Goal: Transaction & Acquisition: Purchase product/service

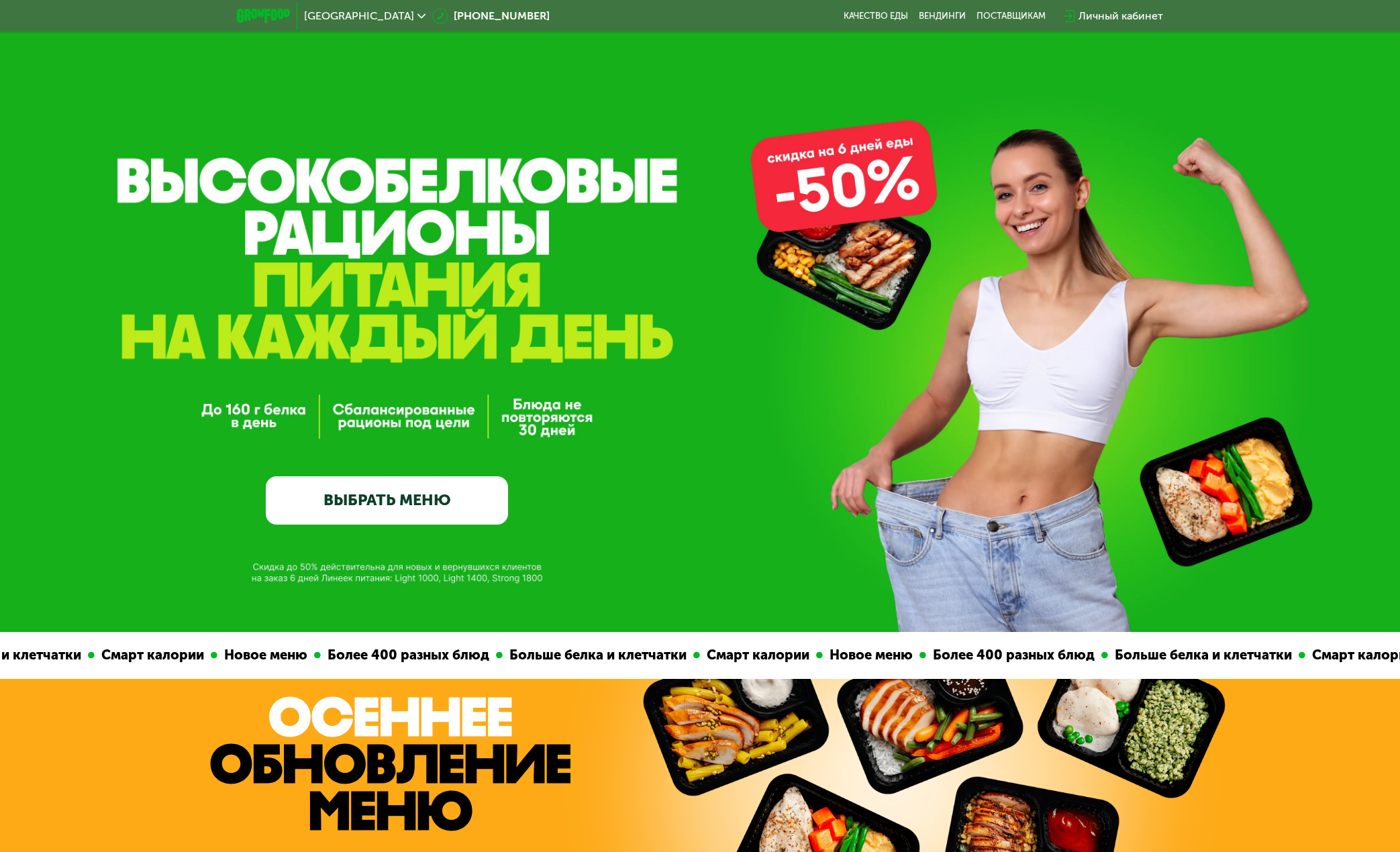
click at [409, 497] on link "ВЫБРАТЬ МЕНЮ" at bounding box center [387, 500] width 242 height 48
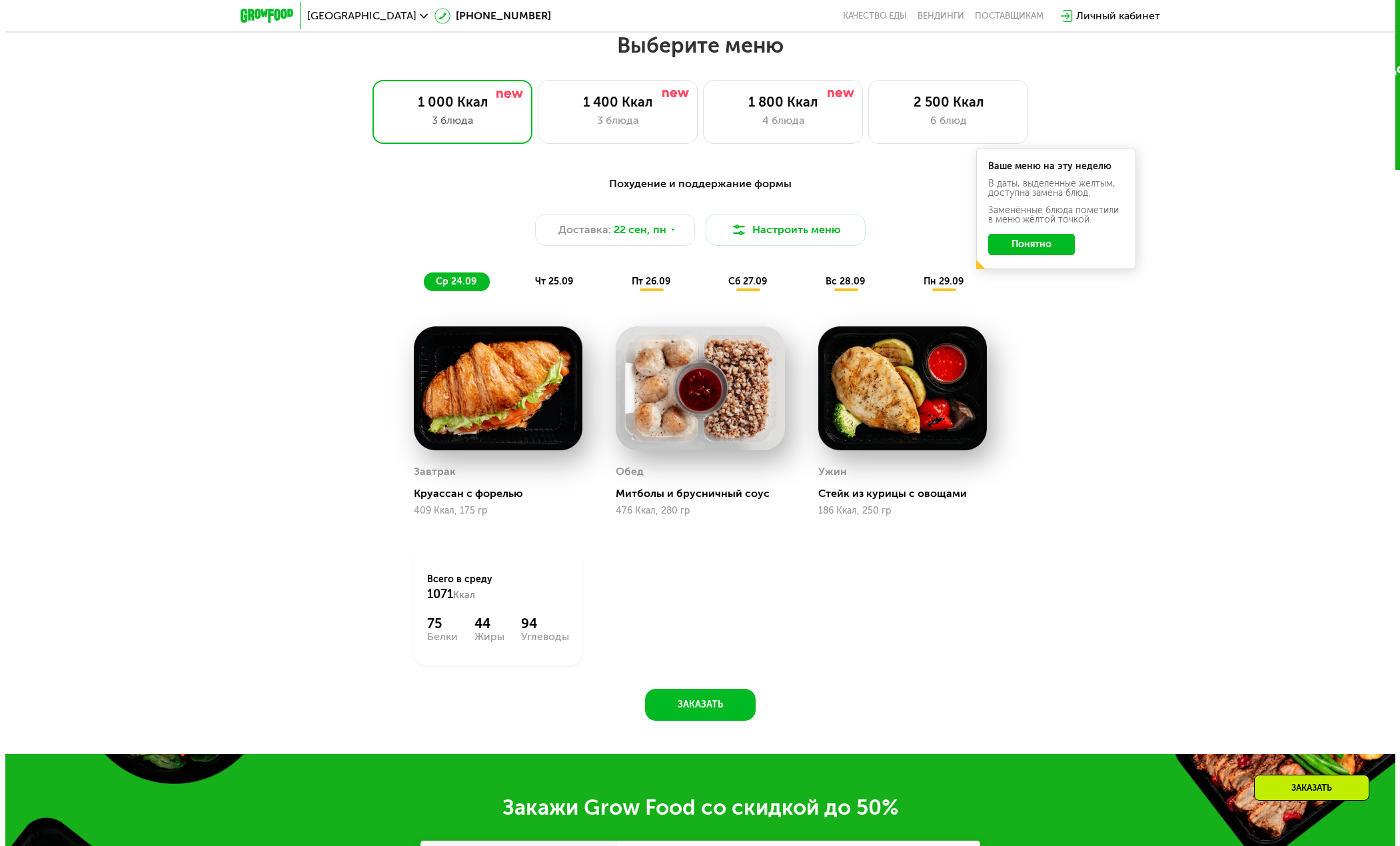
scroll to position [1203, 0]
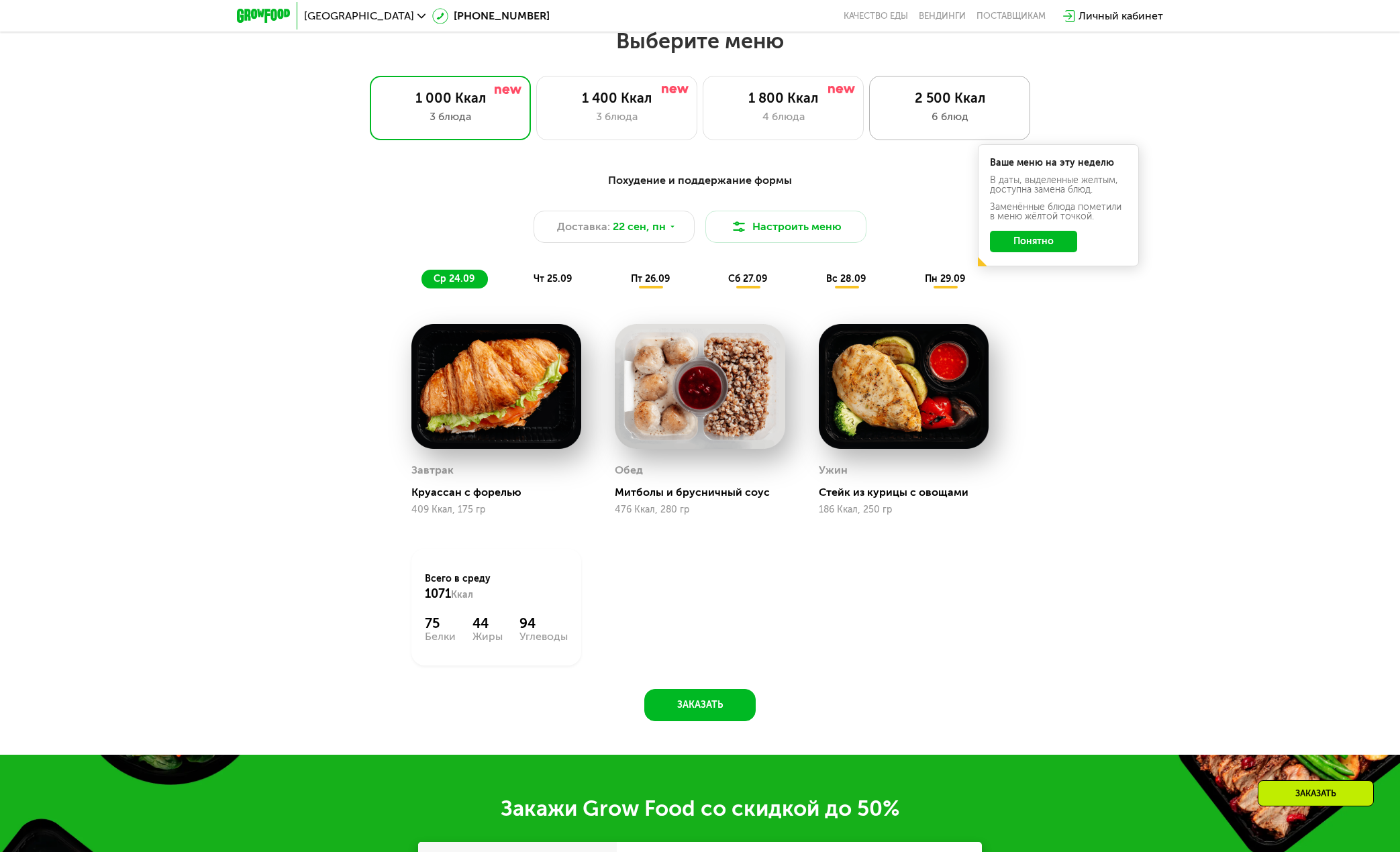
click at [923, 117] on div "6 блюд" at bounding box center [949, 117] width 133 height 16
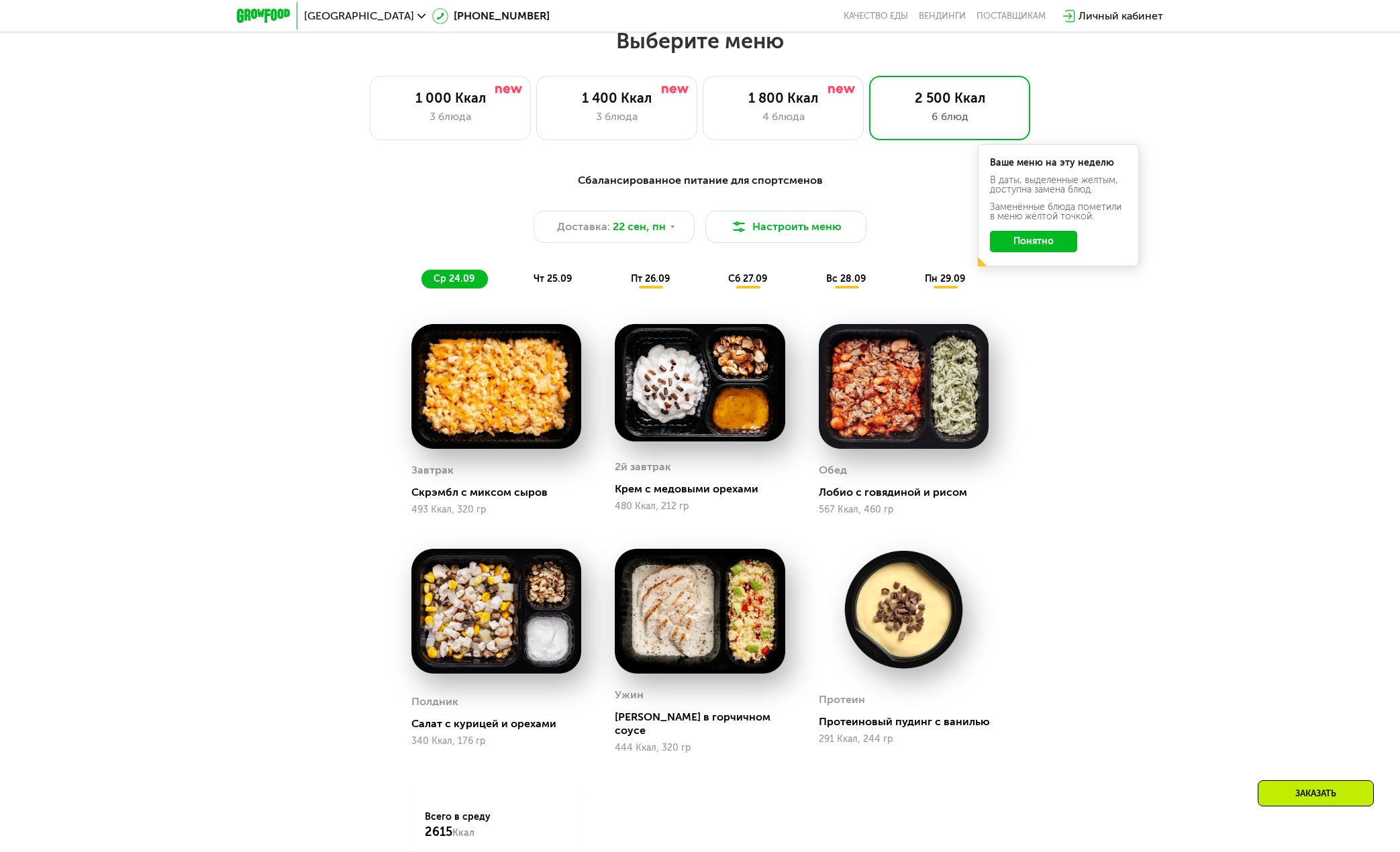
click at [1035, 248] on button "Понятно" at bounding box center [1033, 242] width 88 height 22
click at [787, 232] on button "Настроить меню" at bounding box center [786, 226] width 161 height 32
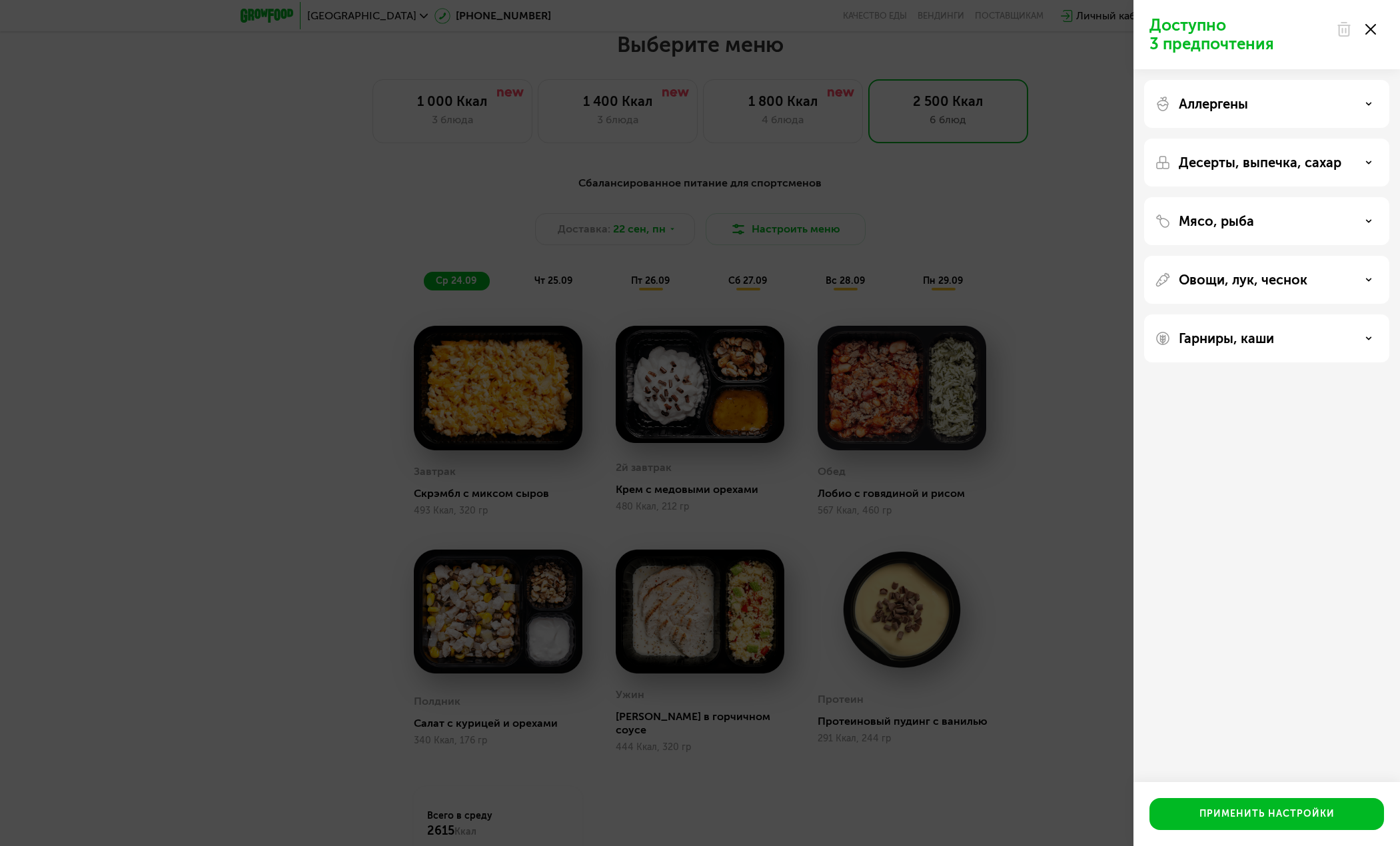
click at [1220, 112] on div "Аллергены" at bounding box center [1266, 104] width 245 height 48
click at [1351, 161] on div "Десерты, выпечка, сахар" at bounding box center [1266, 162] width 224 height 16
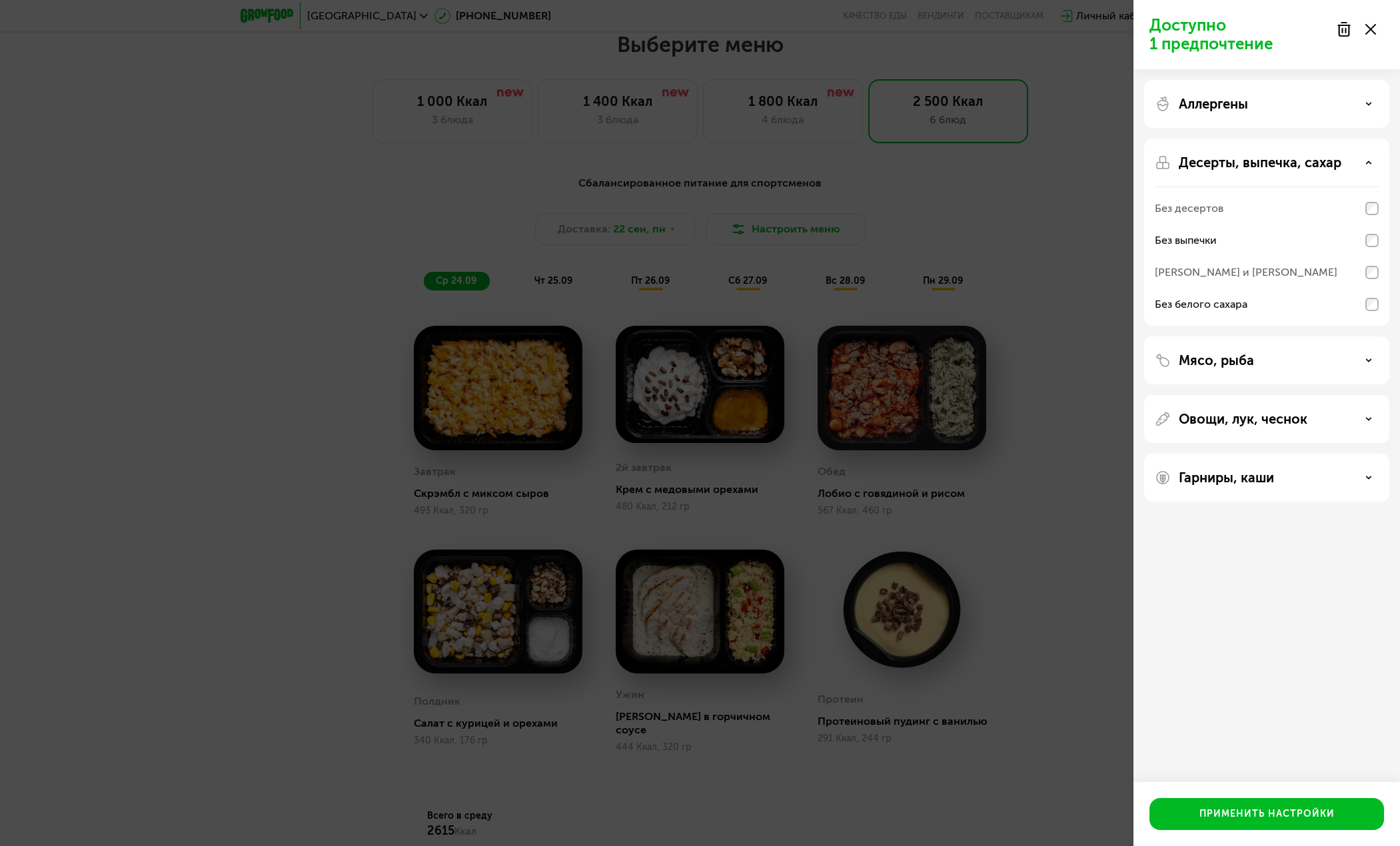
click at [1359, 354] on div "Мясо, рыба" at bounding box center [1266, 360] width 224 height 16
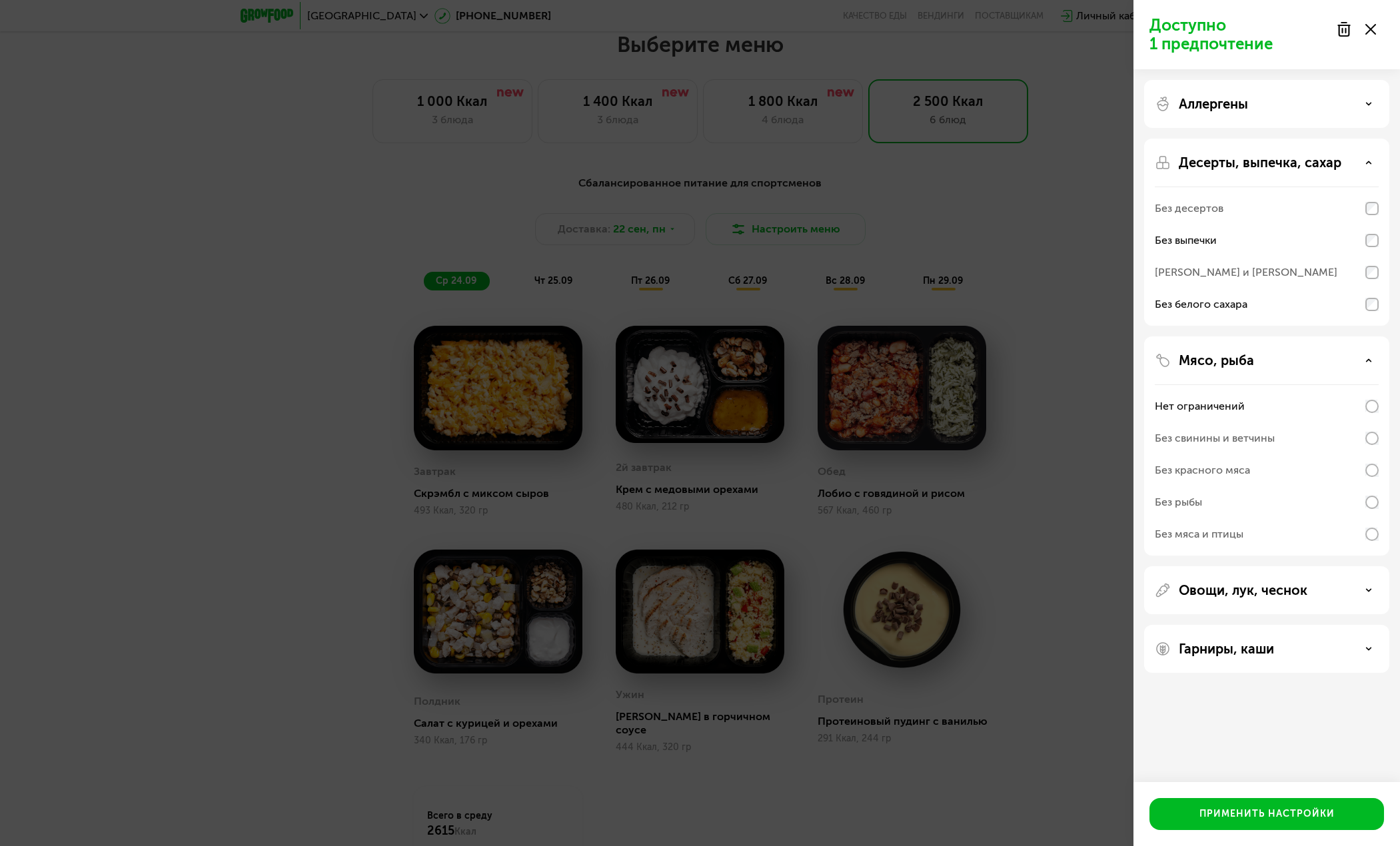
click at [1318, 593] on div "Овощи, лук, чеснок" at bounding box center [1266, 590] width 224 height 16
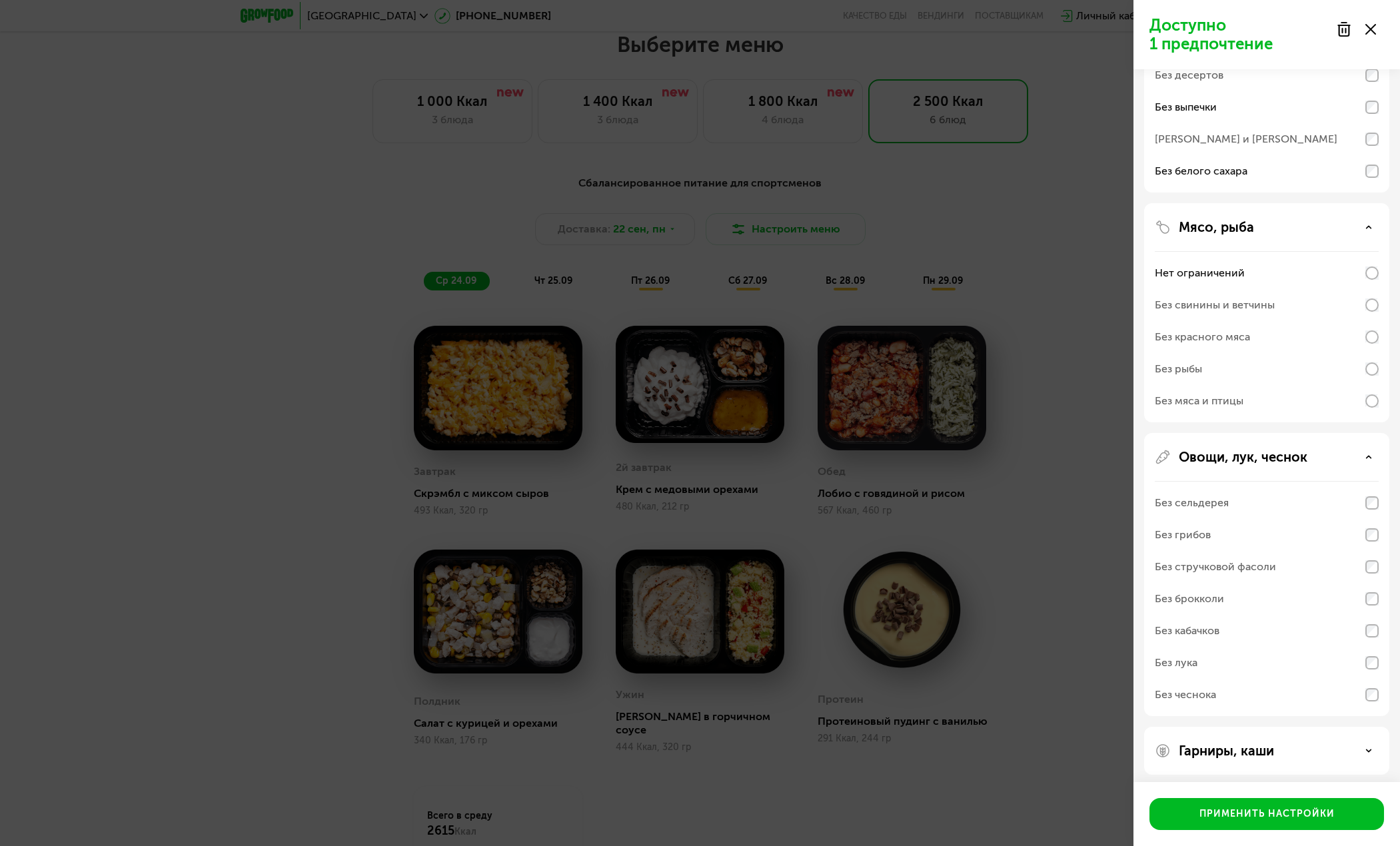
scroll to position [140, 0]
drag, startPoint x: 1312, startPoint y: 745, endPoint x: 1321, endPoint y: 740, distance: 10.3
click at [1312, 745] on div "Гарниры, каши" at bounding box center [1266, 745] width 224 height 16
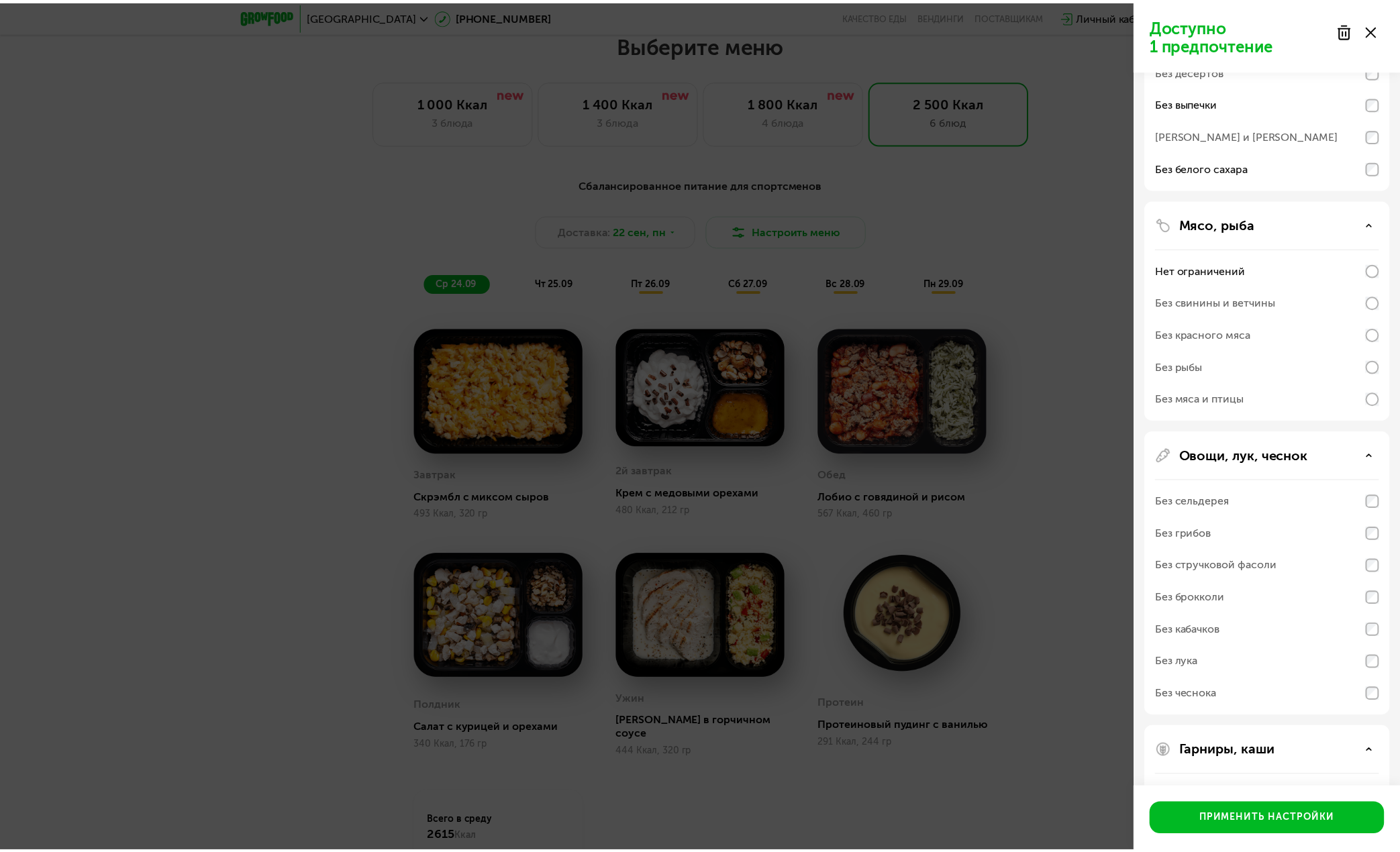
scroll to position [0, 0]
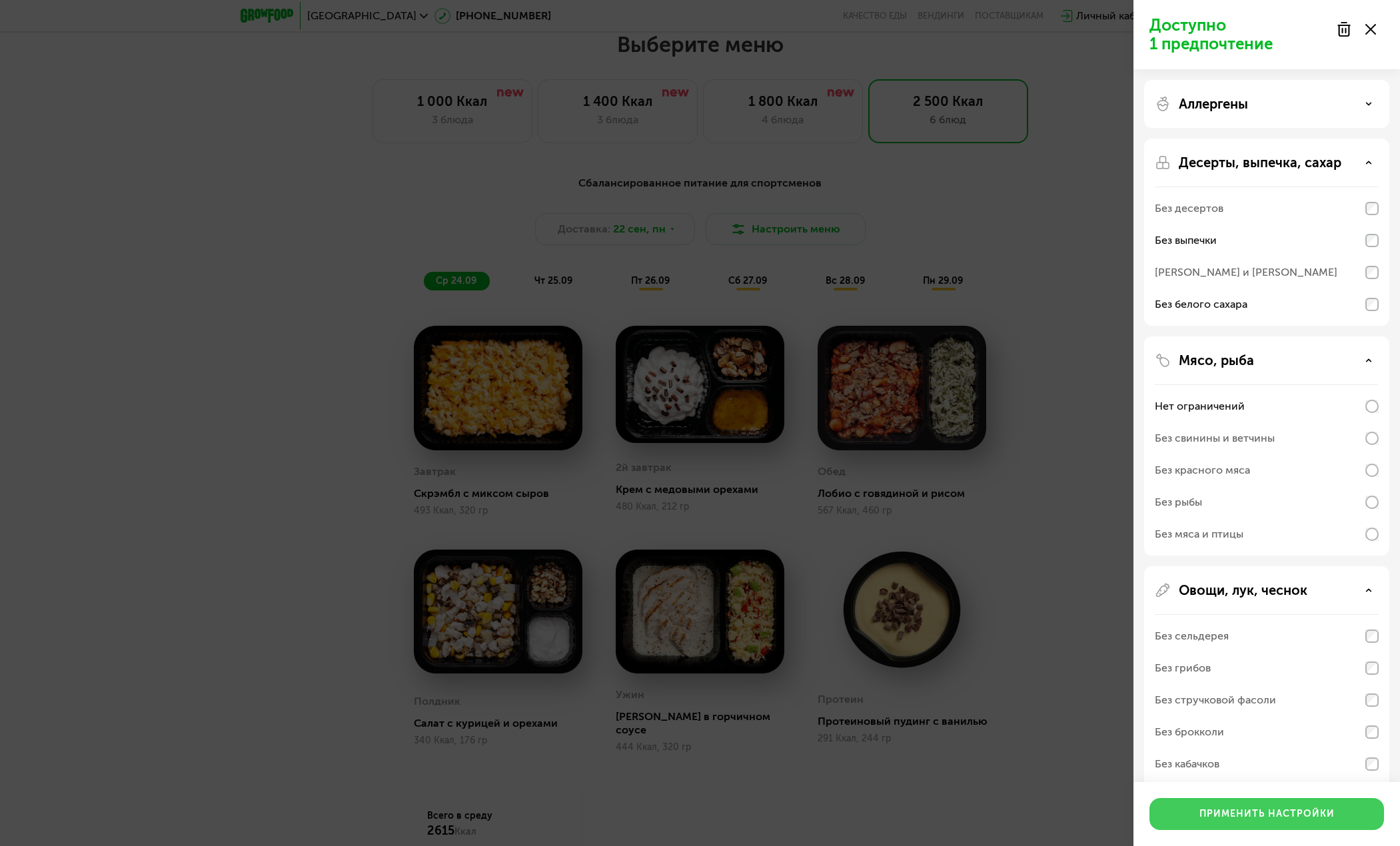
click at [1304, 810] on div "Применить настройки" at bounding box center [1267, 815] width 135 height 14
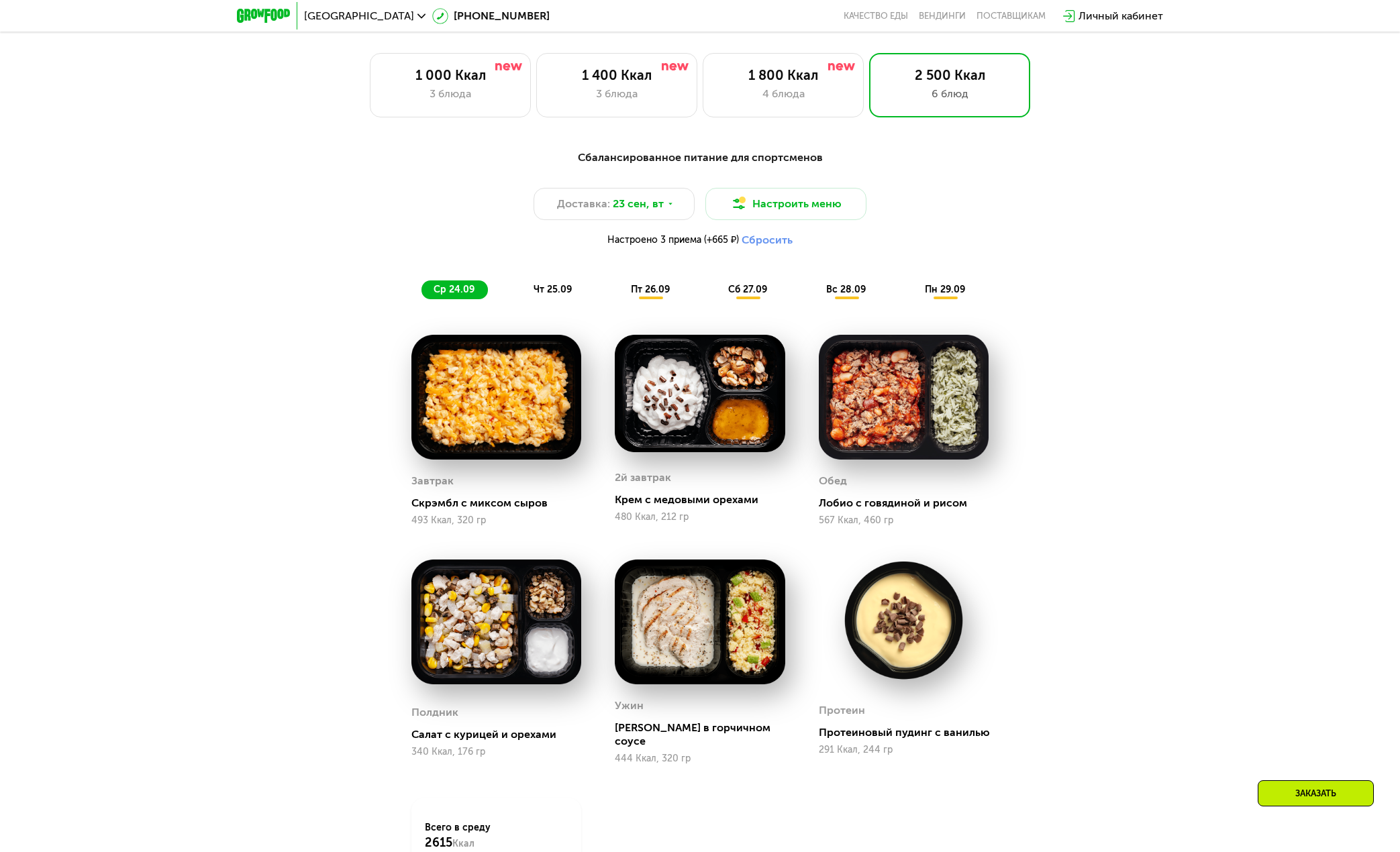
scroll to position [1077, 0]
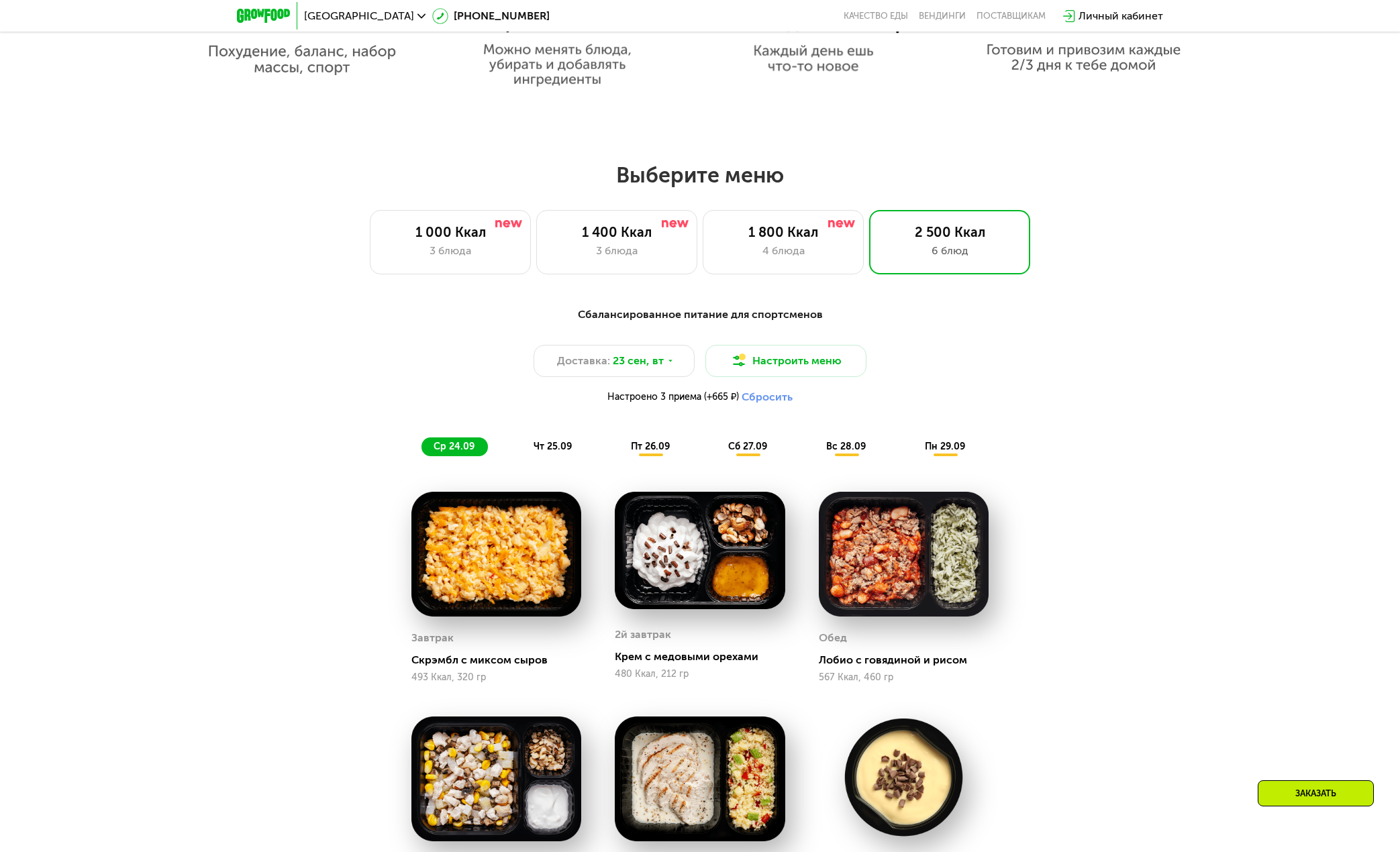
click at [555, 449] on span "чт 25.09" at bounding box center [552, 447] width 38 height 12
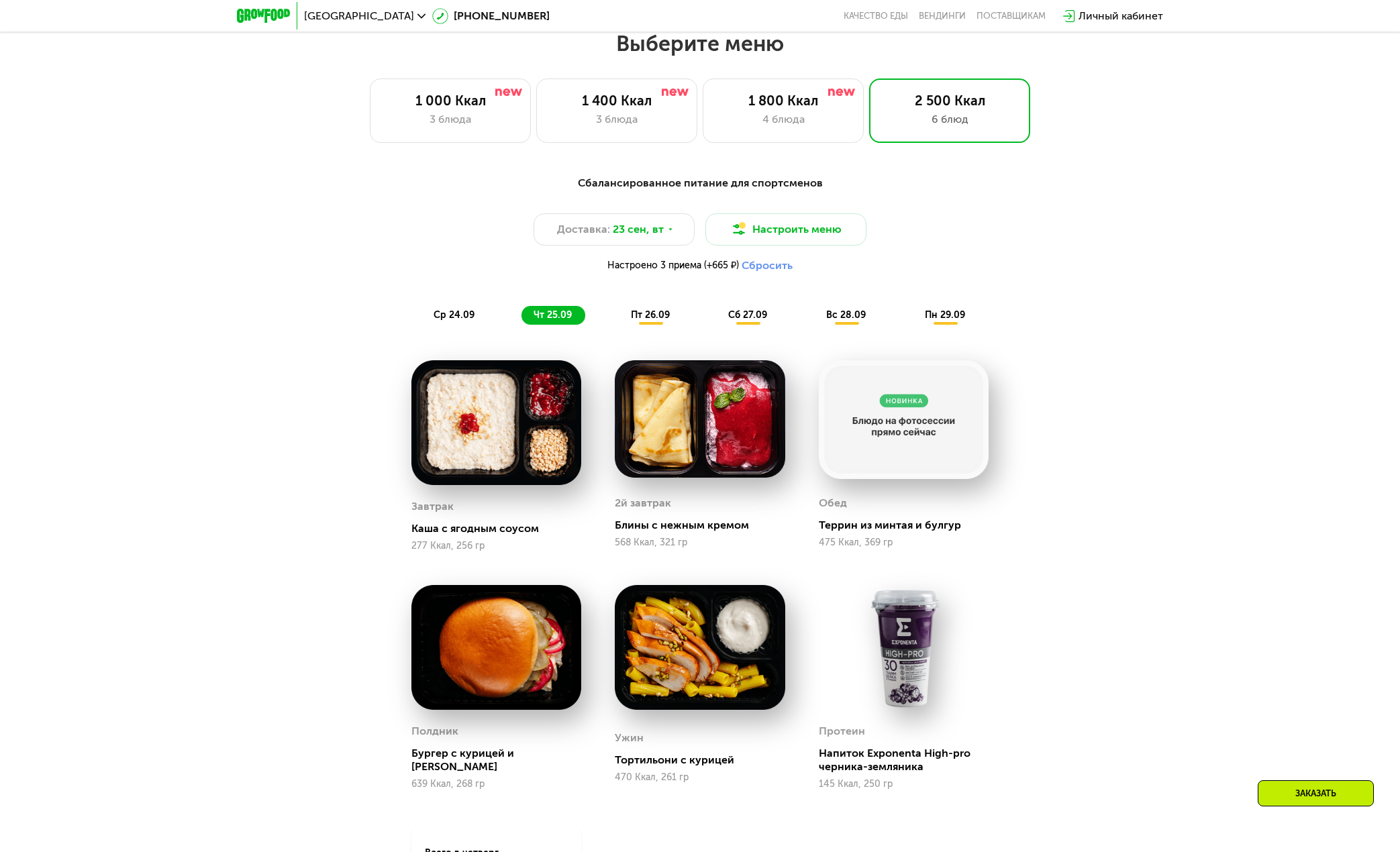
scroll to position [1279, 0]
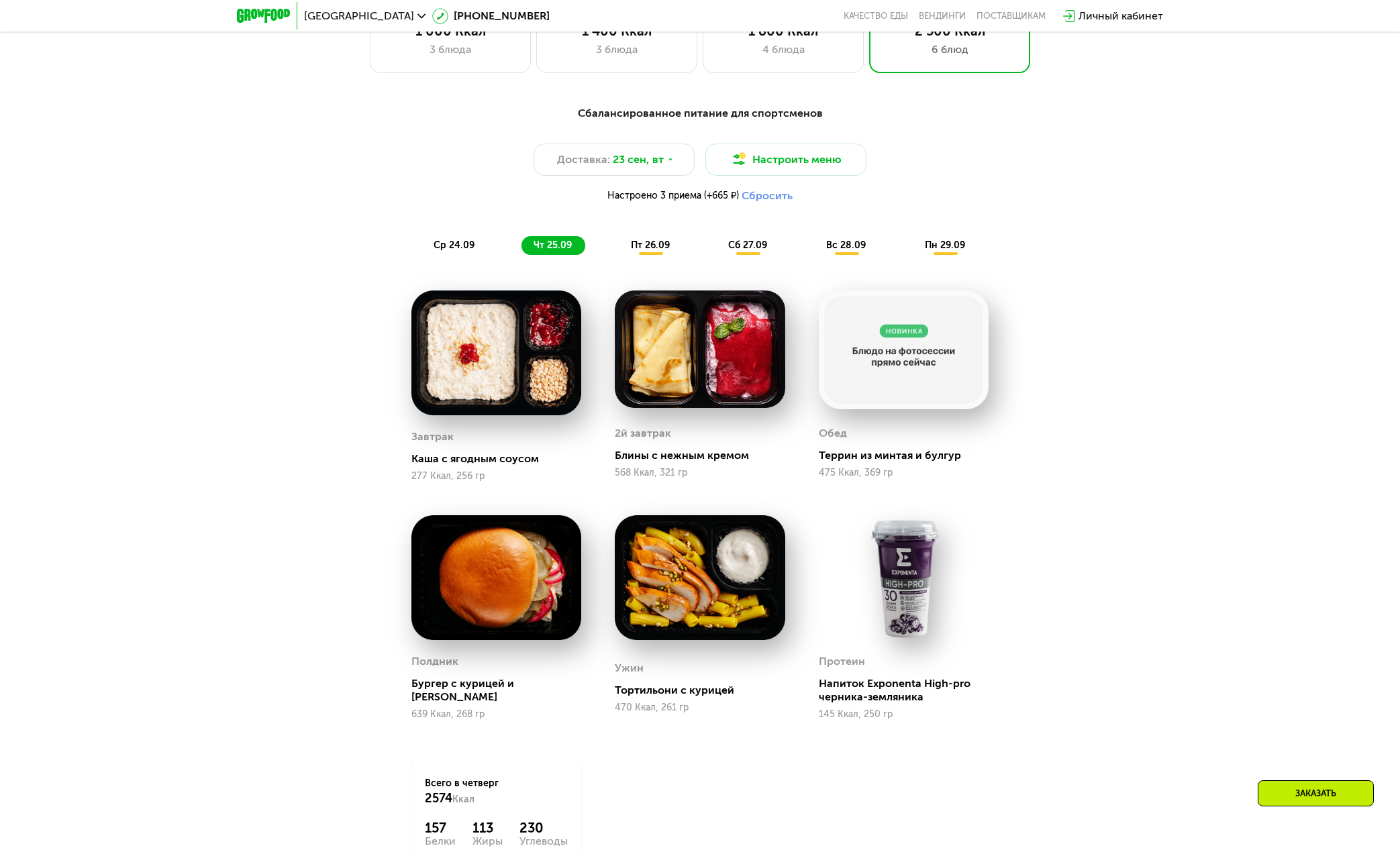
click at [893, 609] on img at bounding box center [903, 578] width 170 height 125
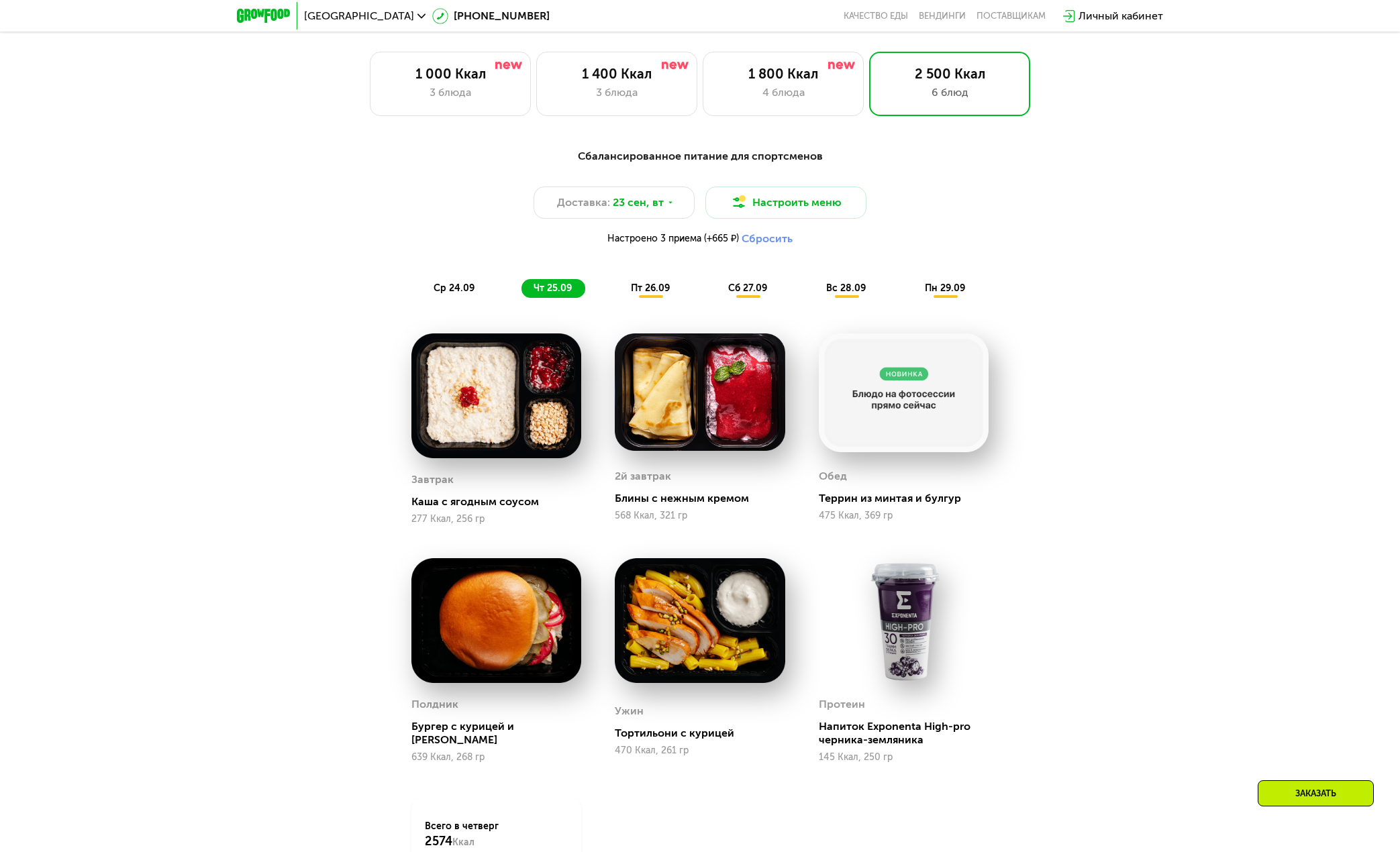
scroll to position [1211, 0]
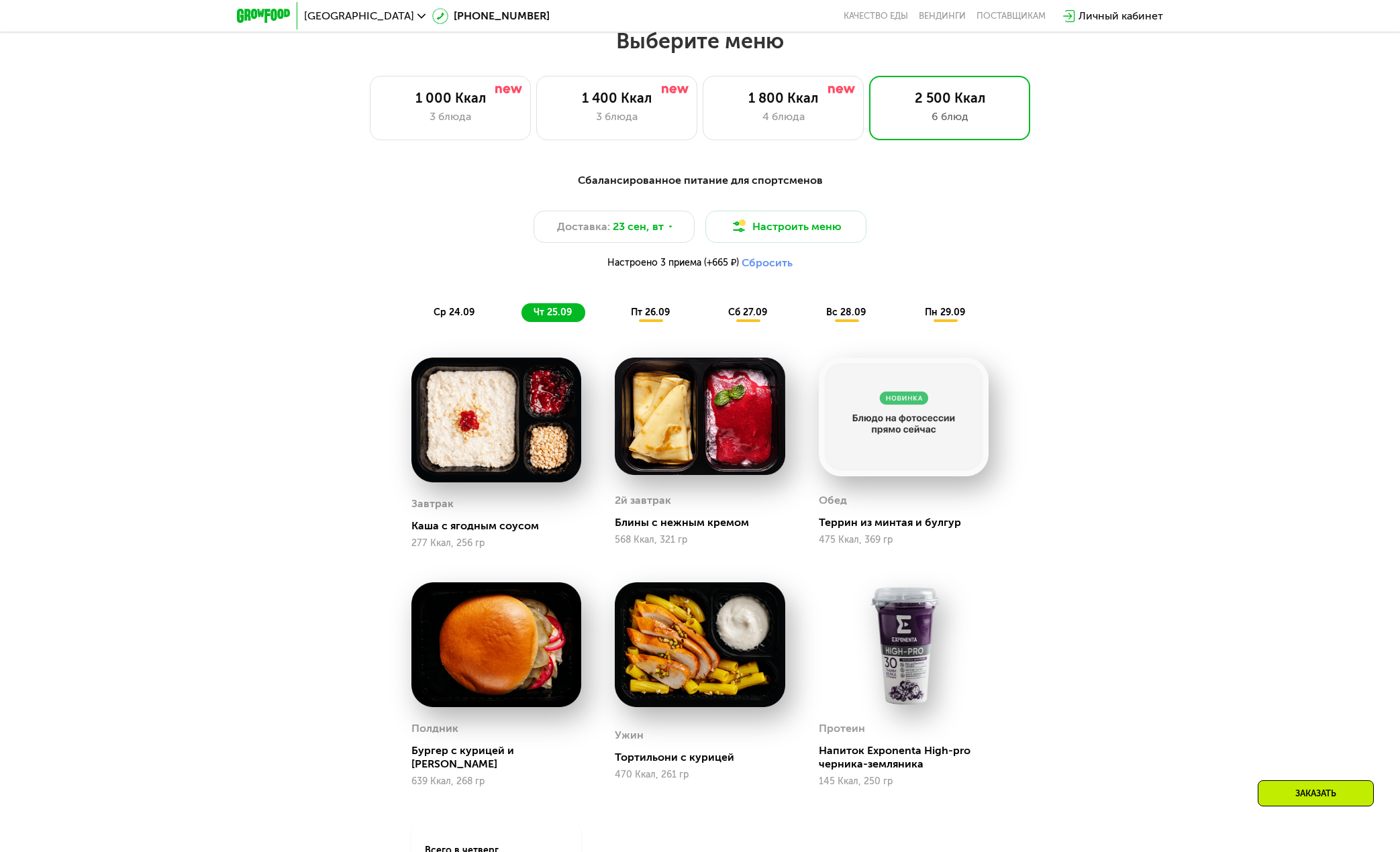
click at [658, 316] on span "пт 26.09" at bounding box center [650, 313] width 39 height 12
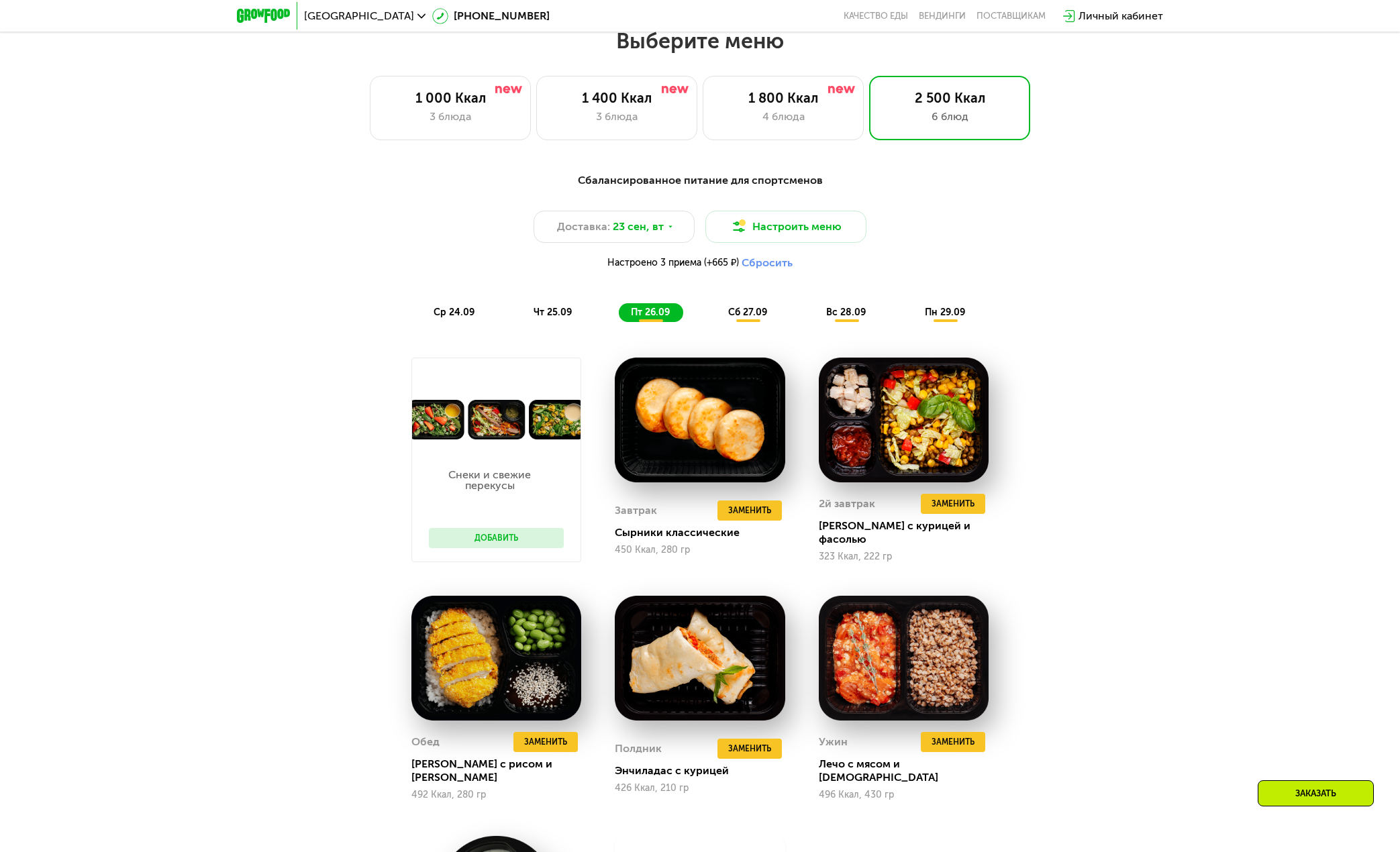
click at [753, 307] on div "сб 27.09" at bounding box center [748, 312] width 64 height 19
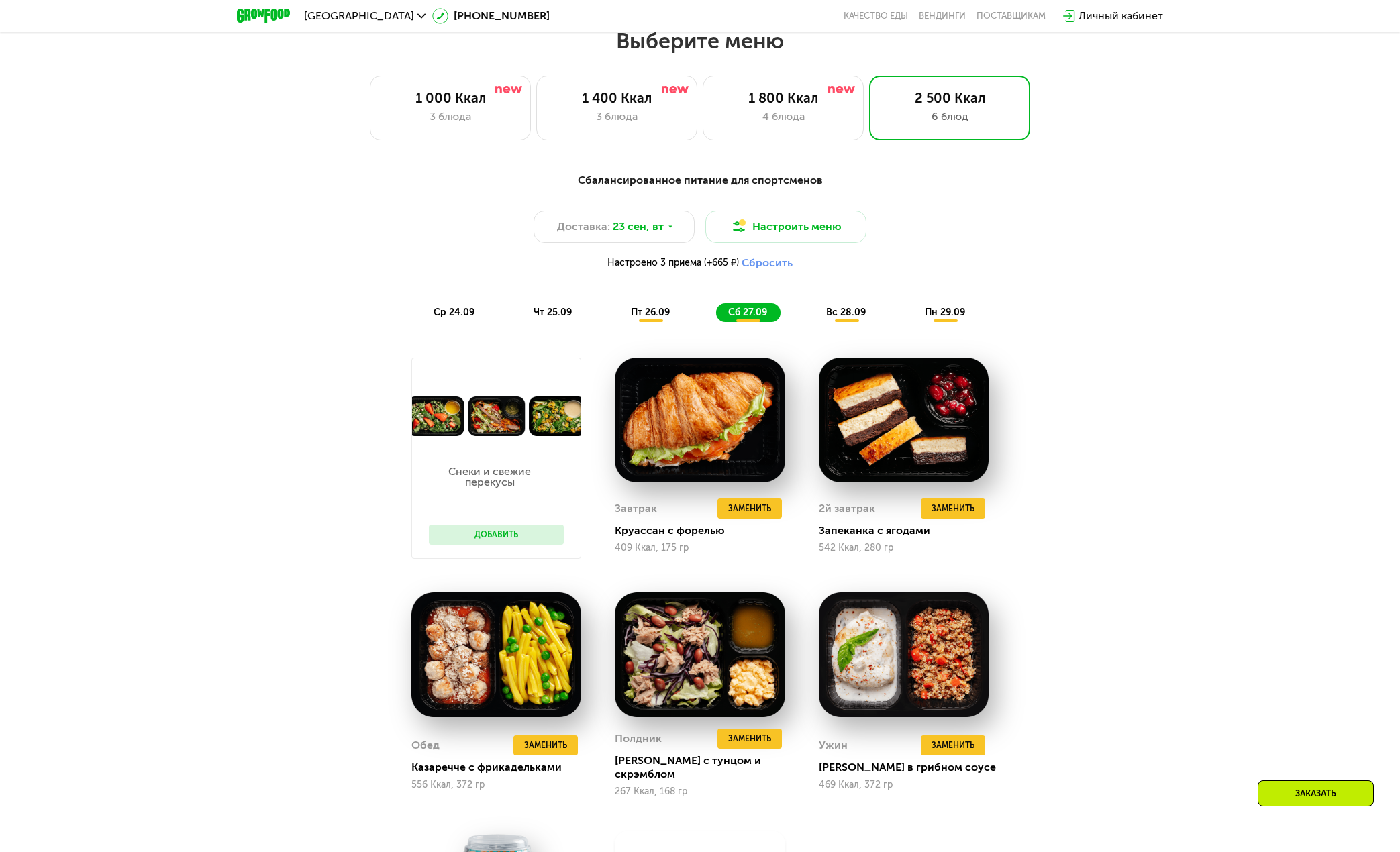
click at [842, 314] on span "вс 28.09" at bounding box center [846, 313] width 39 height 12
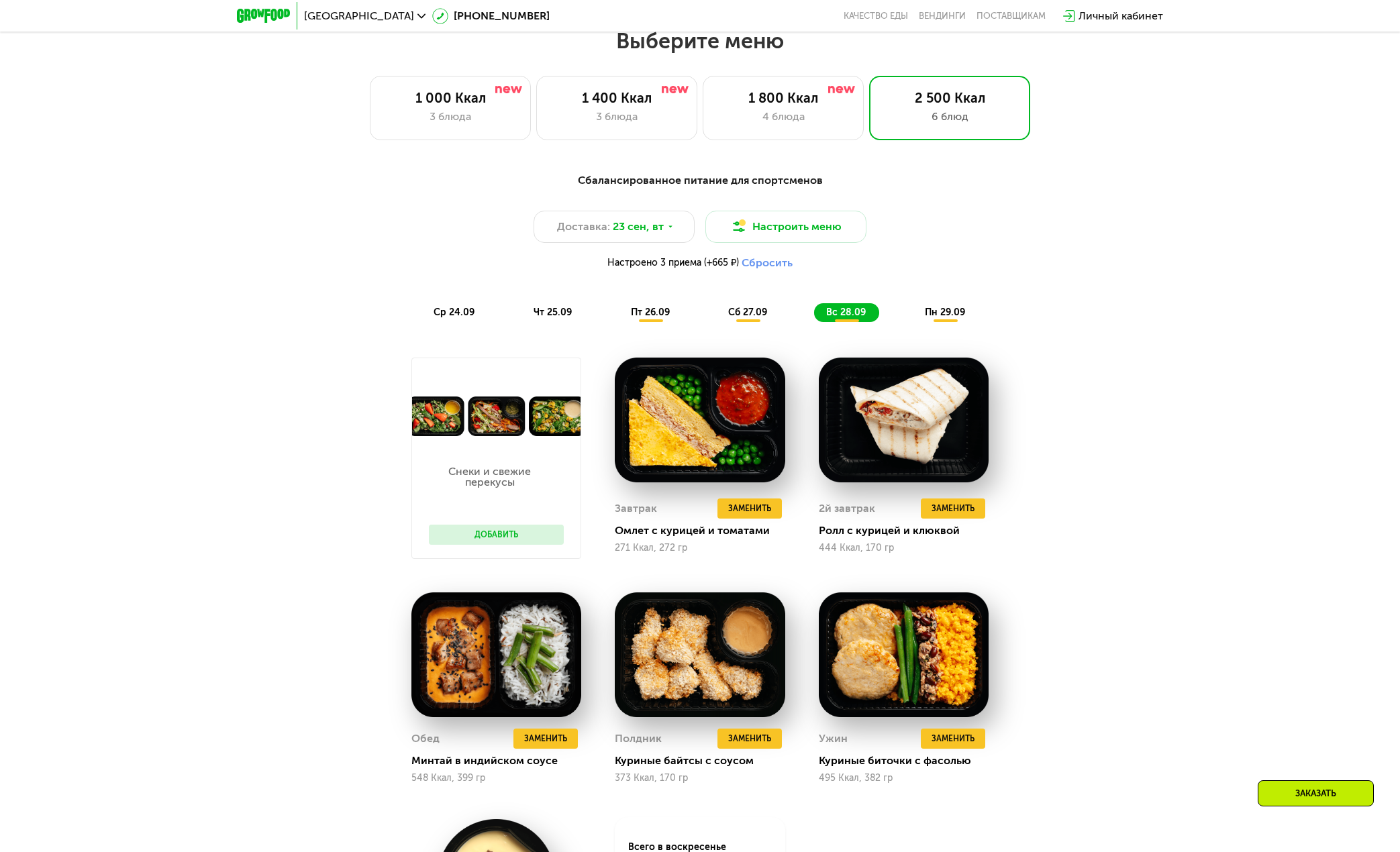
click at [957, 318] on span "пн 29.09" at bounding box center [944, 313] width 40 height 12
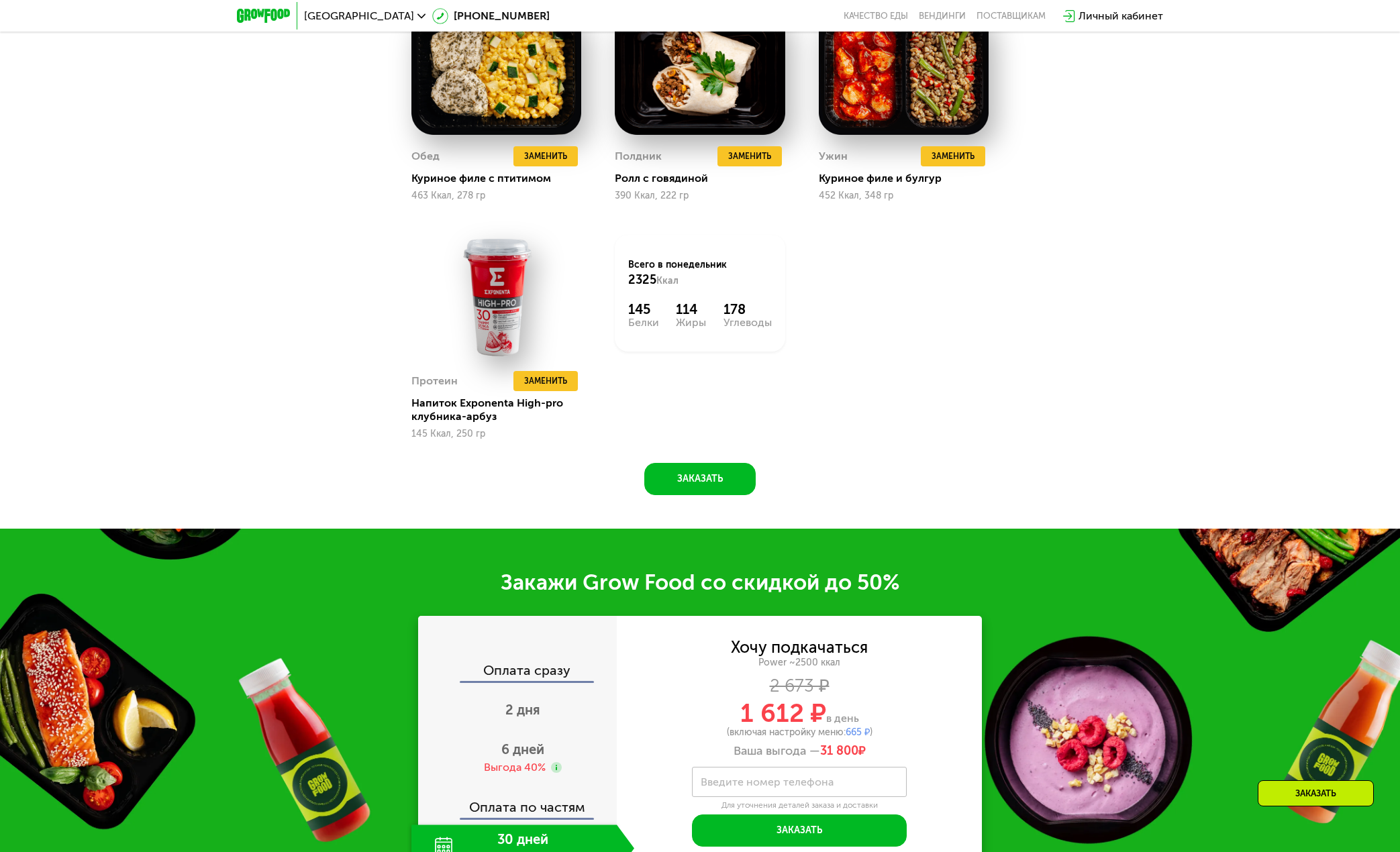
scroll to position [1950, 0]
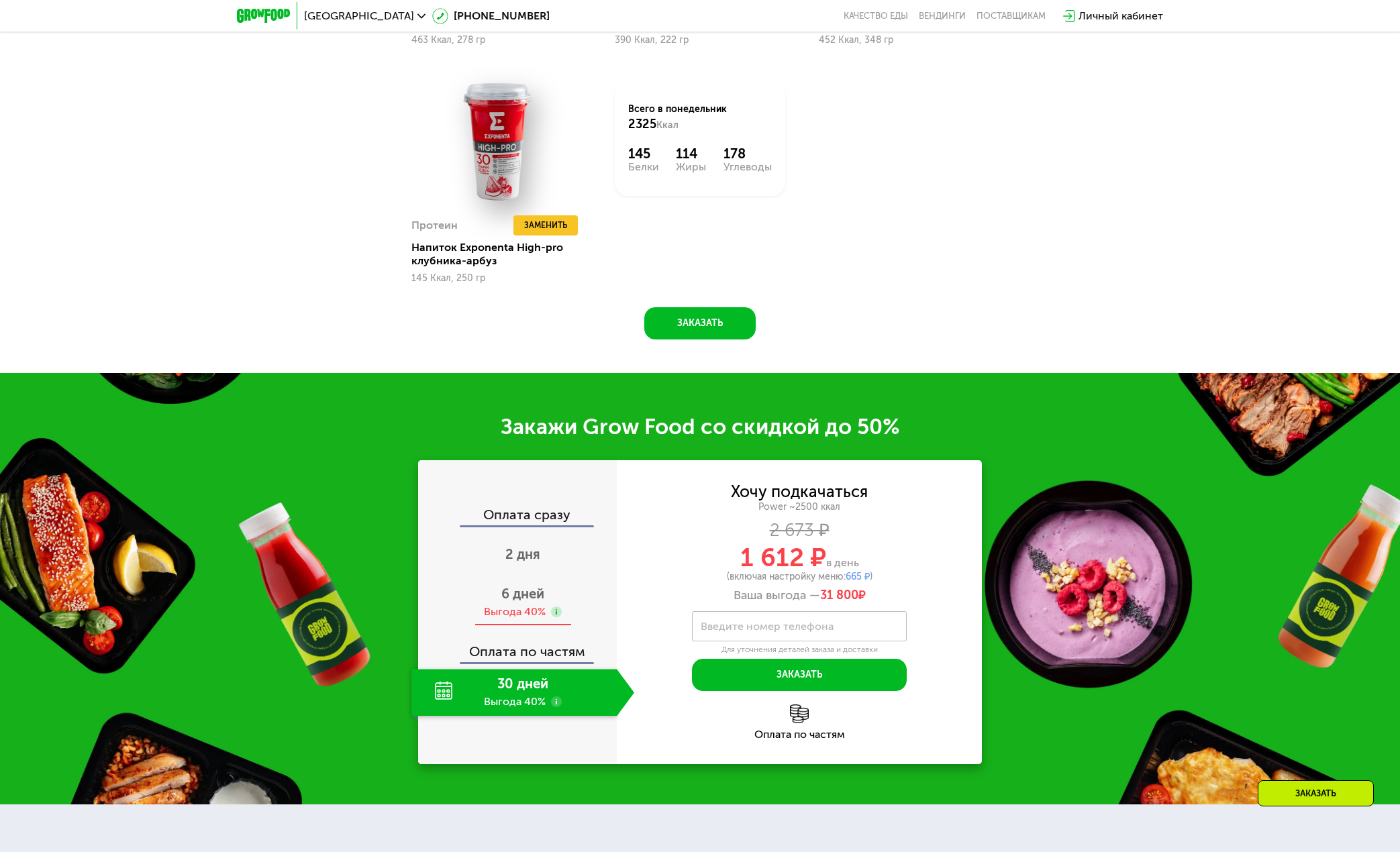
click at [525, 600] on span "6 дней" at bounding box center [523, 594] width 43 height 16
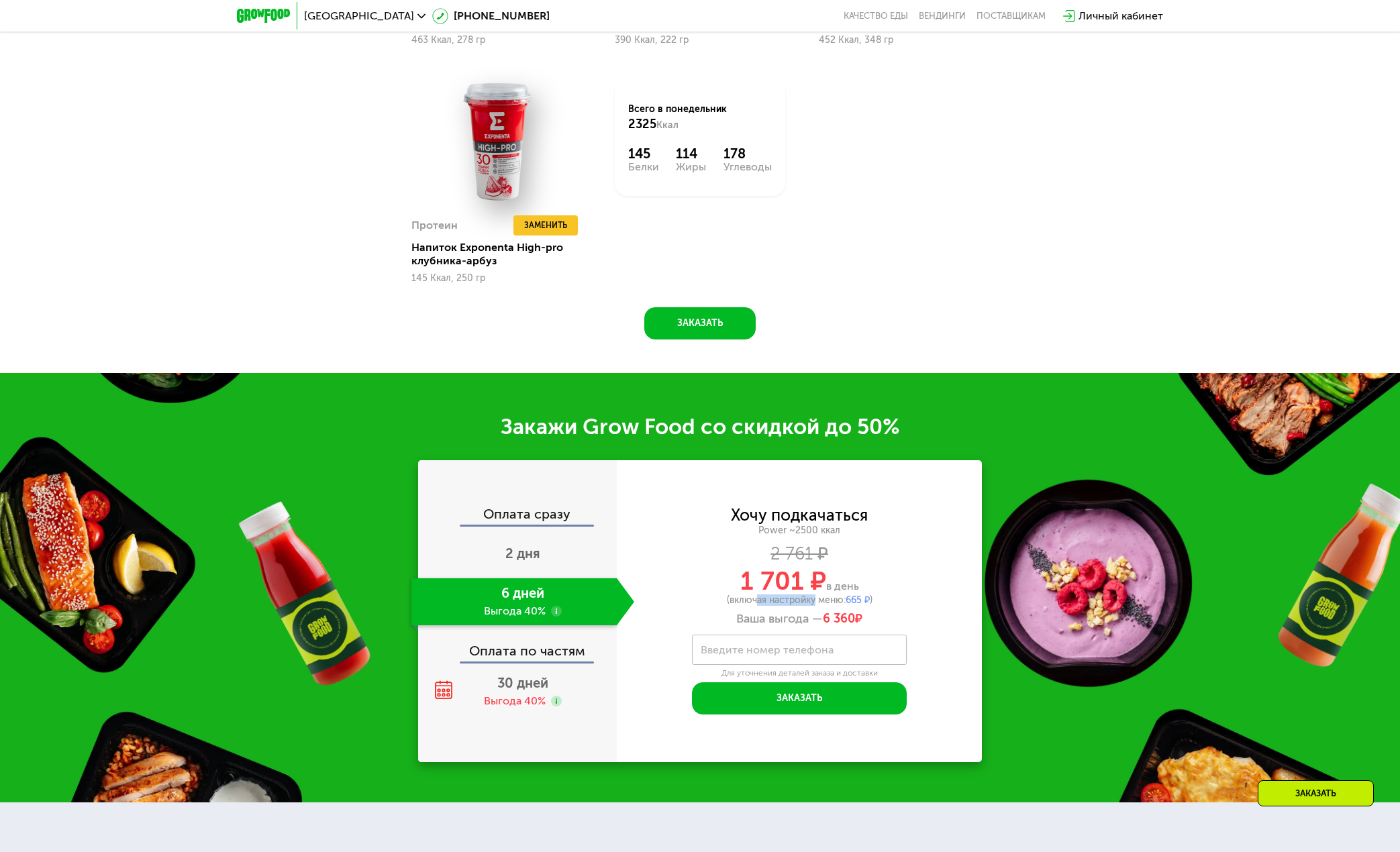
drag, startPoint x: 751, startPoint y: 606, endPoint x: 812, endPoint y: 608, distance: 61.0
click at [812, 605] on div "(включая настройку меню: 665 ₽ )" at bounding box center [799, 601] width 365 height 10
click at [943, 530] on div "Power ~2500 ккал" at bounding box center [799, 531] width 365 height 12
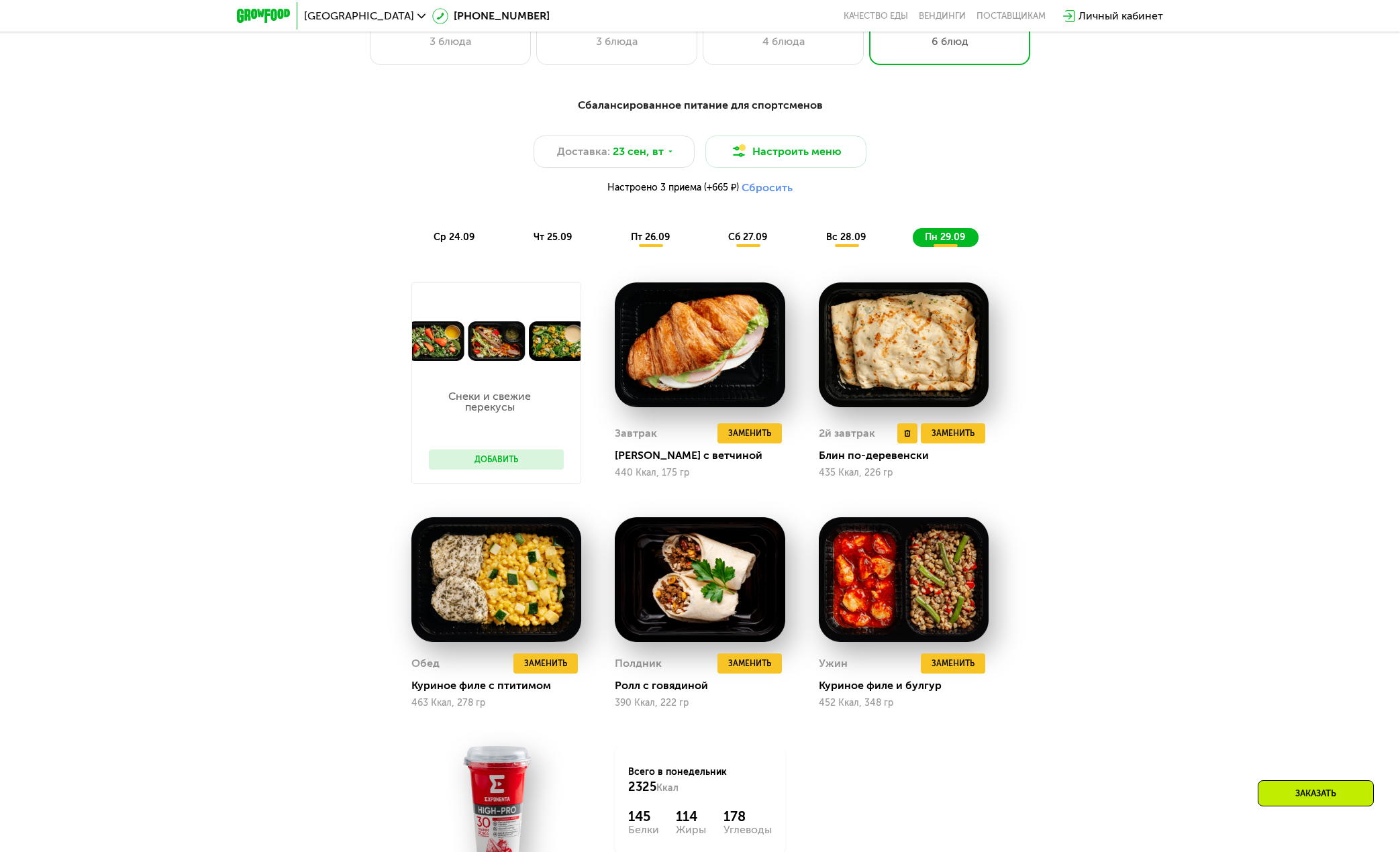
scroll to position [1077, 0]
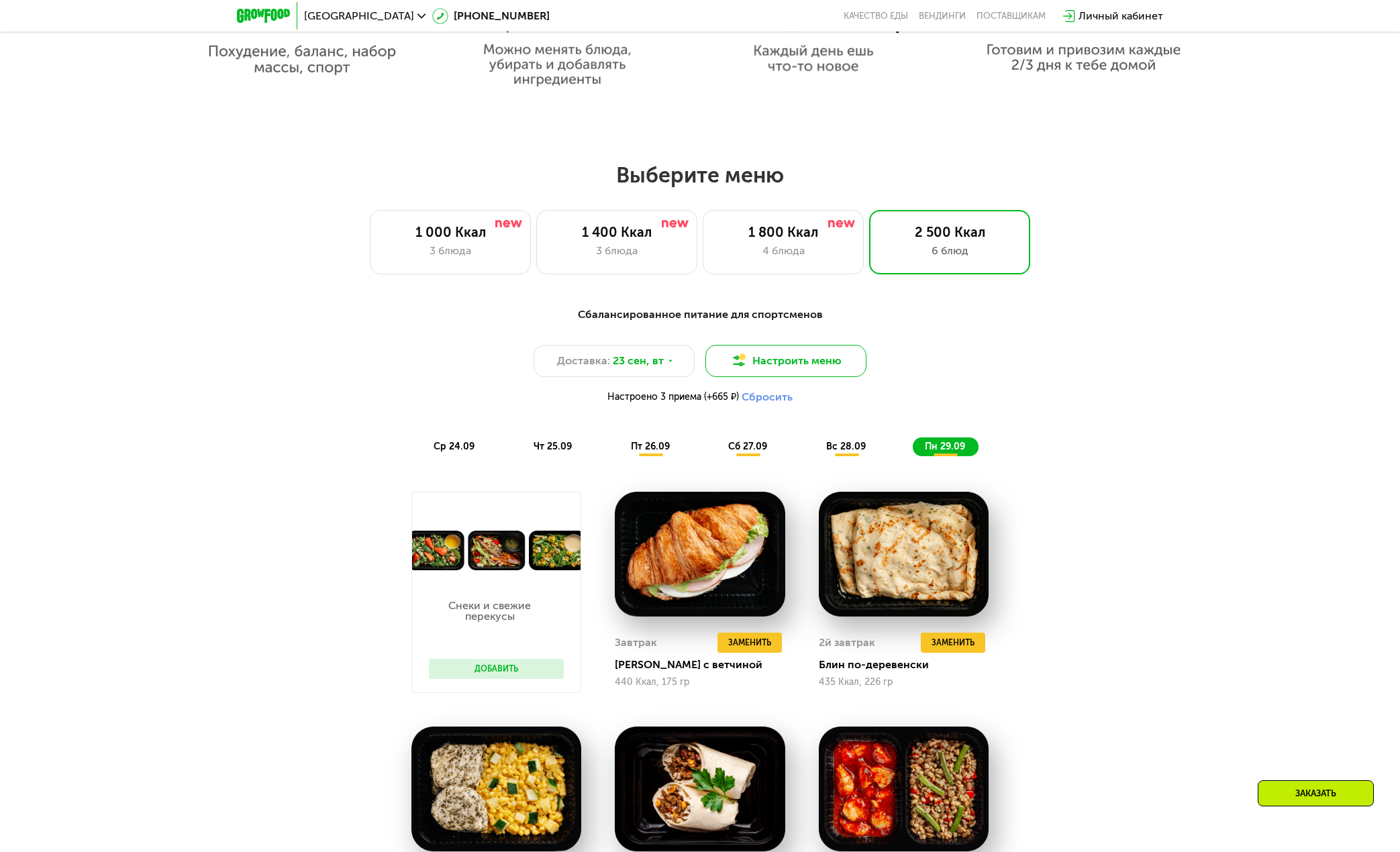
click at [775, 353] on button "Настроить меню" at bounding box center [786, 361] width 161 height 32
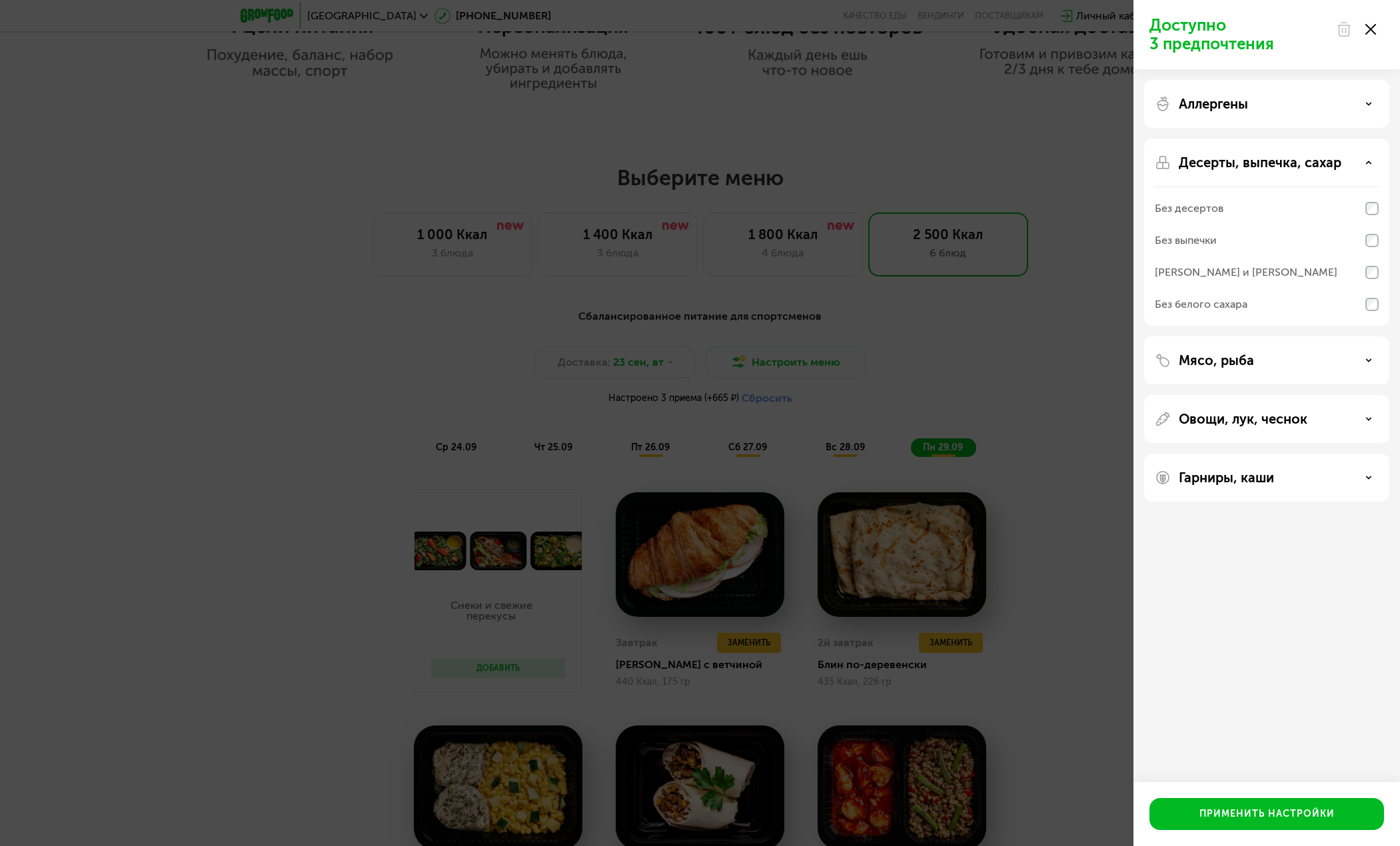
click at [1336, 89] on div "Аллергены" at bounding box center [1266, 104] width 245 height 48
click at [1371, 160] on icon at bounding box center [1369, 162] width 7 height 7
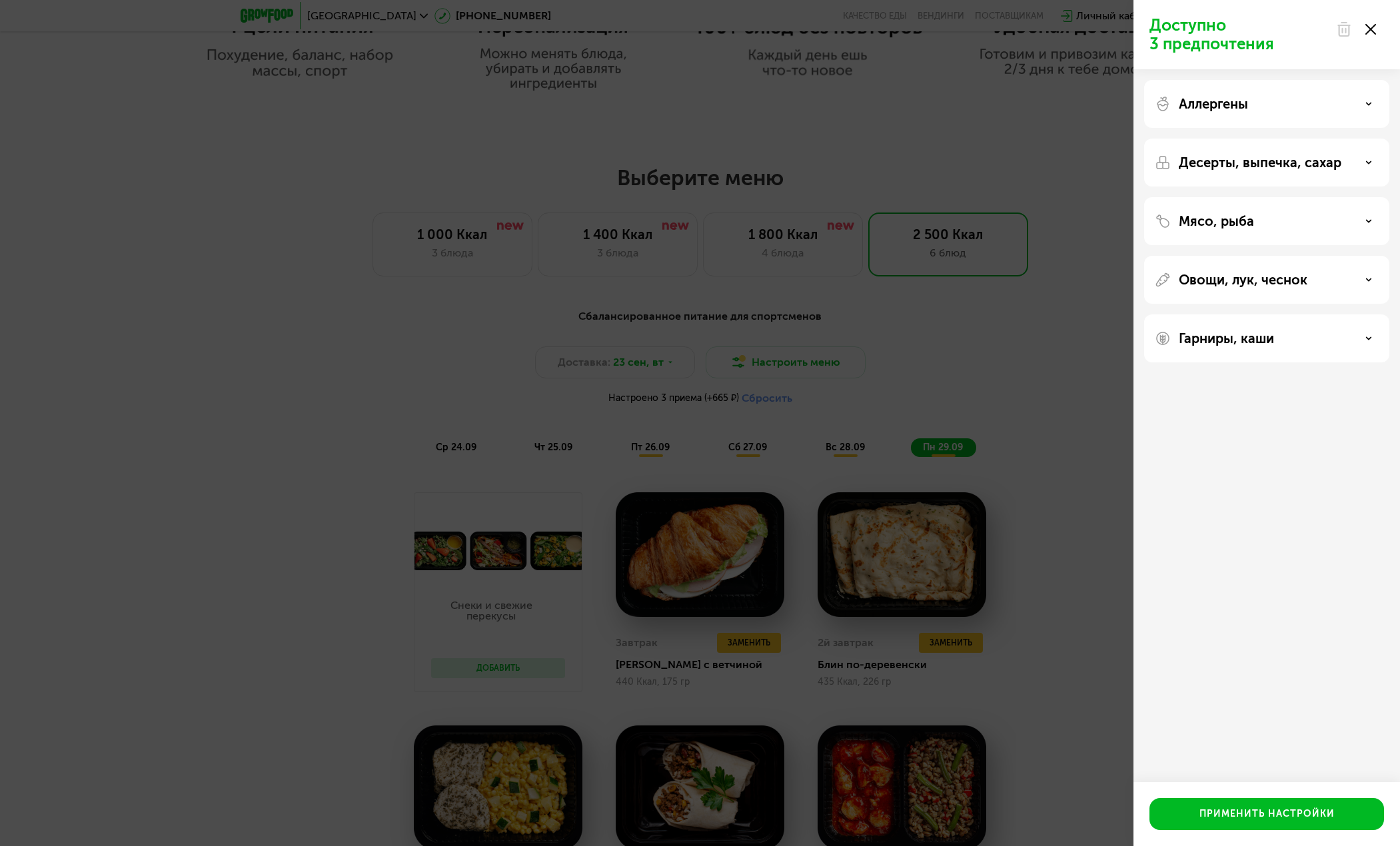
click at [1369, 160] on icon at bounding box center [1369, 162] width 7 height 7
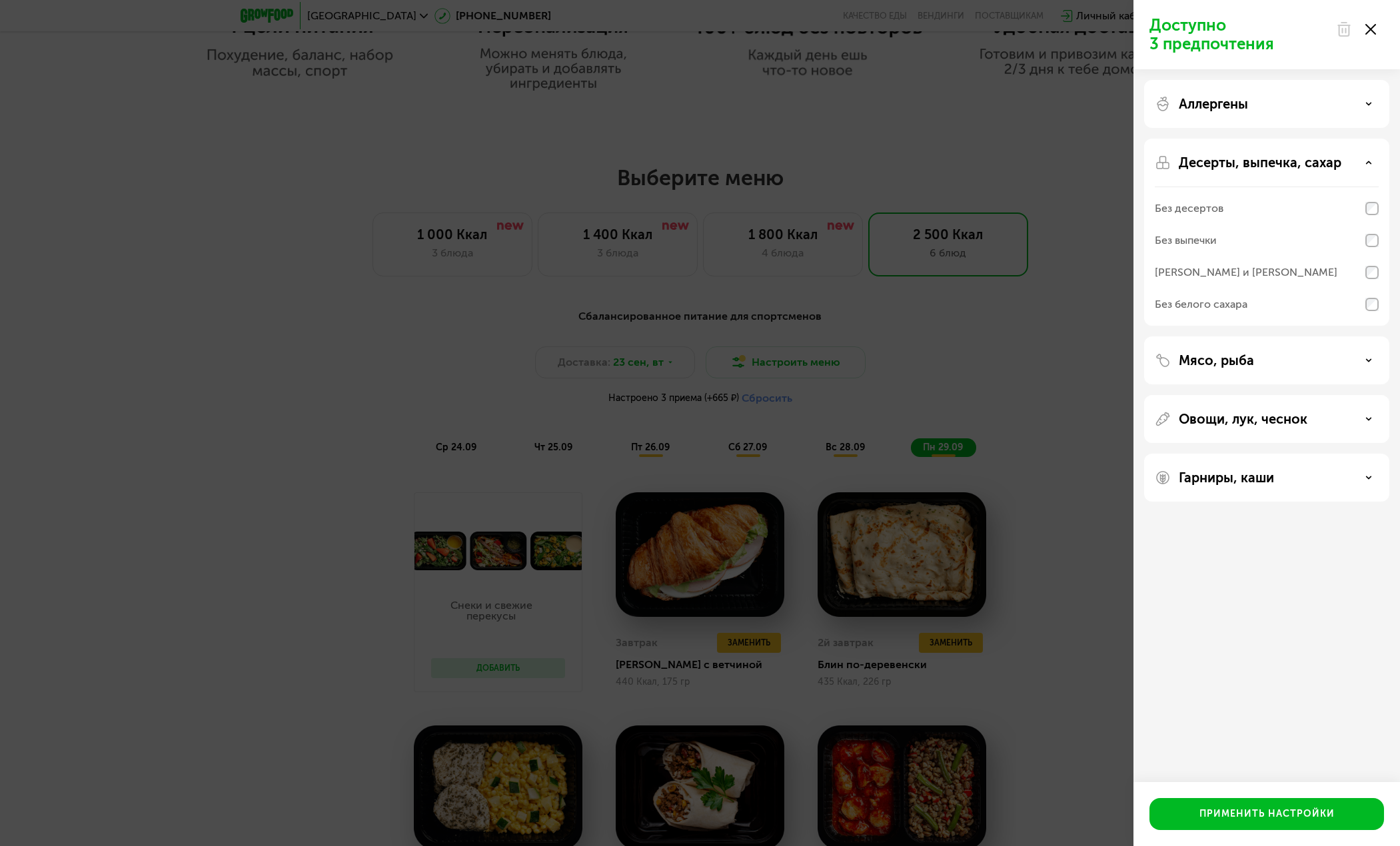
click at [1366, 116] on div "Аллергены" at bounding box center [1266, 104] width 245 height 48
click at [1371, 106] on div "Аллергены" at bounding box center [1266, 104] width 224 height 16
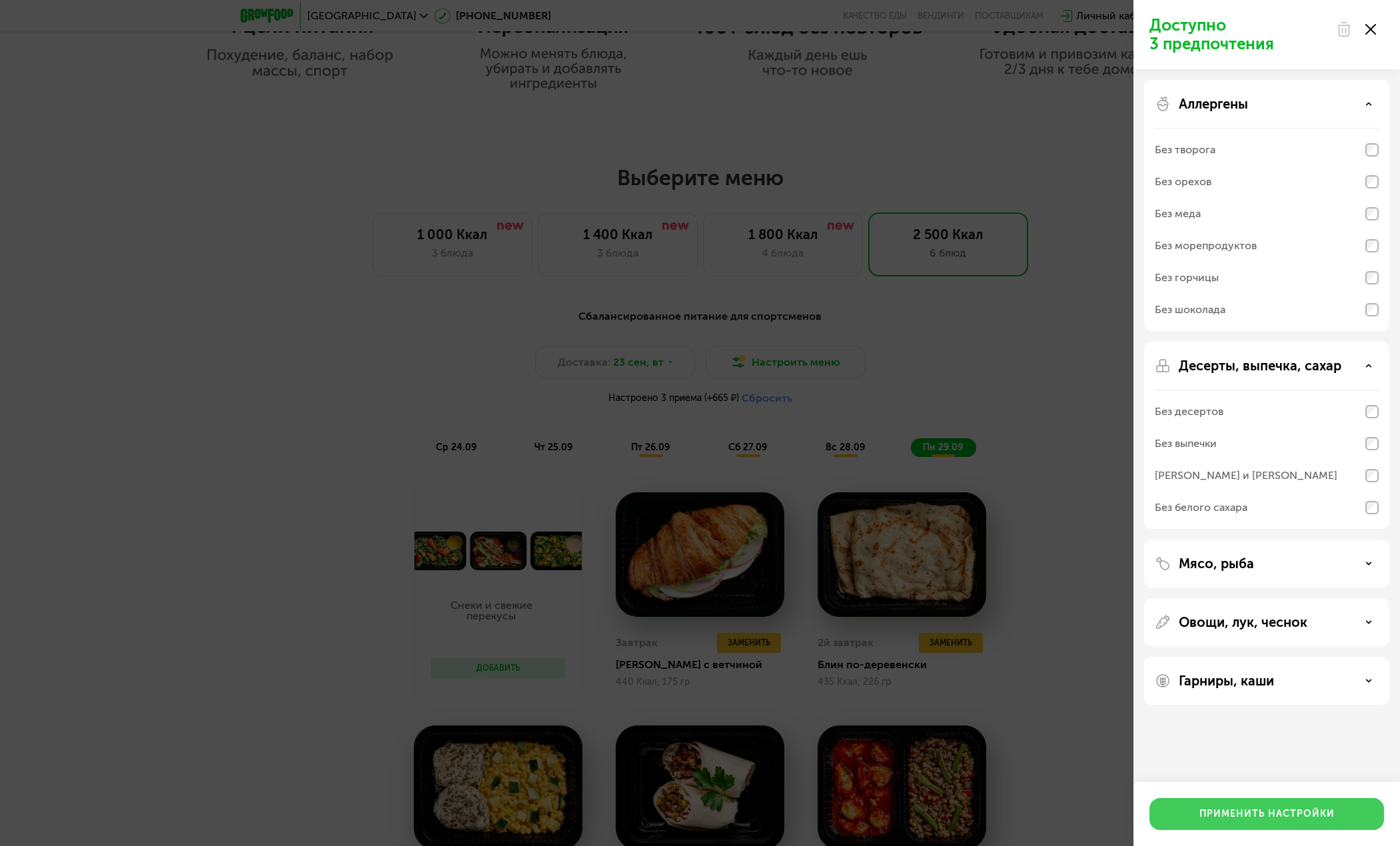
click at [1205, 815] on div "Применить настройки" at bounding box center [1267, 815] width 135 height 14
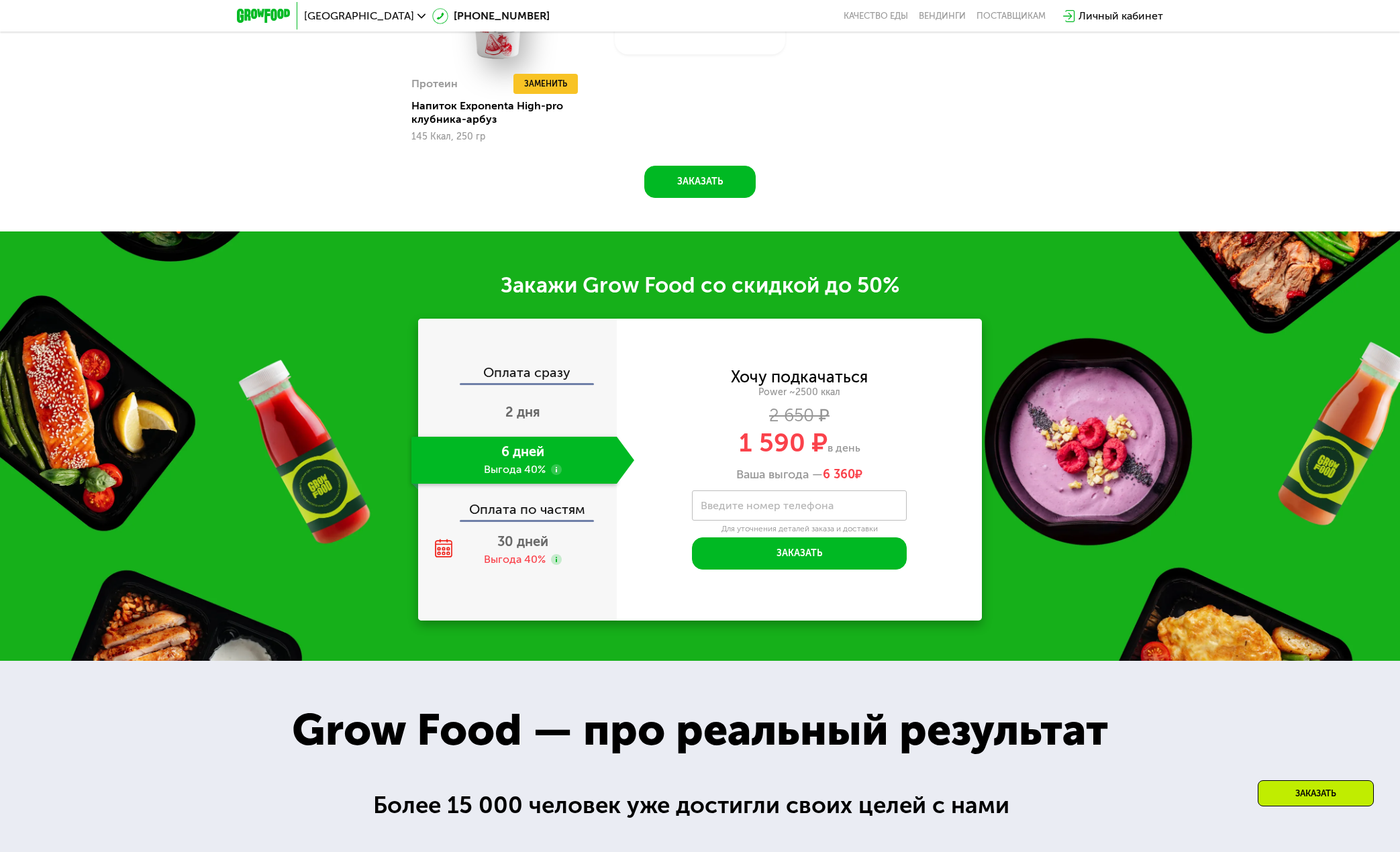
scroll to position [2084, 0]
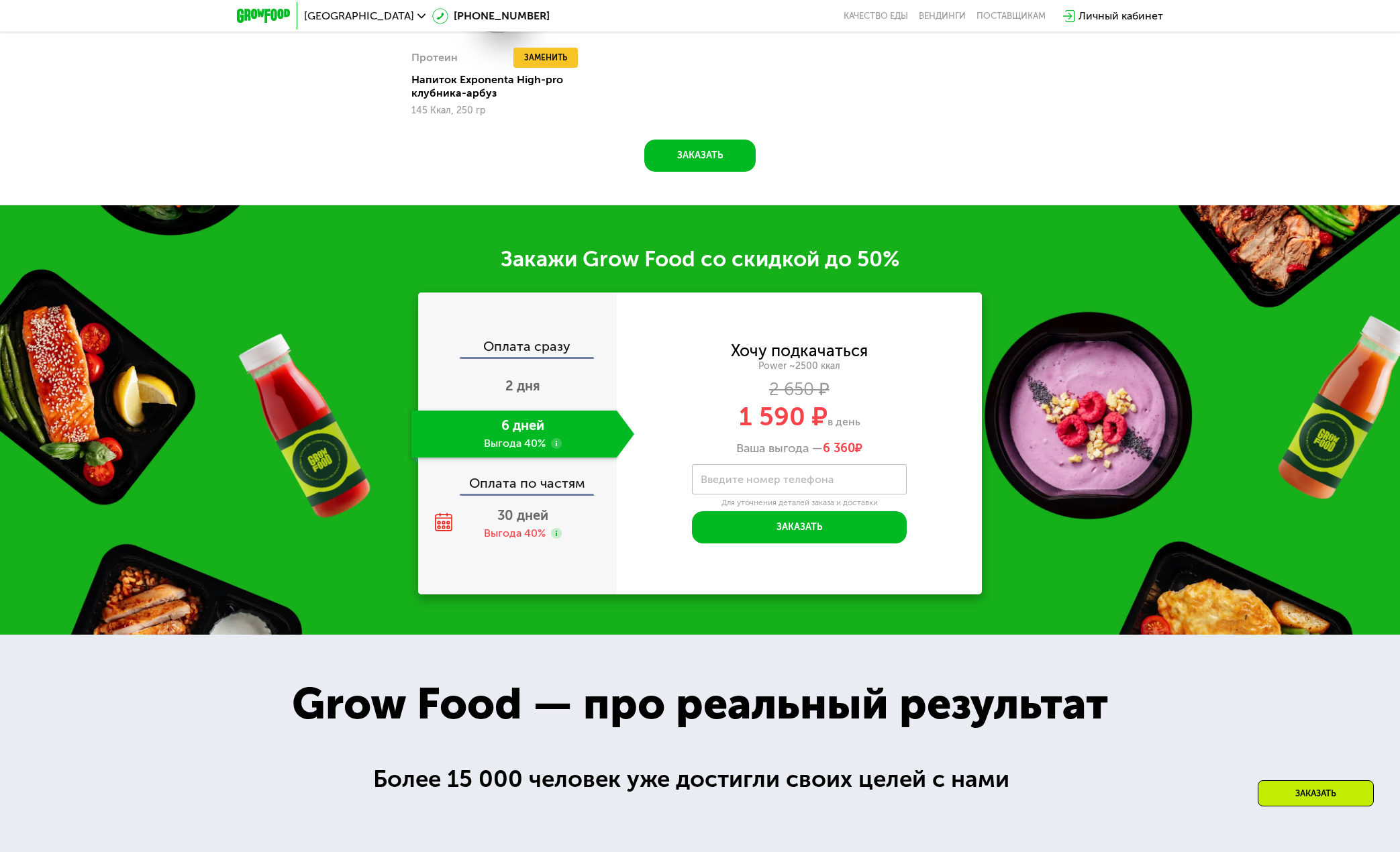
click at [761, 483] on label "Введите номер телефона" at bounding box center [766, 480] width 133 height 8
click at [761, 486] on input "Введите номер телефона" at bounding box center [799, 479] width 214 height 30
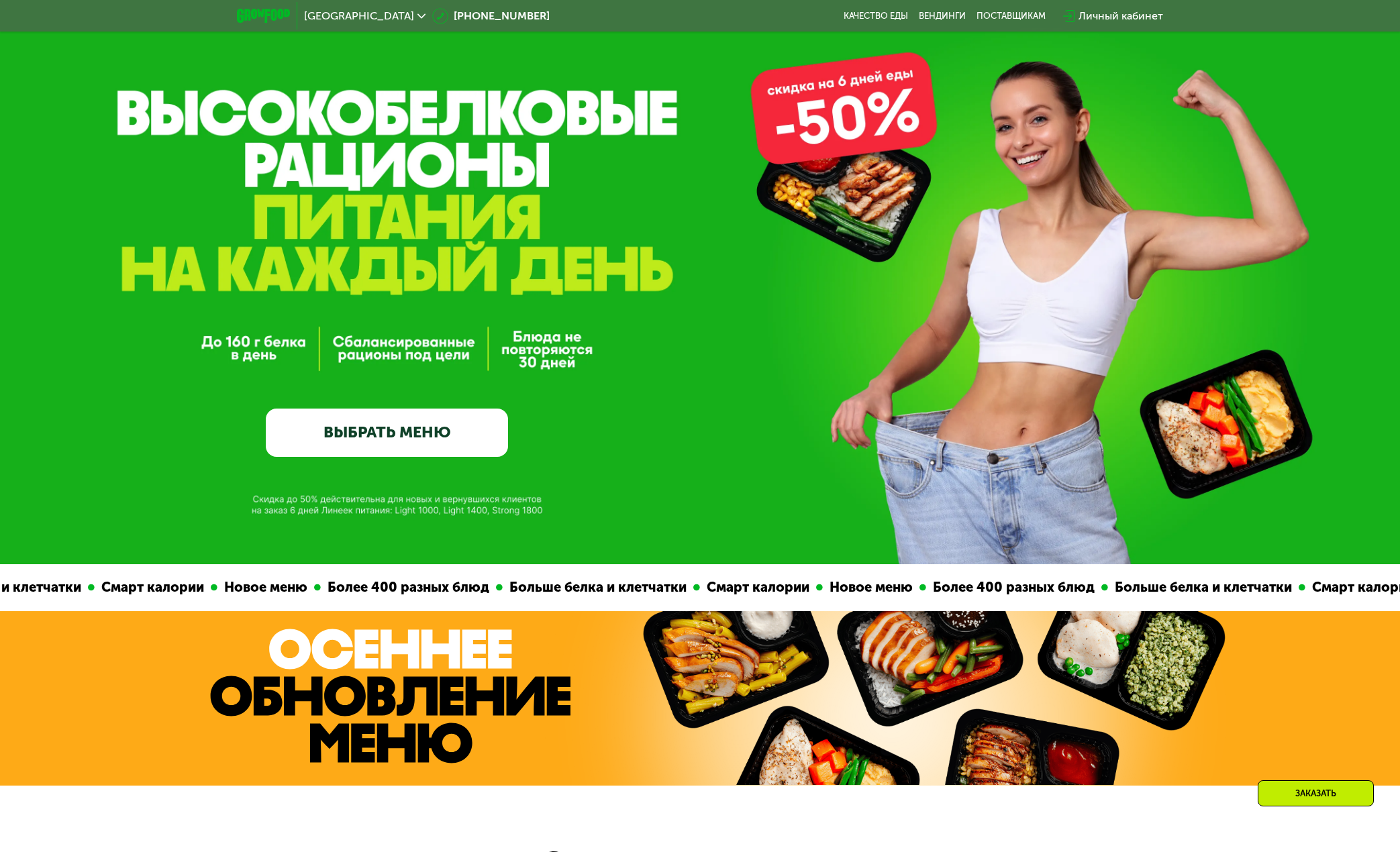
scroll to position [0, 0]
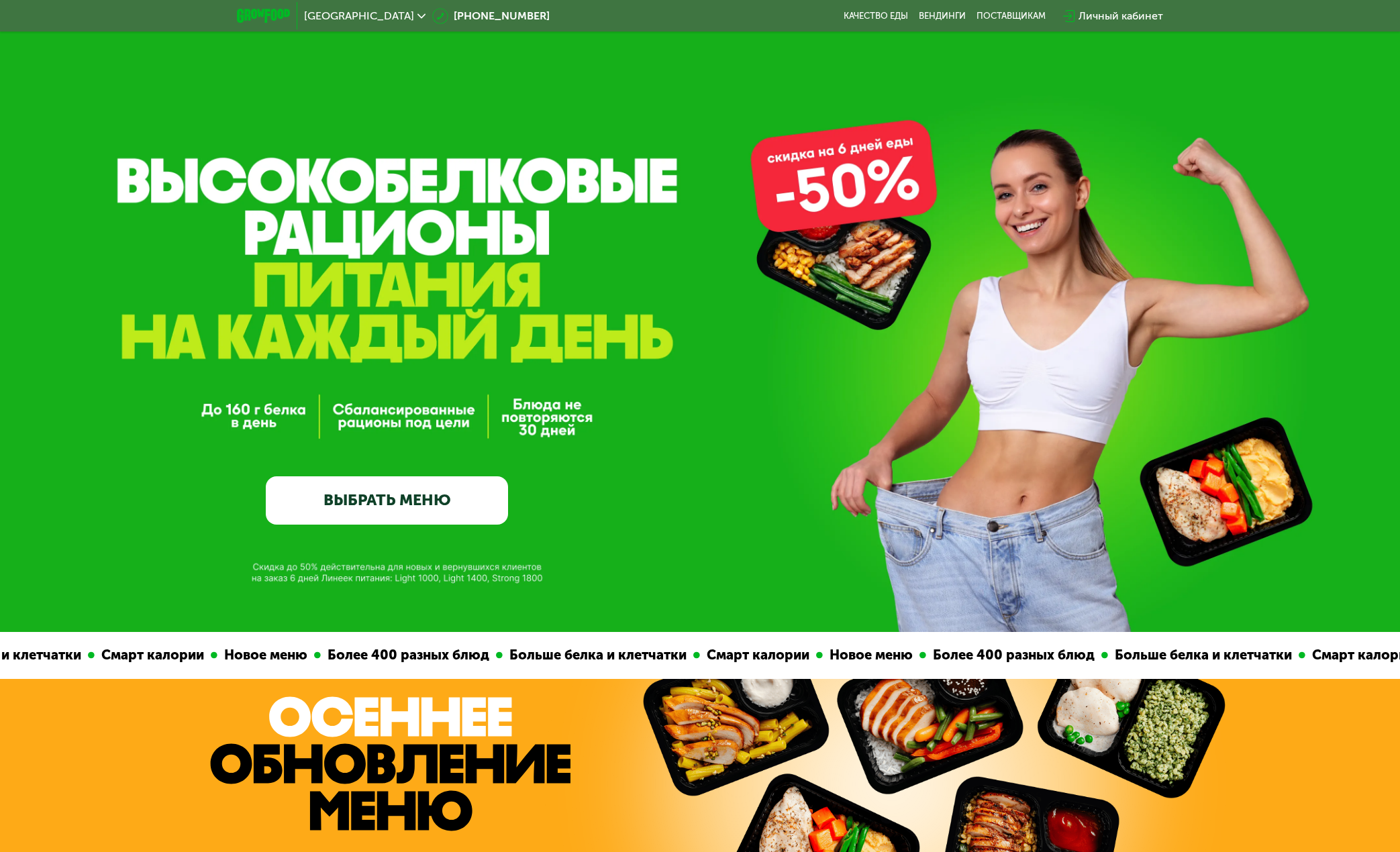
type input "**********"
click at [406, 513] on link "ВЫБРАТЬ МЕНЮ" at bounding box center [387, 500] width 242 height 48
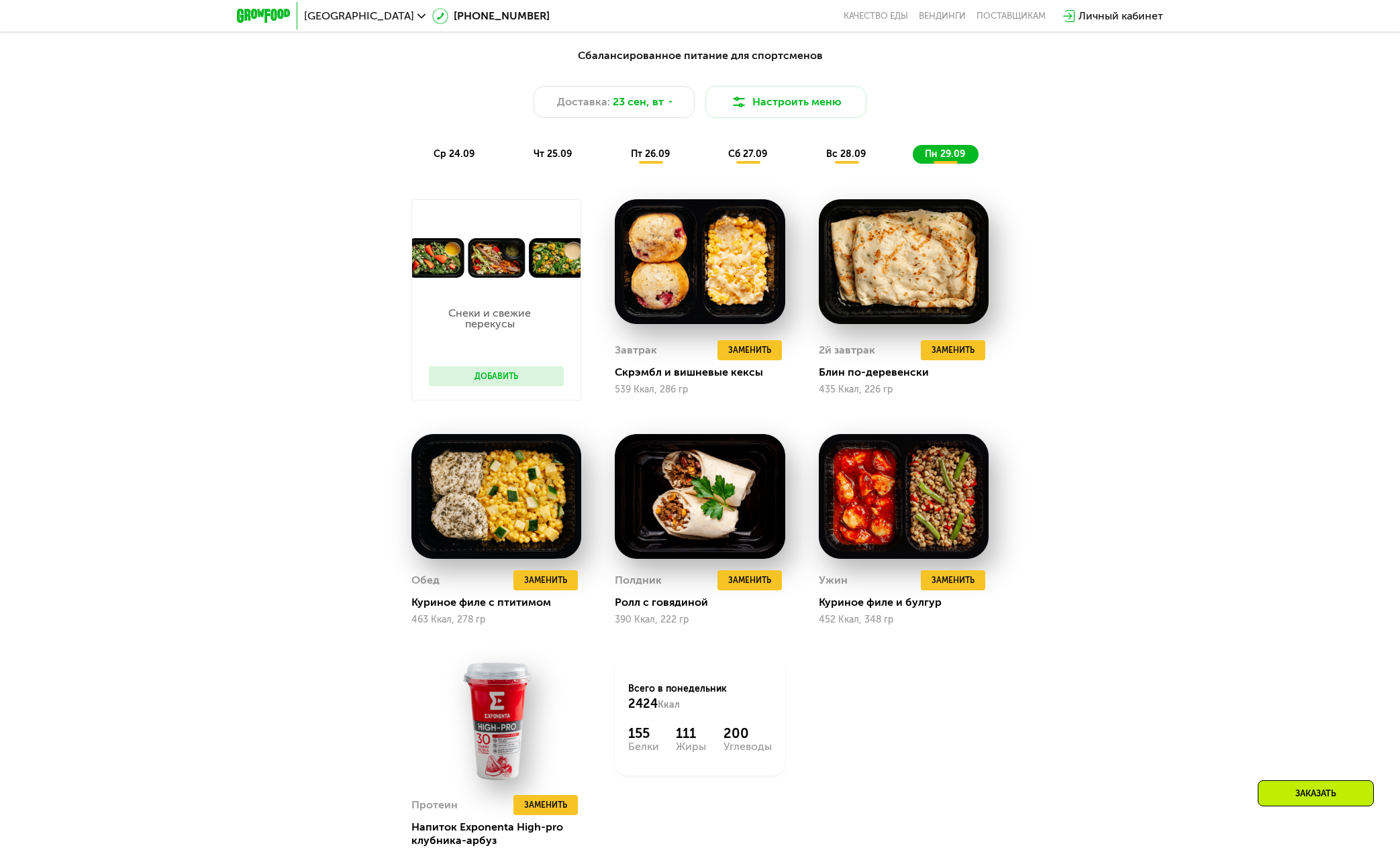
scroll to position [1144, 0]
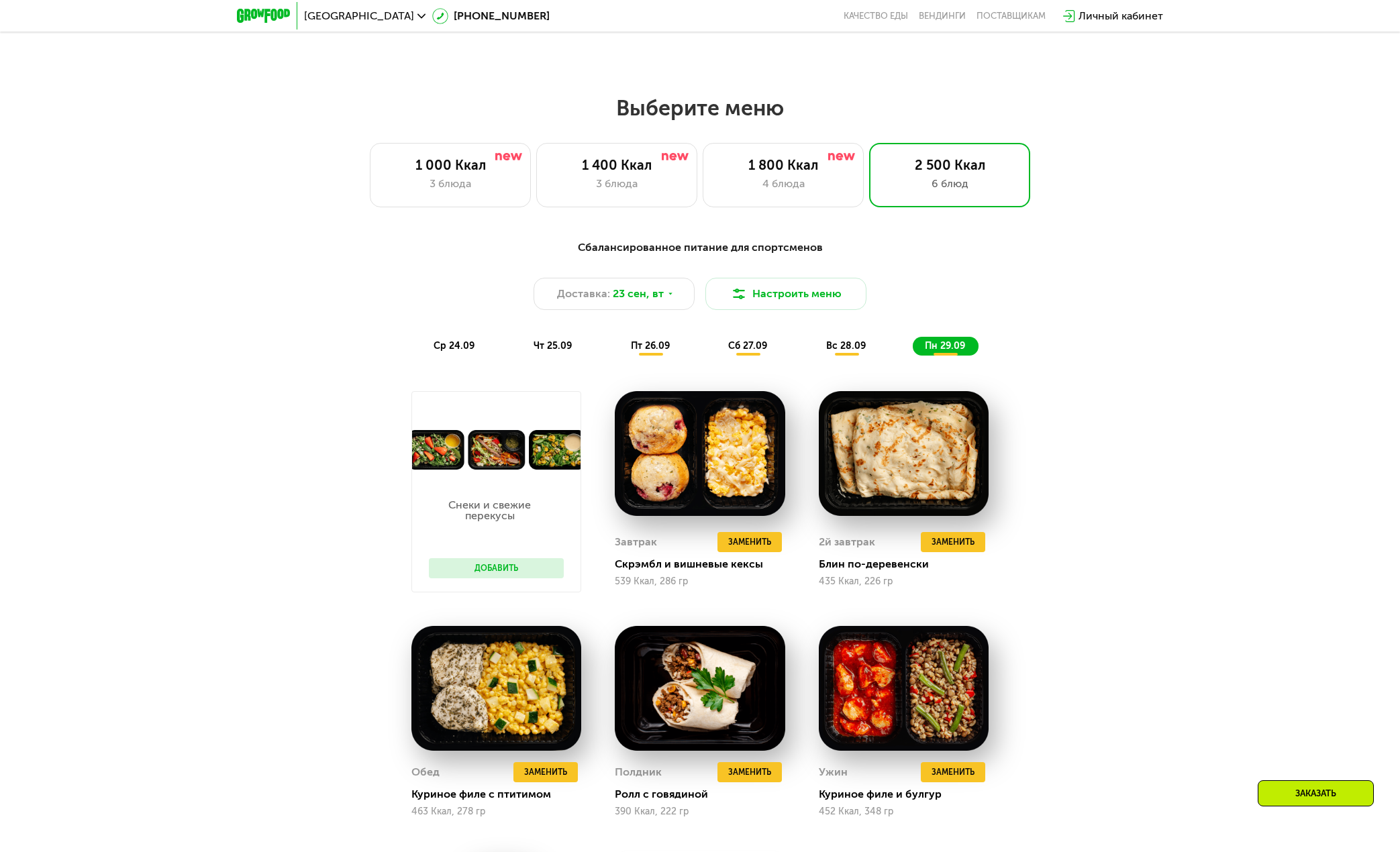
click at [336, 15] on span "Москва" at bounding box center [359, 16] width 110 height 11
click at [415, 77] on button "Нет, я в другом городе" at bounding box center [442, 85] width 142 height 16
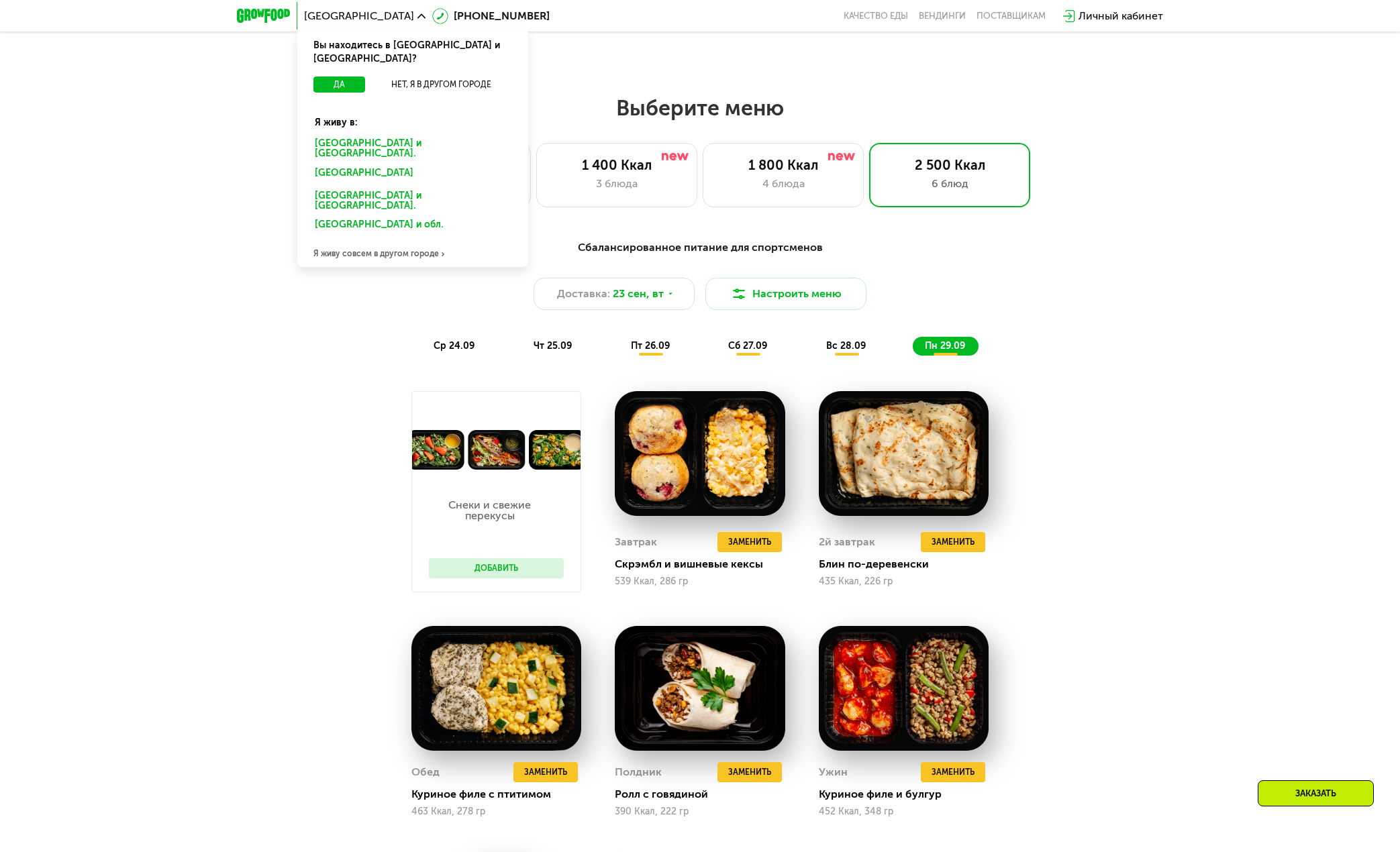
click at [385, 135] on div "Санкт-Петербурге и обл." at bounding box center [412, 149] width 214 height 29
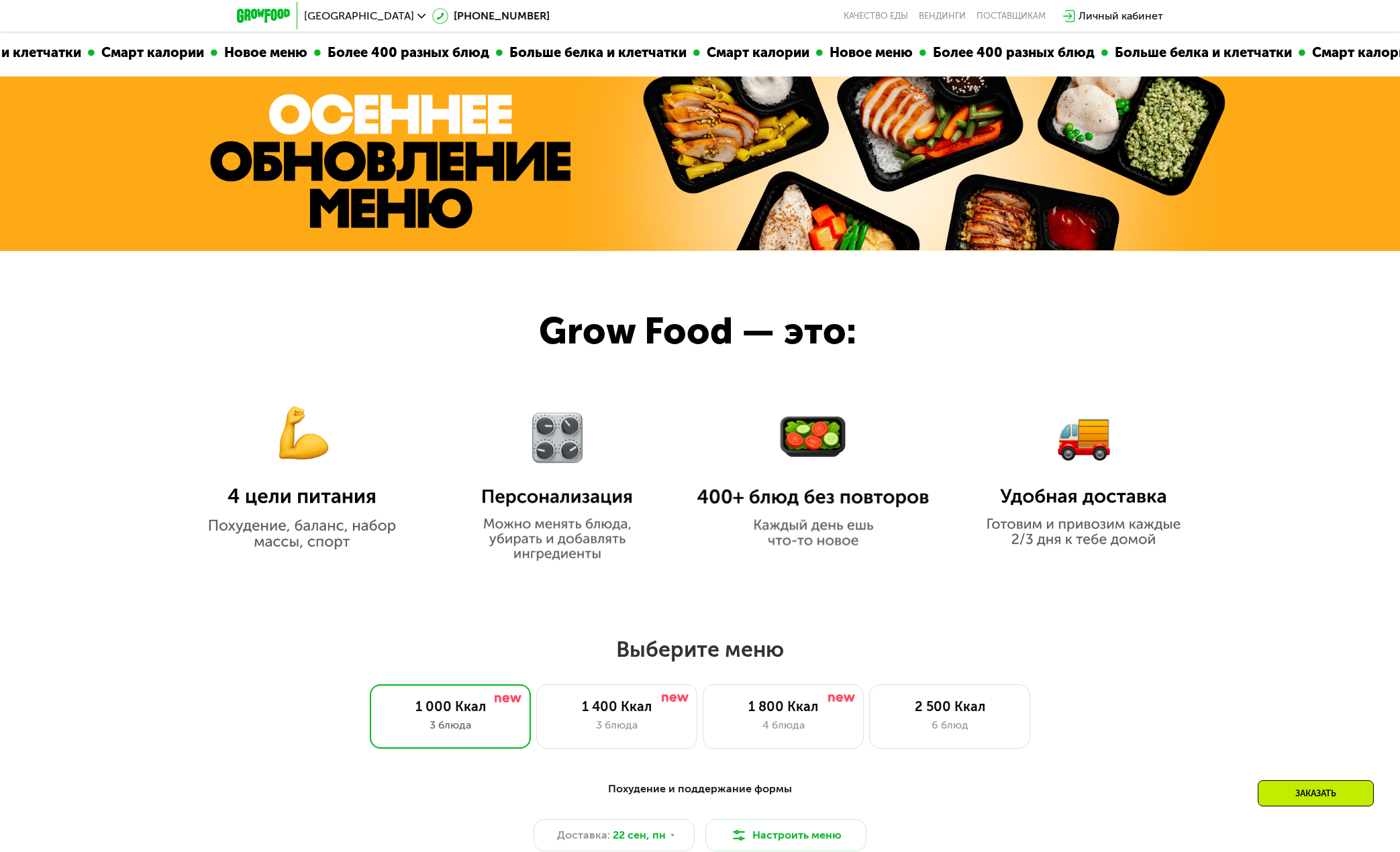
scroll to position [873, 0]
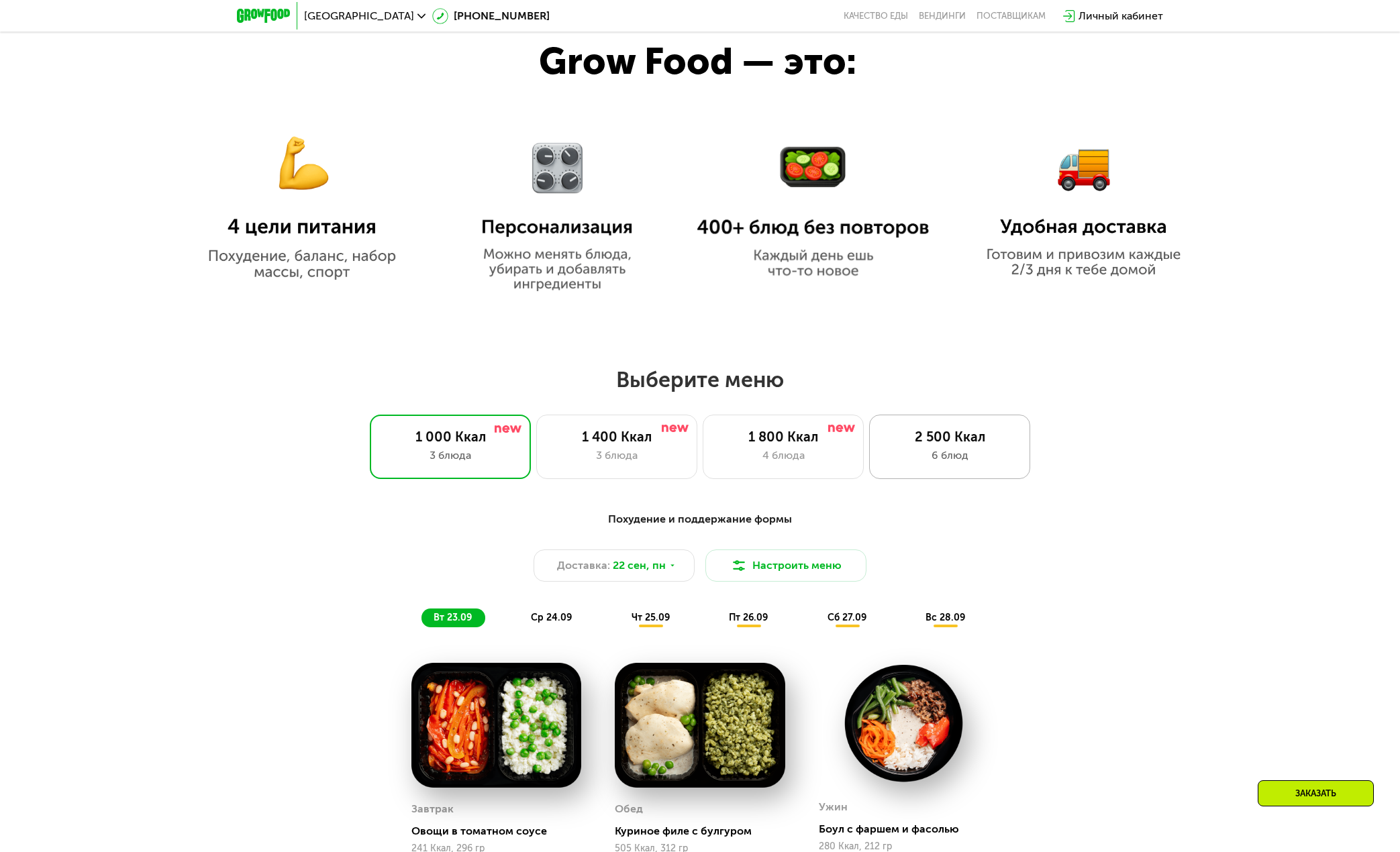
click at [956, 450] on div "2 500 Ккал 6 блюд" at bounding box center [950, 447] width 161 height 64
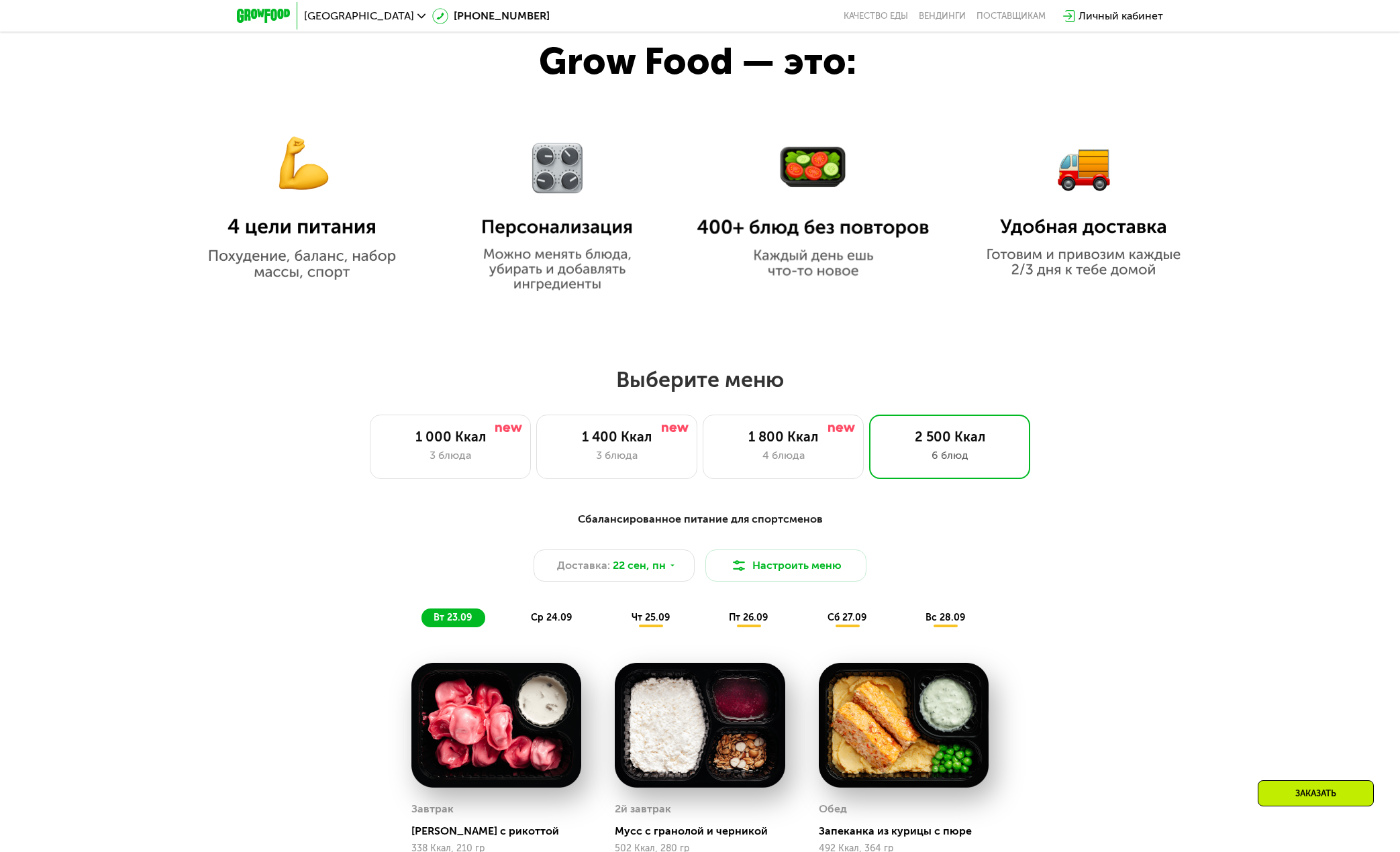
scroll to position [1342, 0]
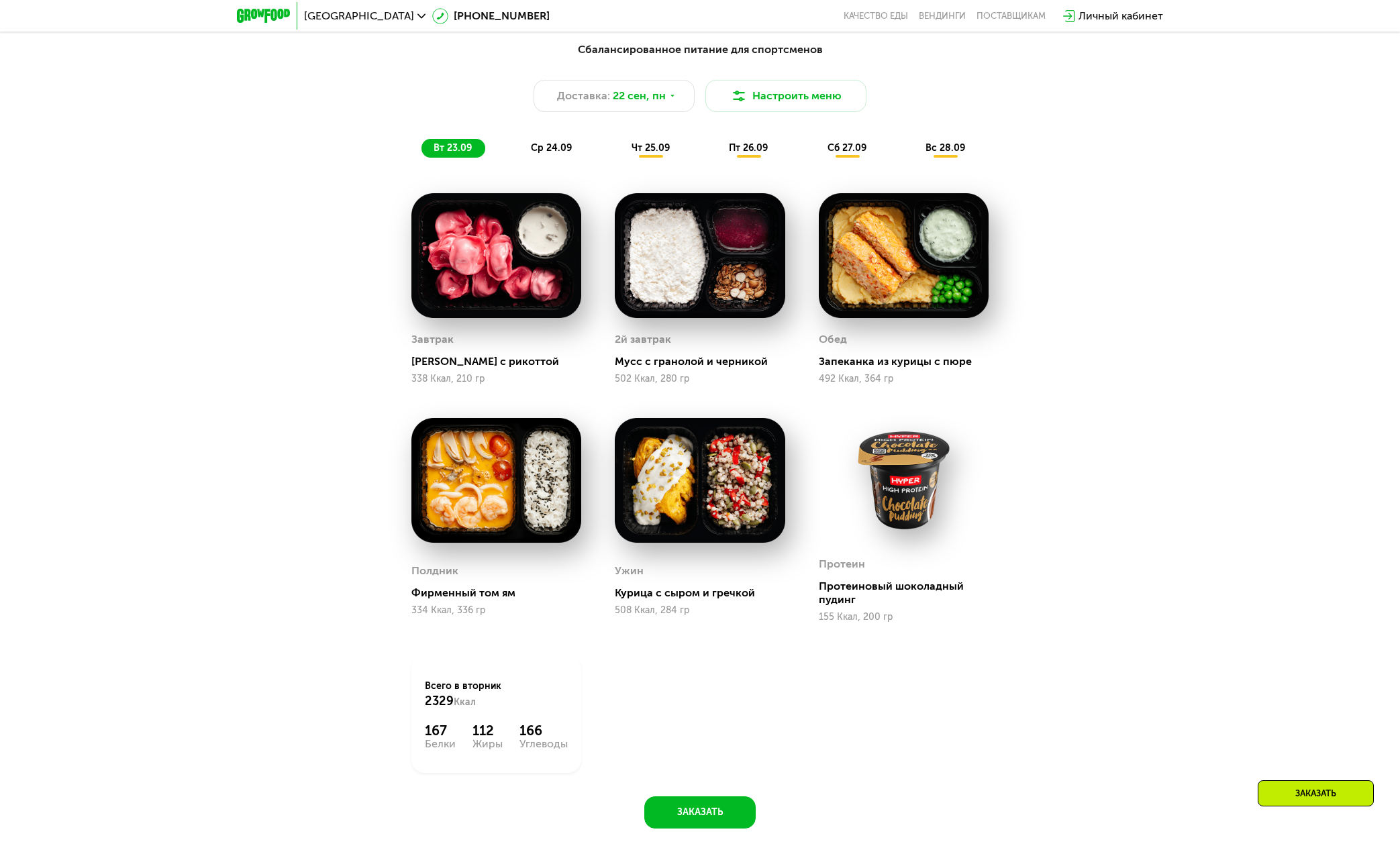
click at [917, 511] on img at bounding box center [903, 480] width 170 height 125
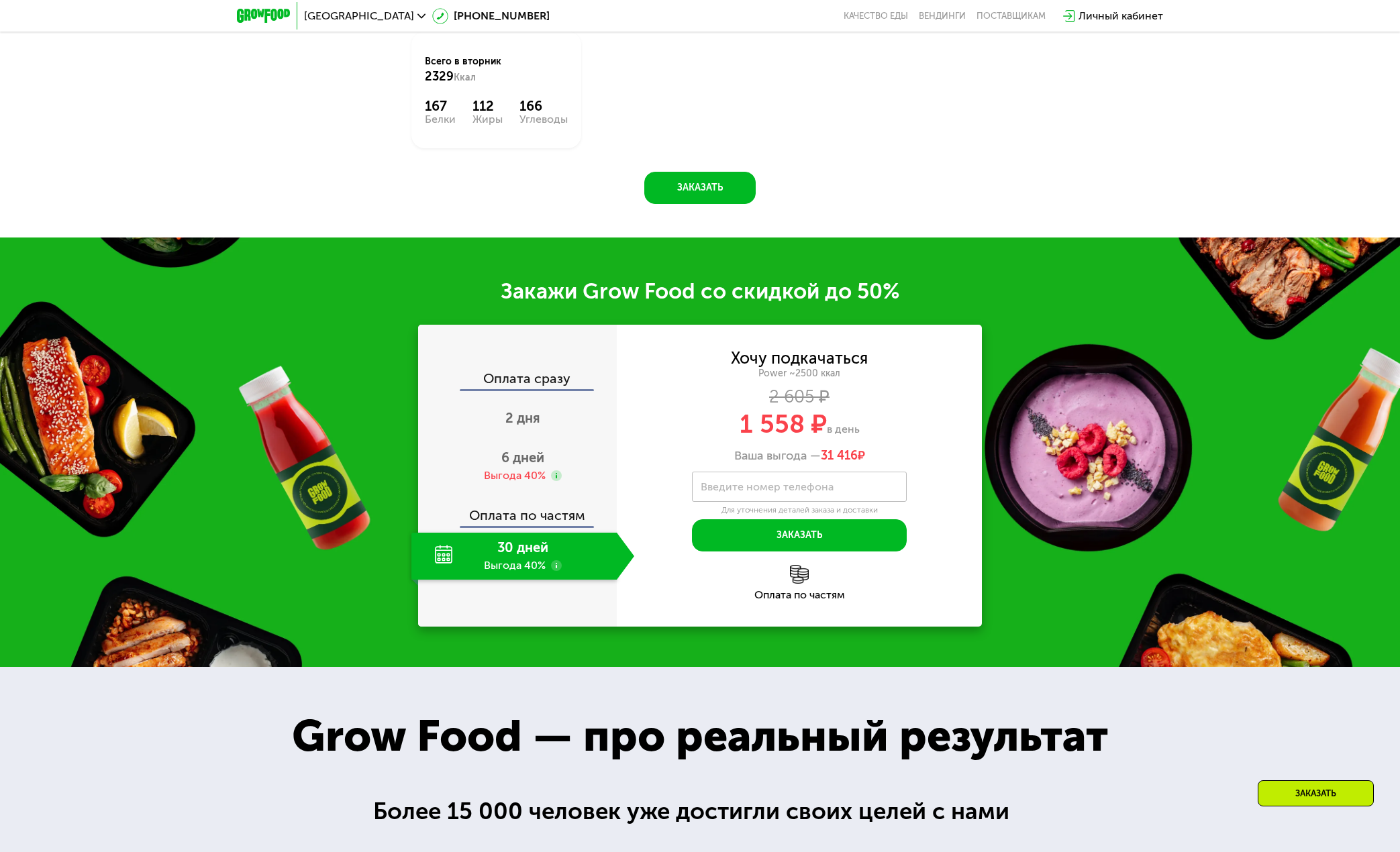
scroll to position [2014, 0]
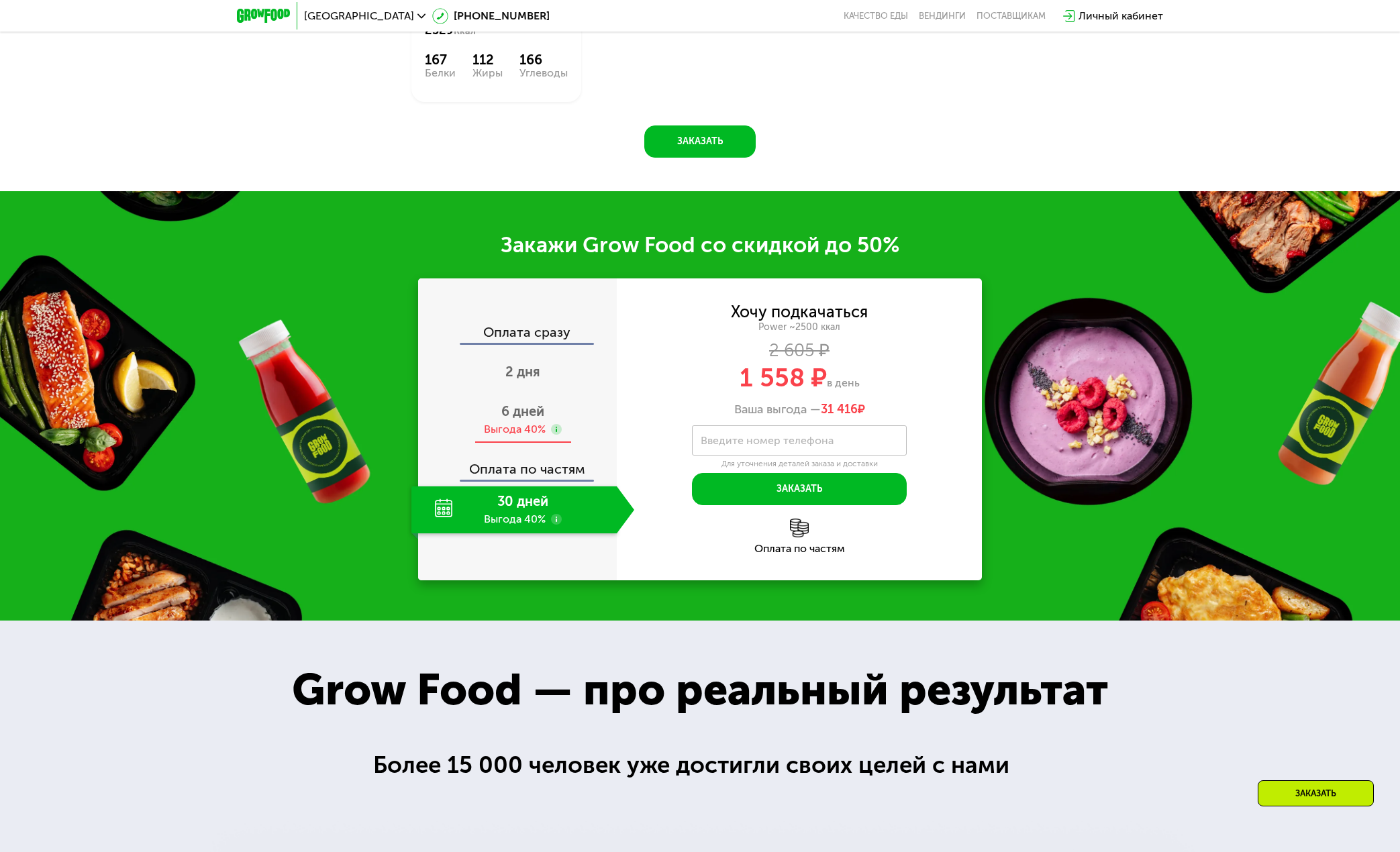
click at [512, 419] on span "6 дней" at bounding box center [523, 411] width 43 height 16
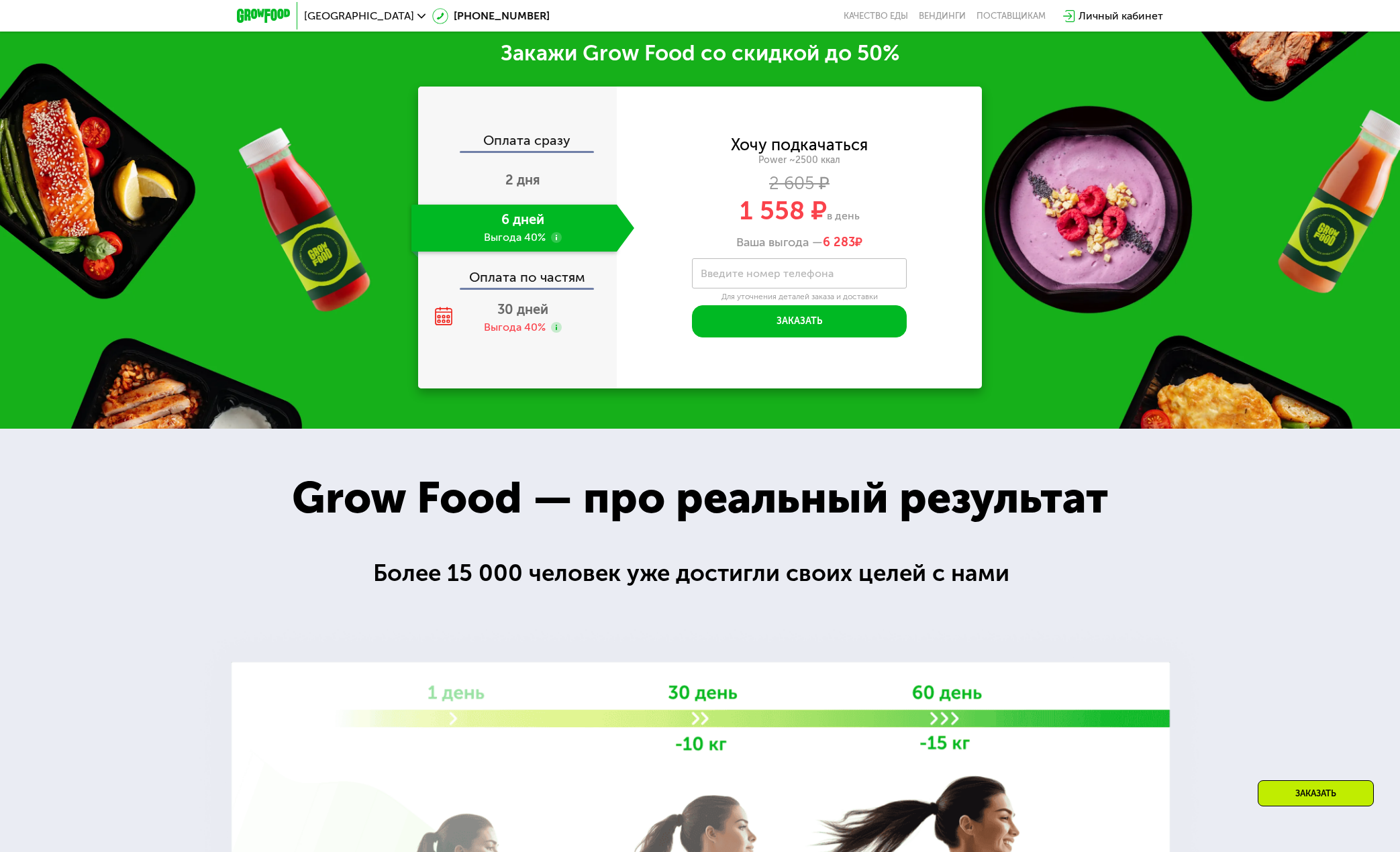
scroll to position [1879, 0]
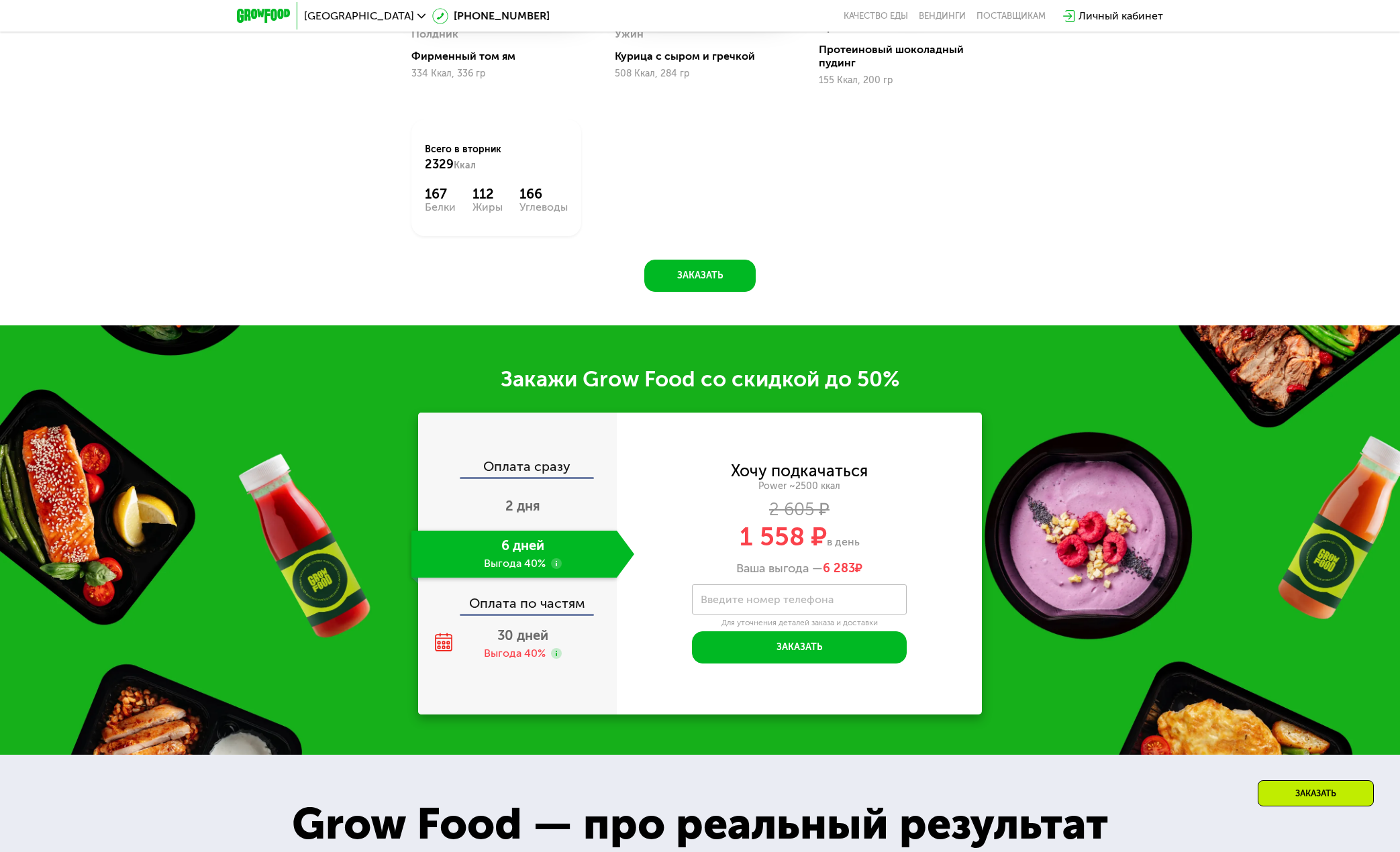
click at [804, 603] on label "Введите номер телефона" at bounding box center [766, 600] width 133 height 8
click at [804, 603] on input "Введите номер телефона" at bounding box center [799, 599] width 214 height 30
type input "**********"
click at [815, 651] on button "Заказать" at bounding box center [799, 647] width 214 height 32
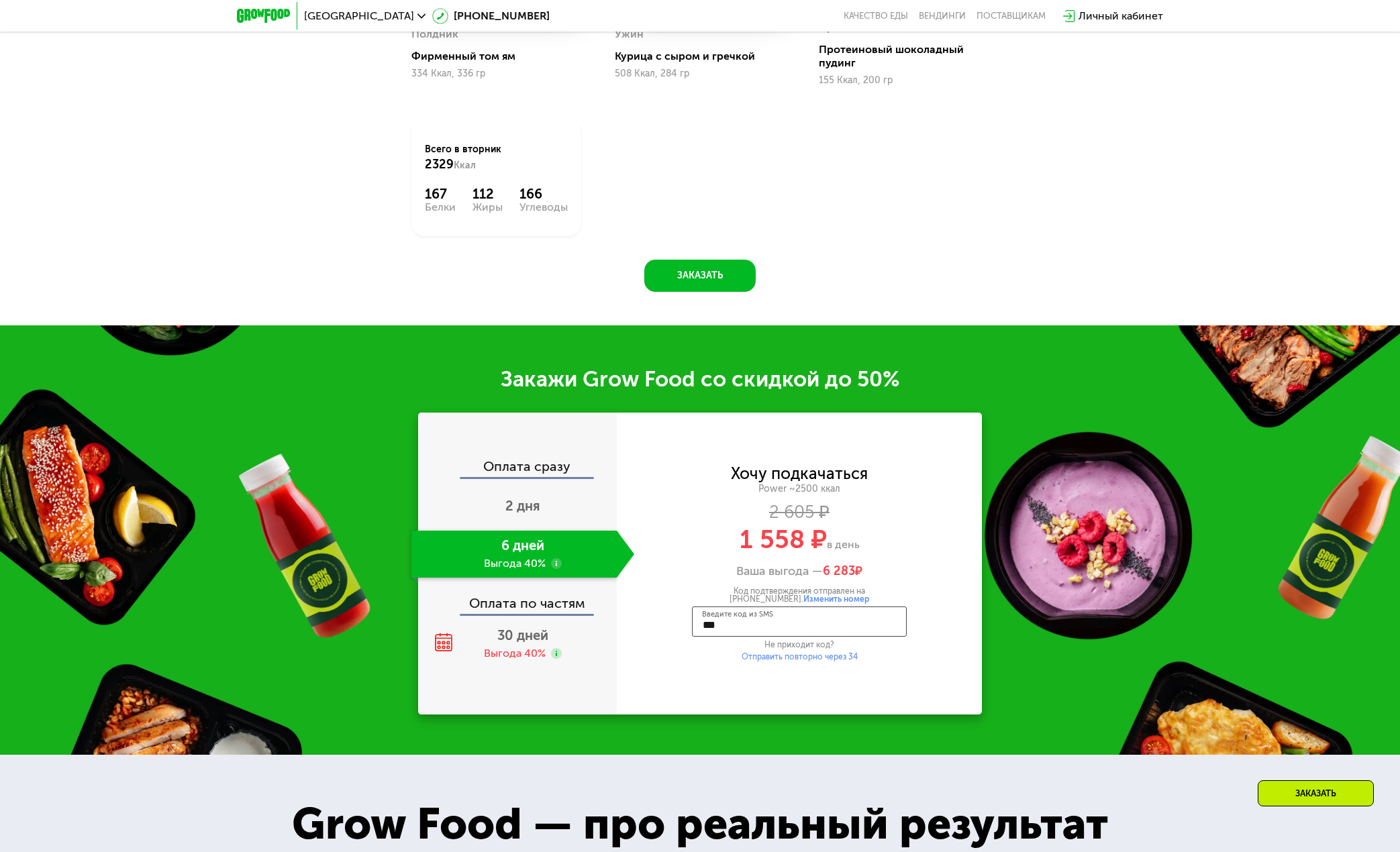
type input "****"
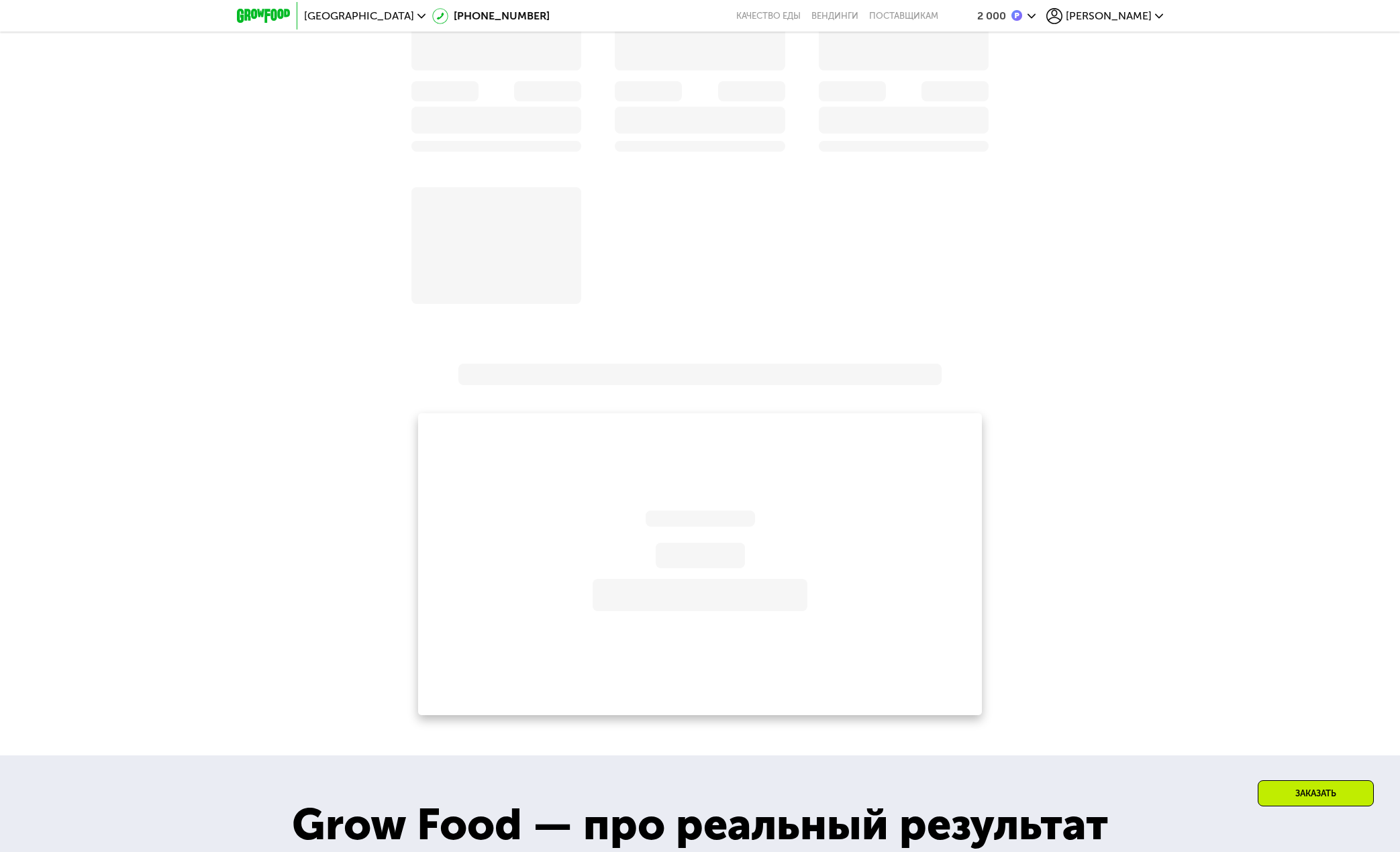
scroll to position [1830, 0]
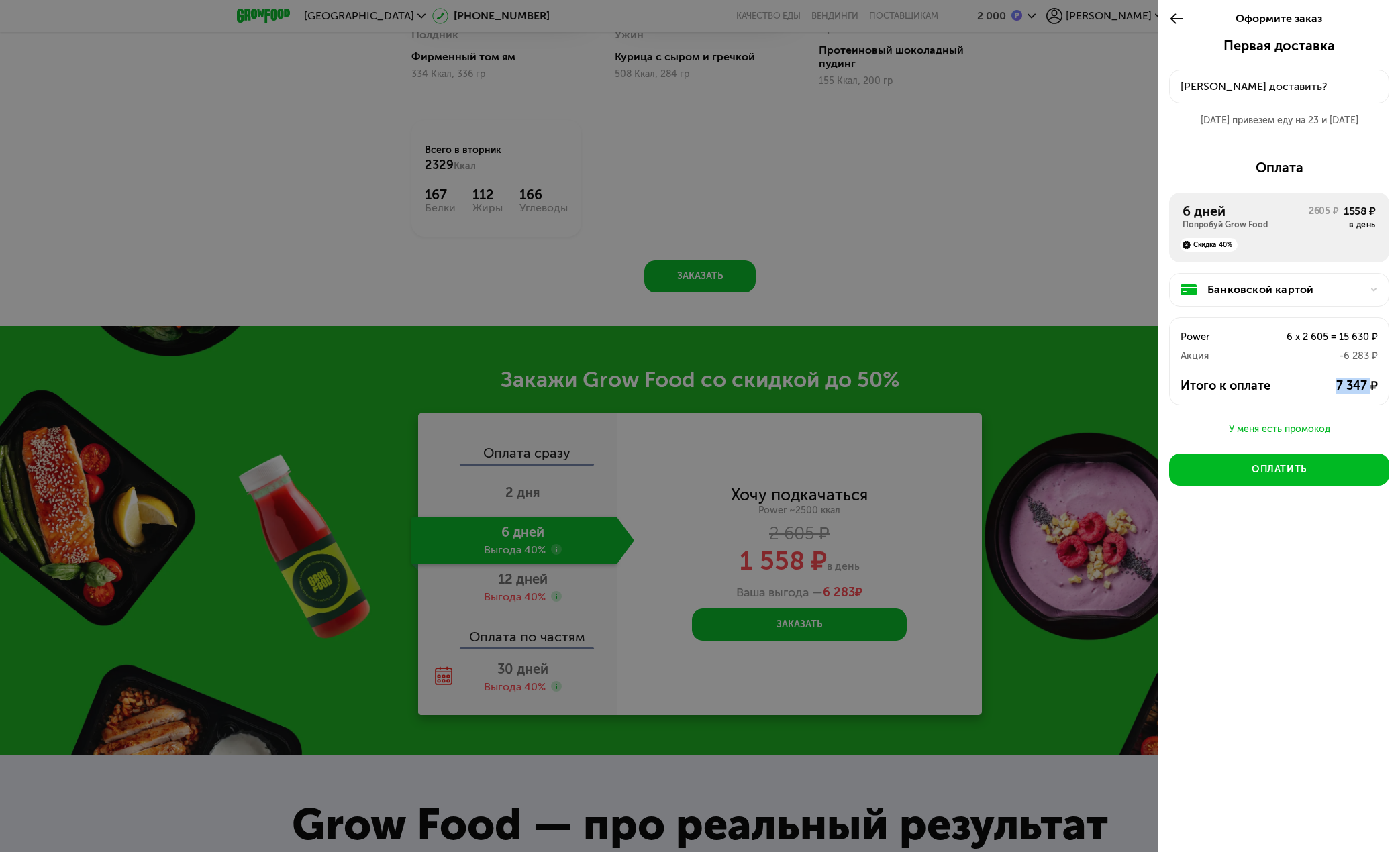
drag, startPoint x: 1339, startPoint y: 388, endPoint x: 1371, endPoint y: 386, distance: 32.1
click at [1371, 386] on div "7 347 ₽" at bounding box center [1334, 386] width 89 height 16
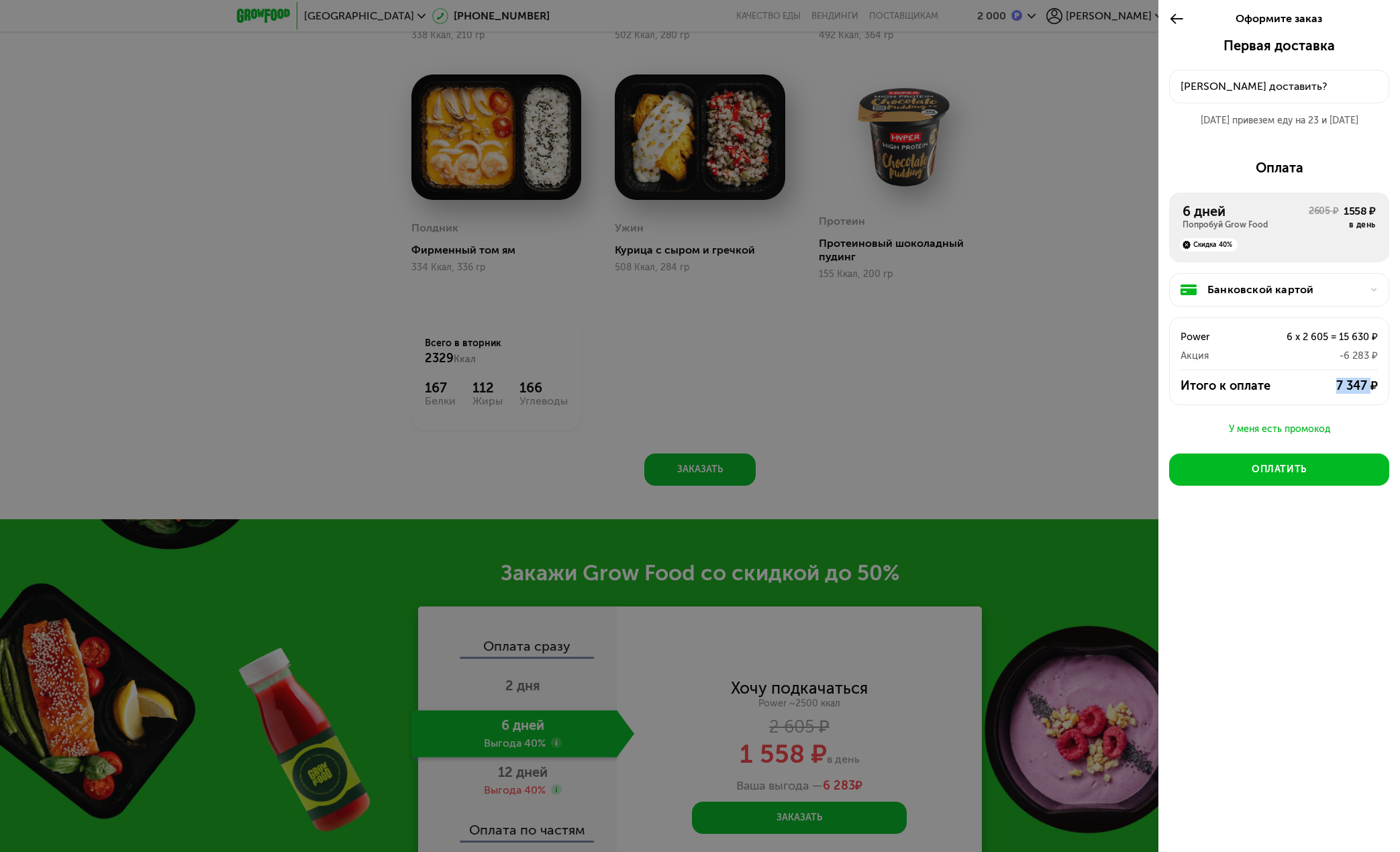
scroll to position [1629, 0]
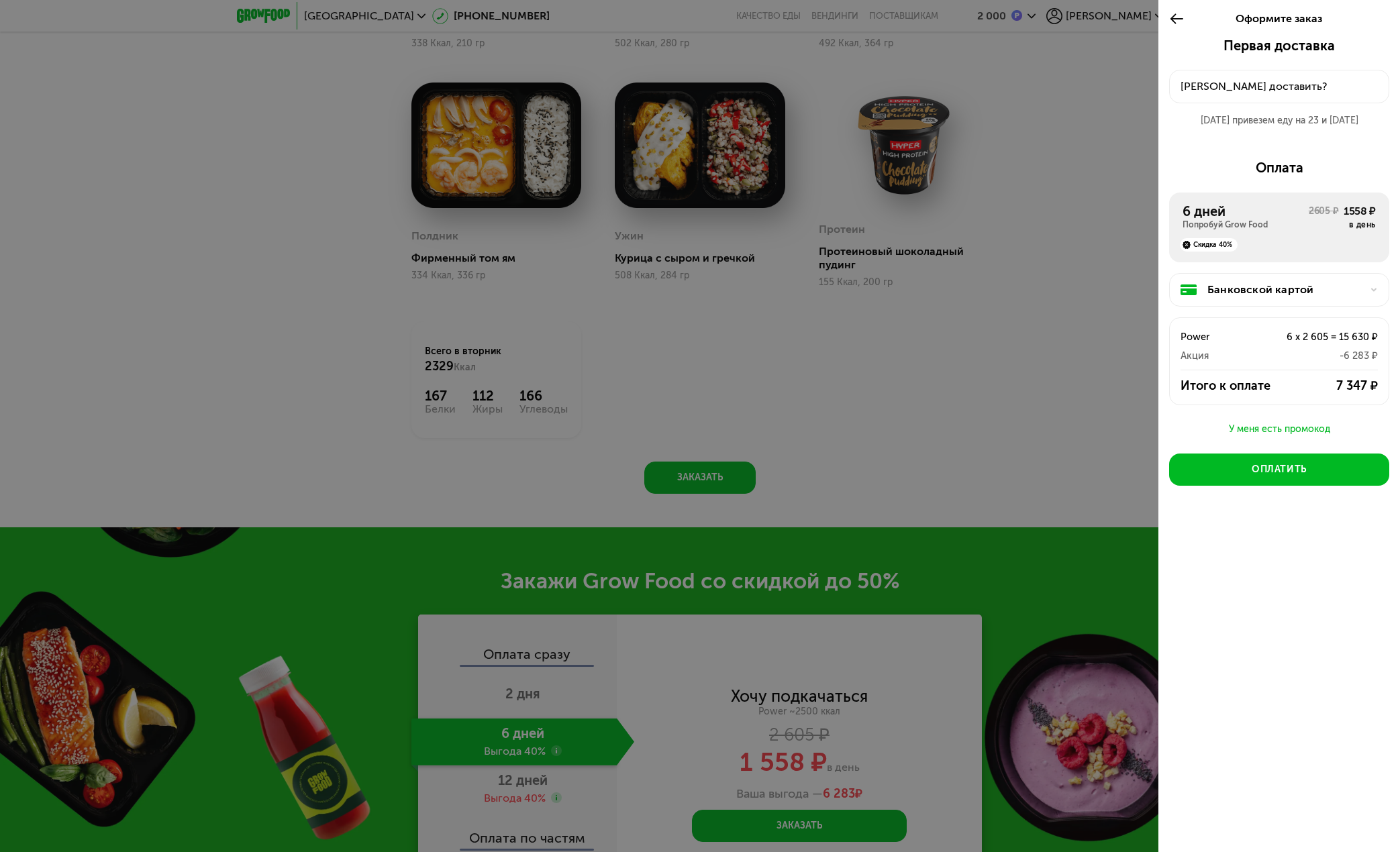
click at [1001, 335] on div at bounding box center [700, 426] width 1400 height 852
click at [1301, 82] on div "Куда доставить?" at bounding box center [1279, 87] width 198 height 16
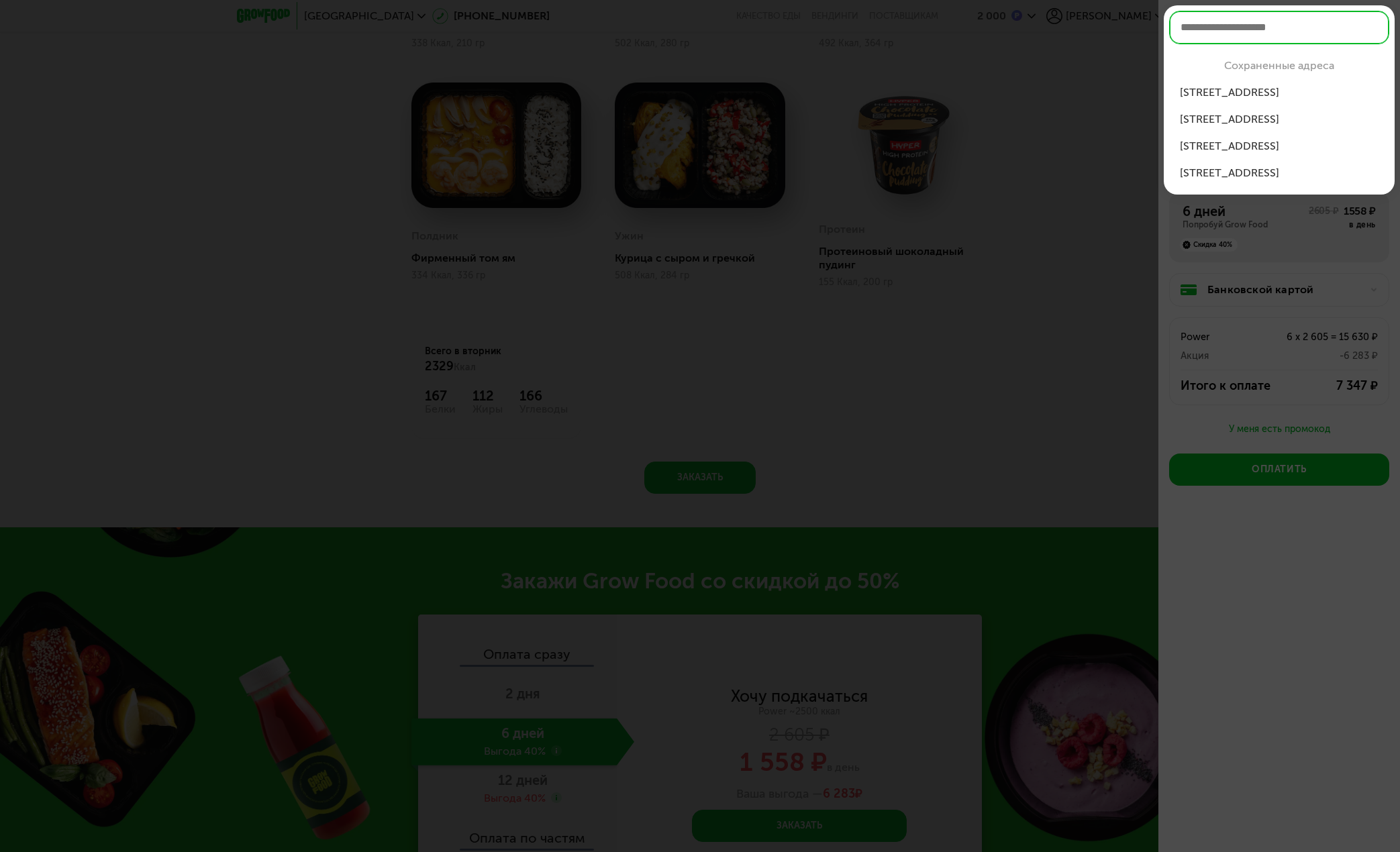
click at [1234, 33] on input "text" at bounding box center [1279, 28] width 220 height 33
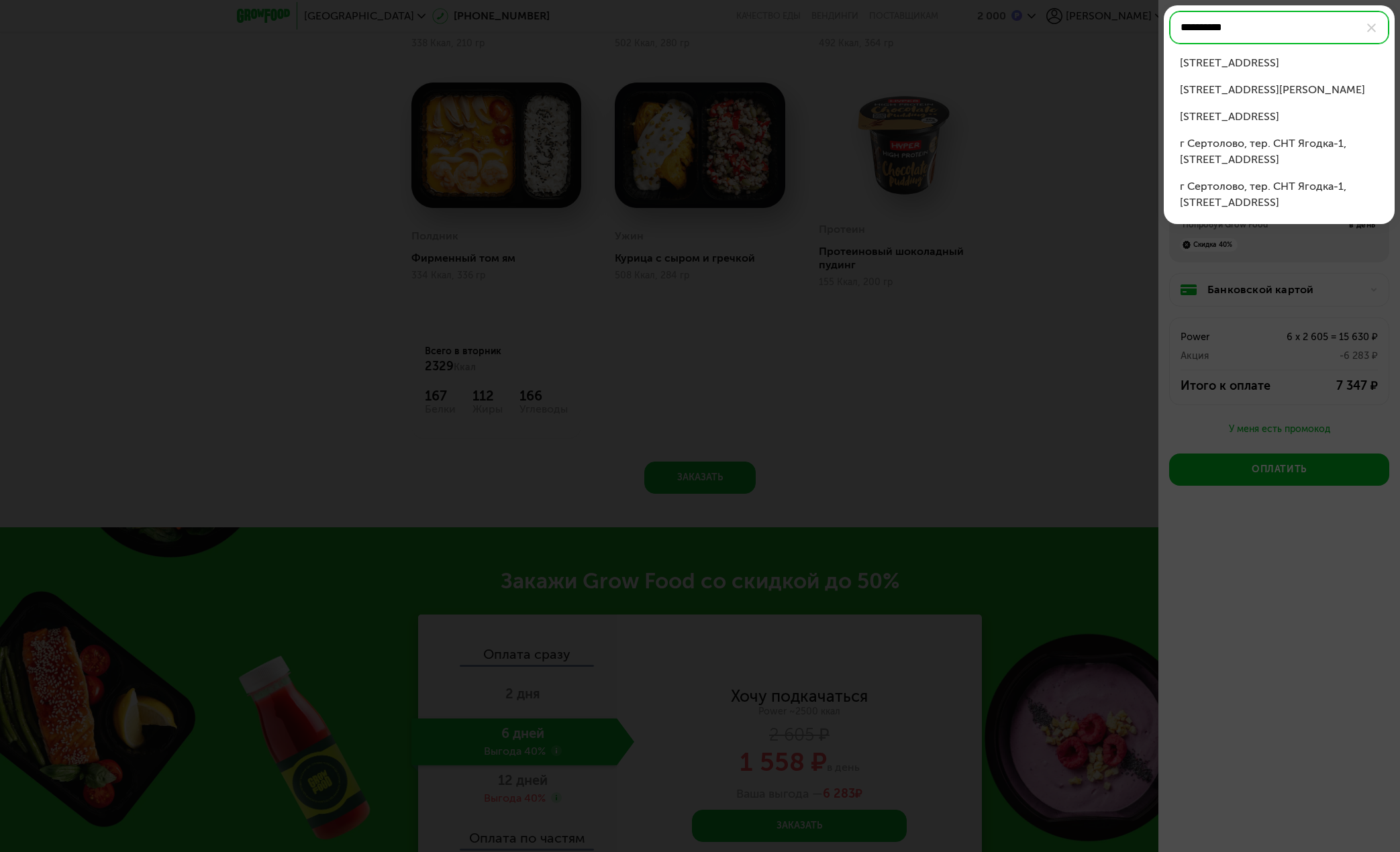
click at [1248, 62] on div "ул Тверская, д 7" at bounding box center [1279, 63] width 199 height 16
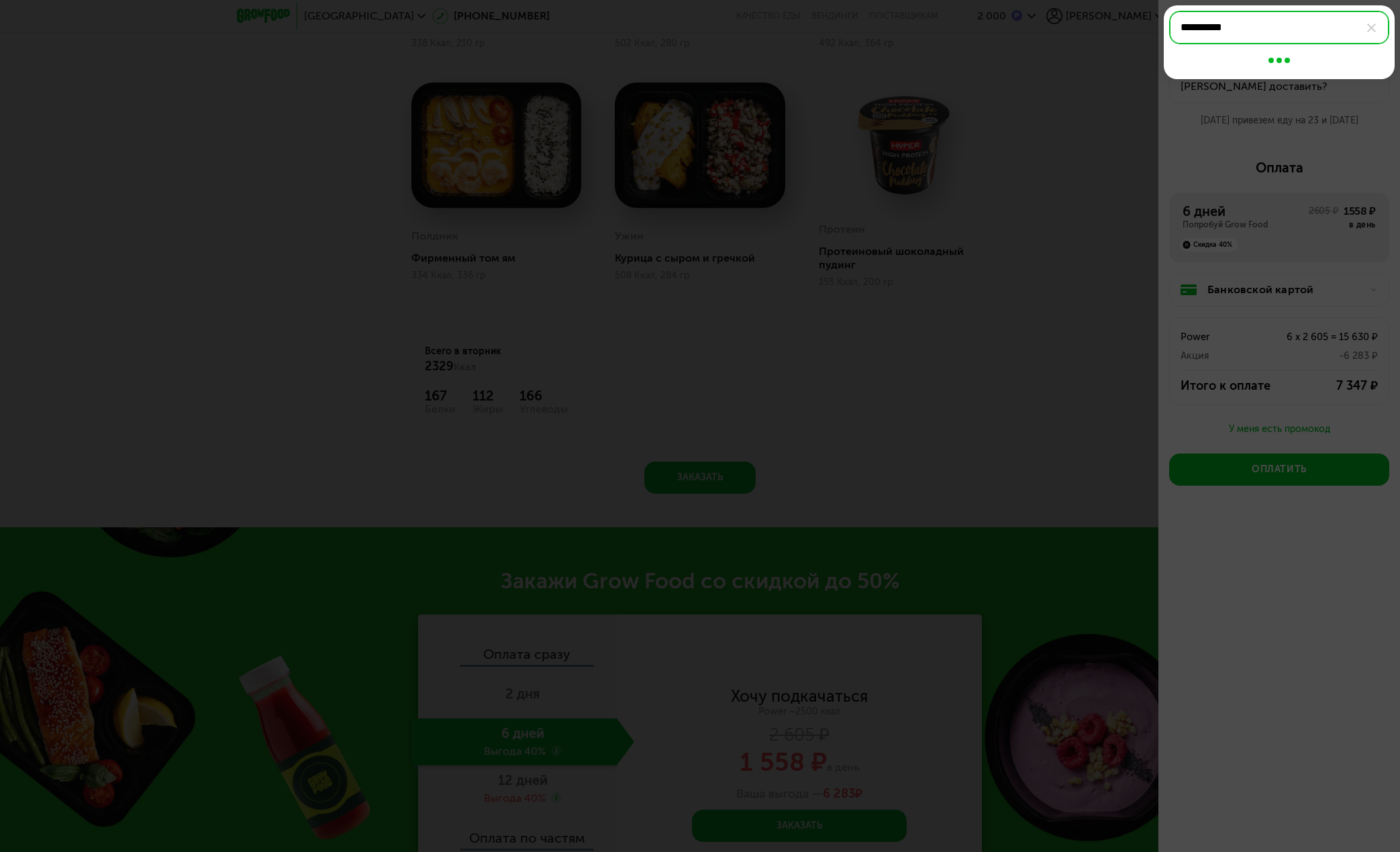
type input "**********"
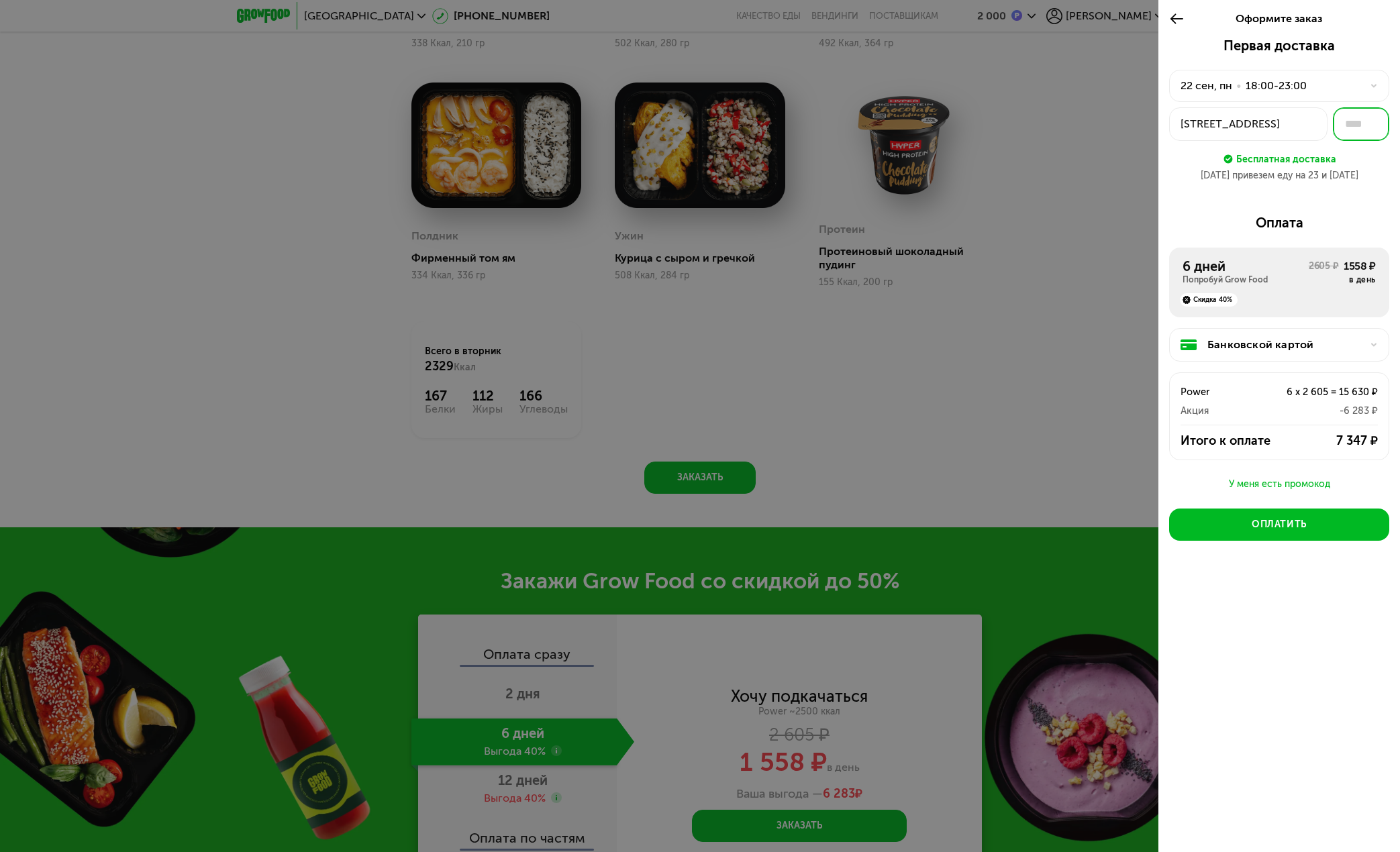
click at [1353, 128] on input "text" at bounding box center [1361, 124] width 56 height 33
type input "*"
click at [1263, 486] on div "У меня есть промокод" at bounding box center [1279, 484] width 220 height 16
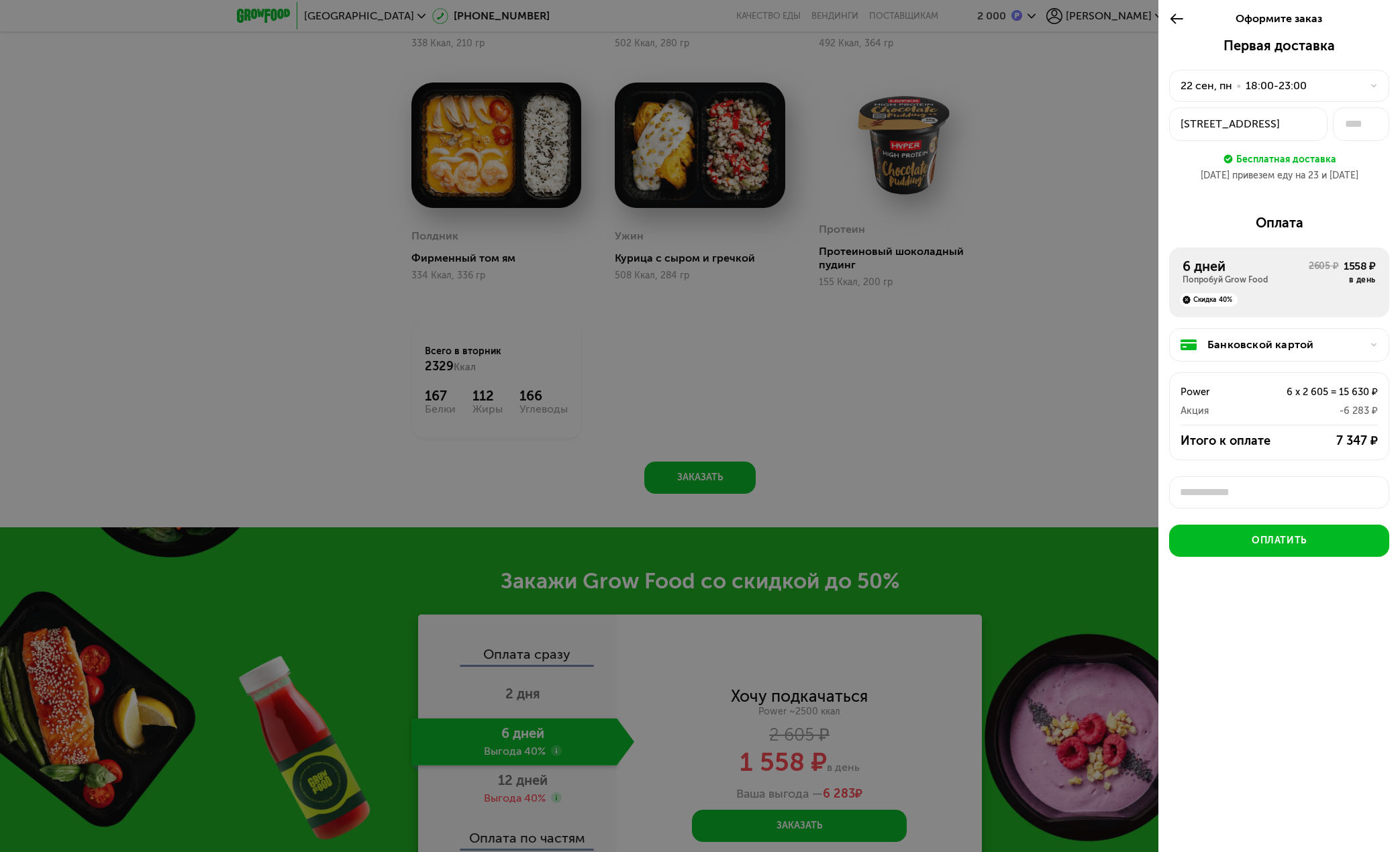
scroll to position [5, 0]
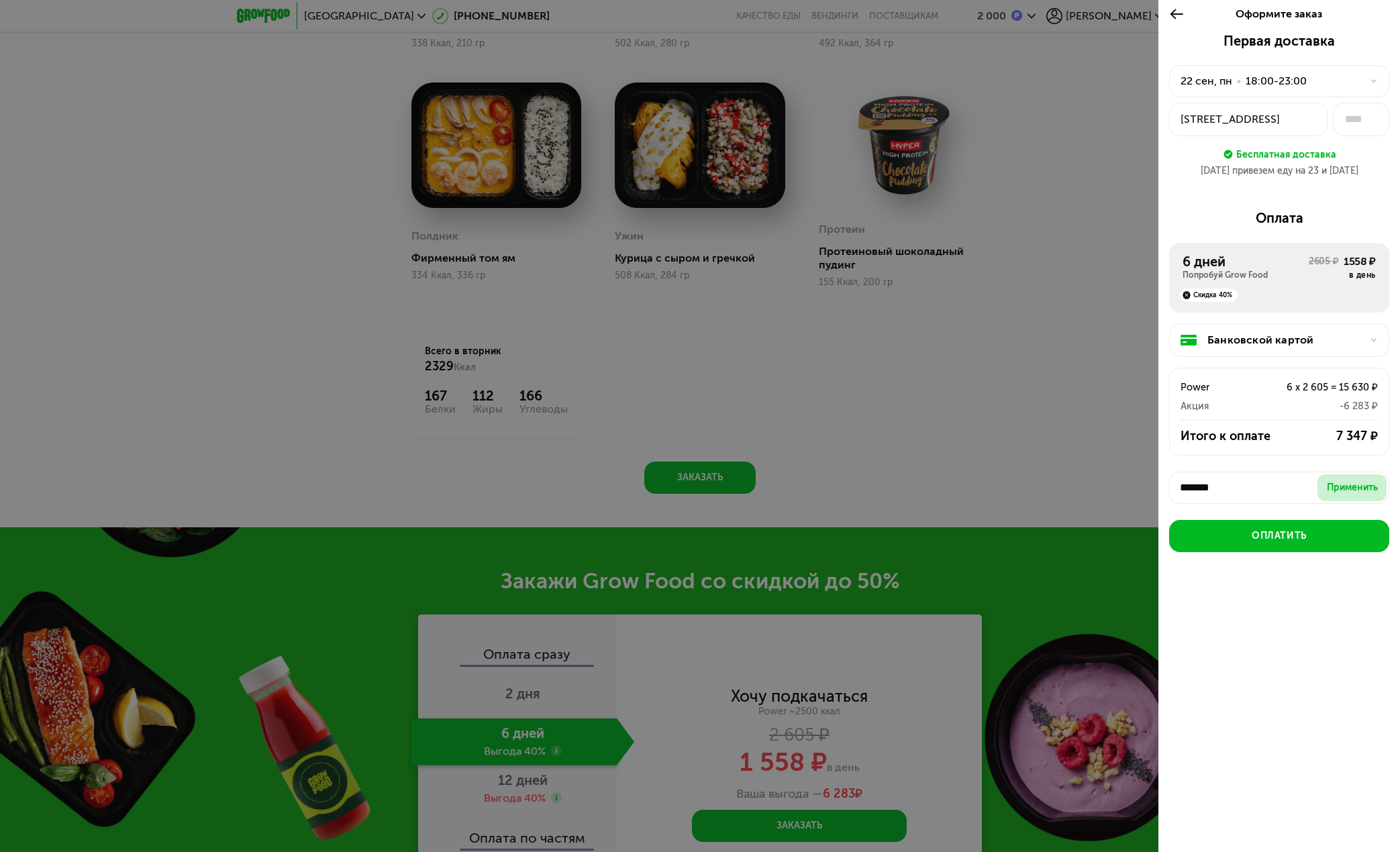
click at [1323, 491] on button "Применить" at bounding box center [1352, 487] width 69 height 27
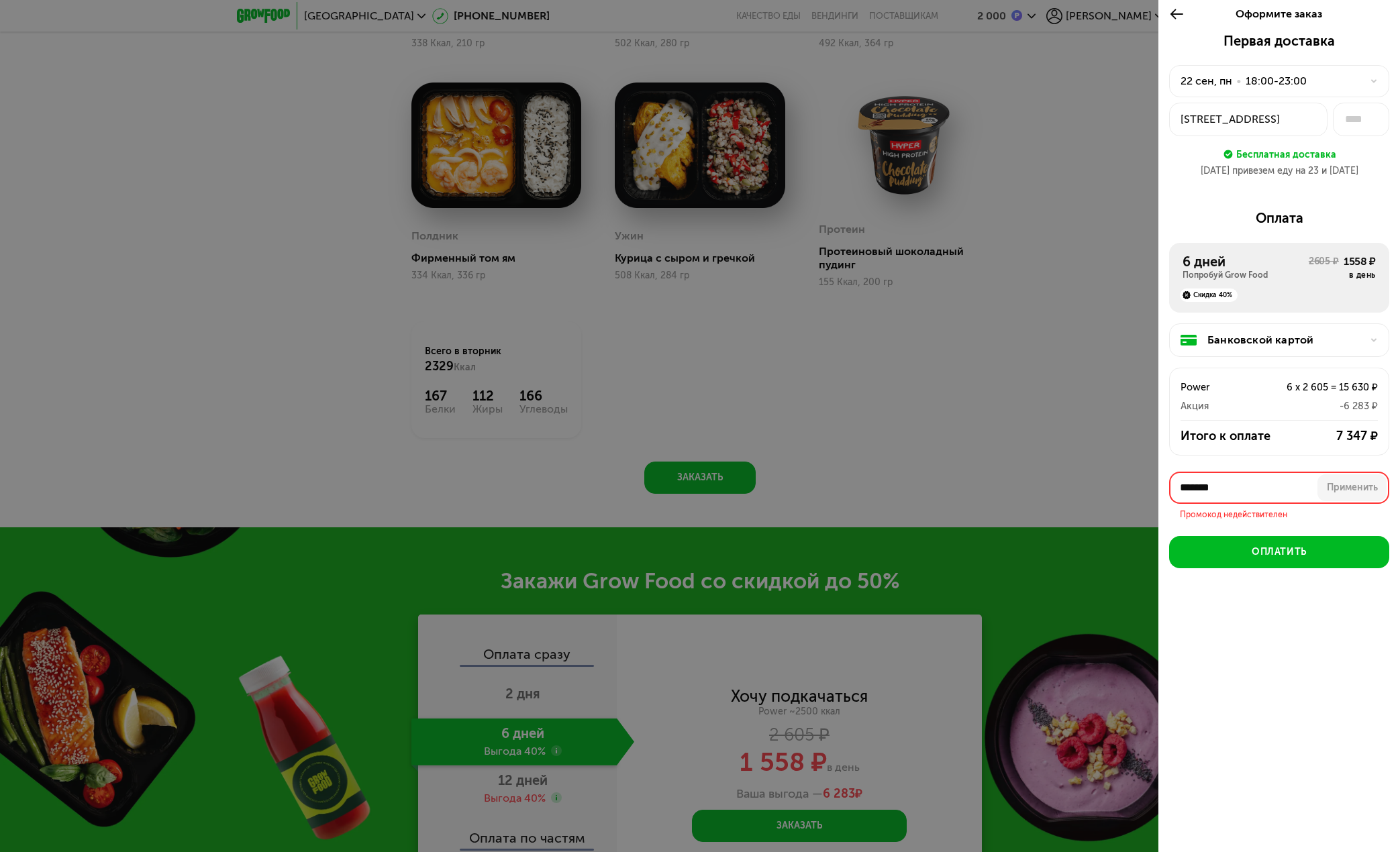
click at [1207, 487] on input "*******" at bounding box center [1279, 488] width 220 height 32
paste input "text"
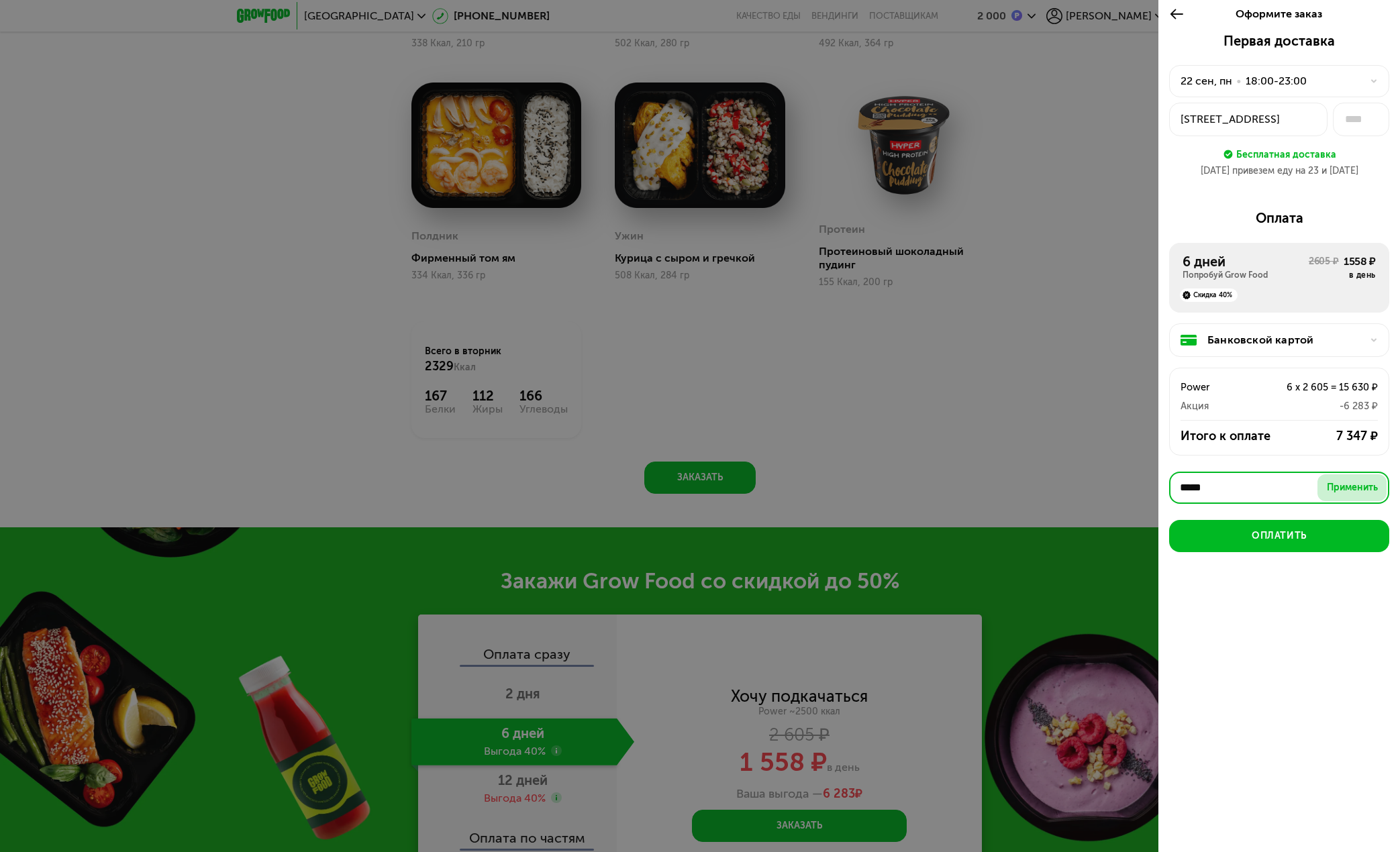
type input "*****"
click at [1356, 484] on div "Применить" at bounding box center [1353, 488] width 51 height 14
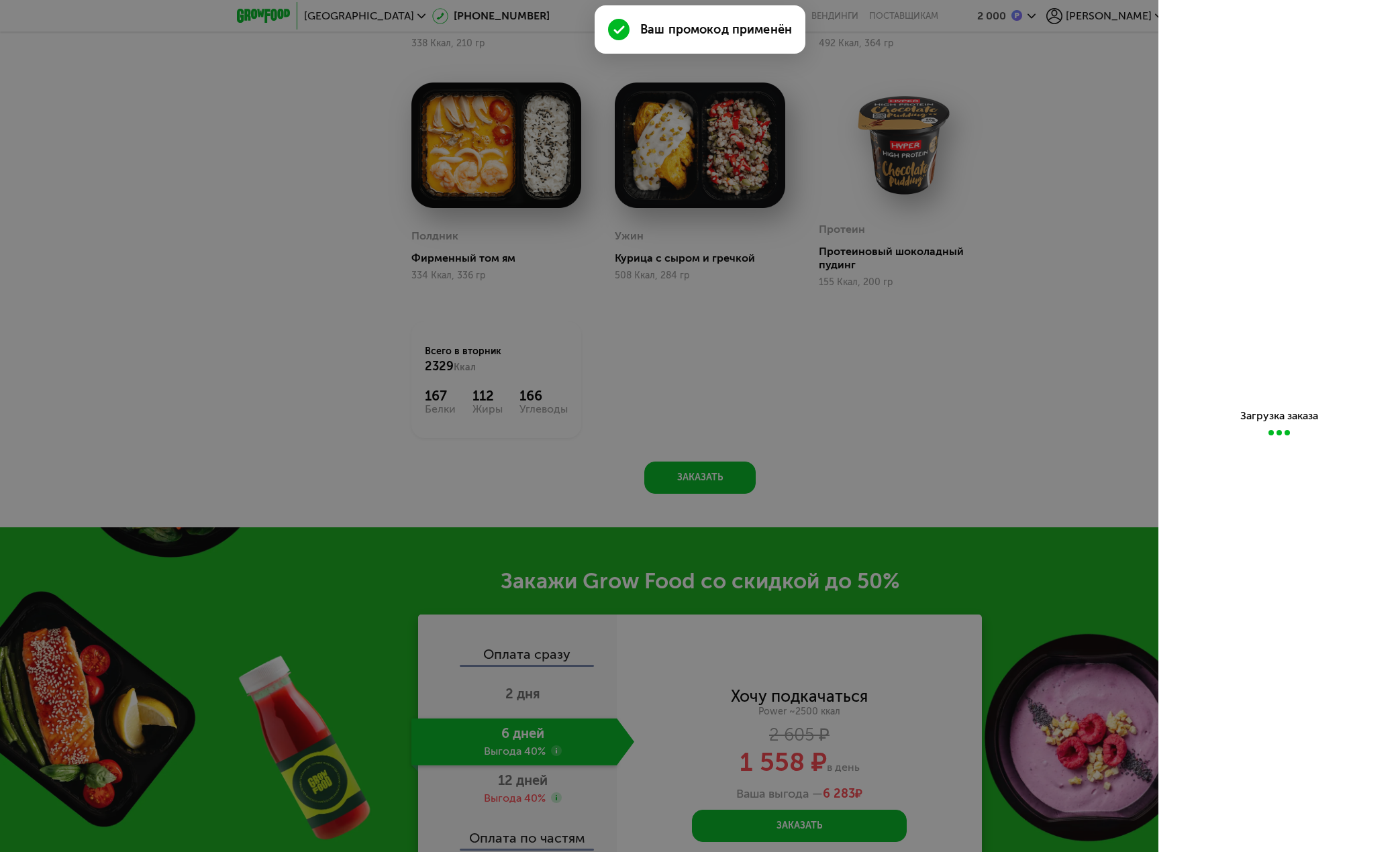
scroll to position [0, 0]
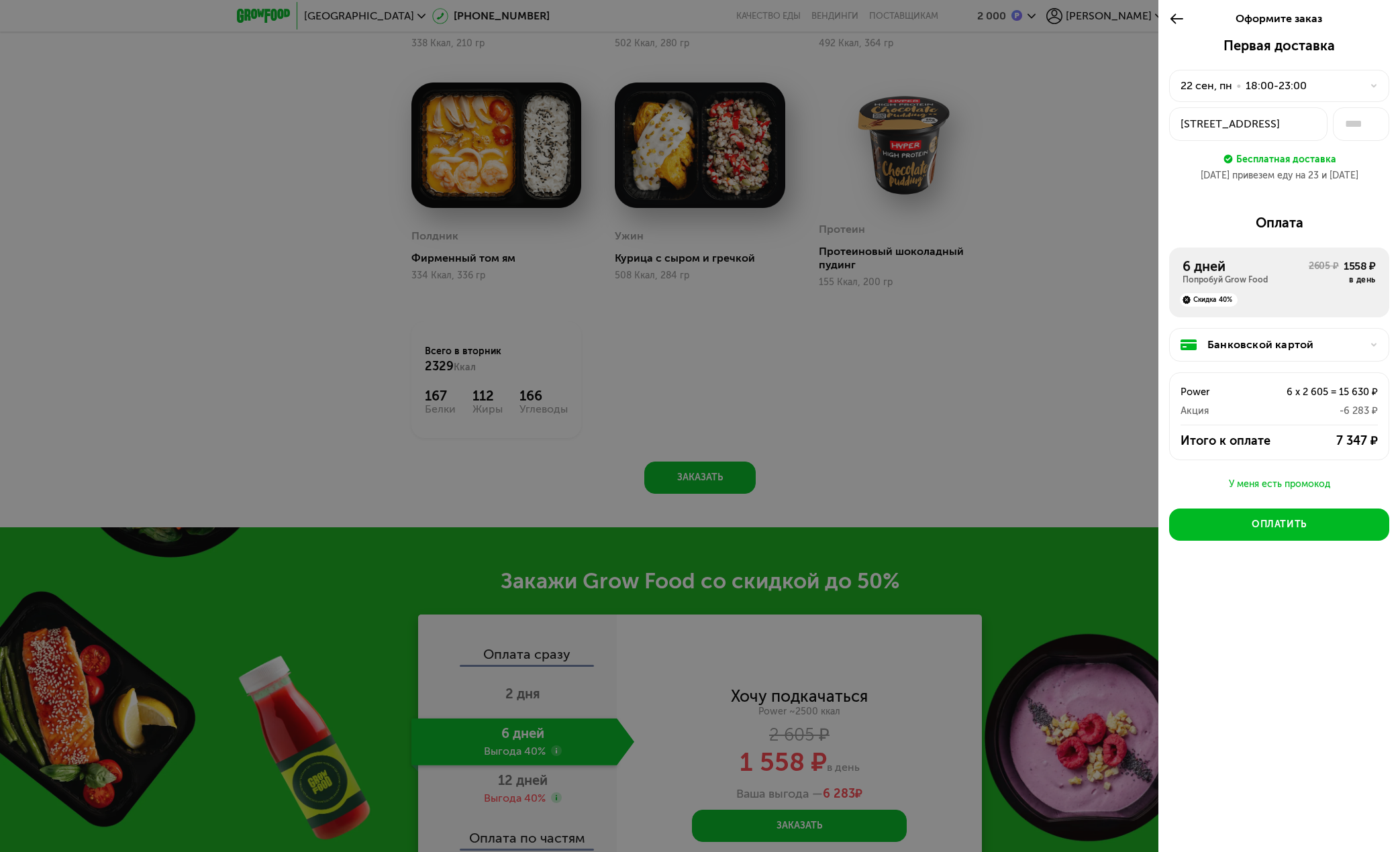
click at [1294, 482] on div "У меня есть промокод" at bounding box center [1279, 484] width 220 height 16
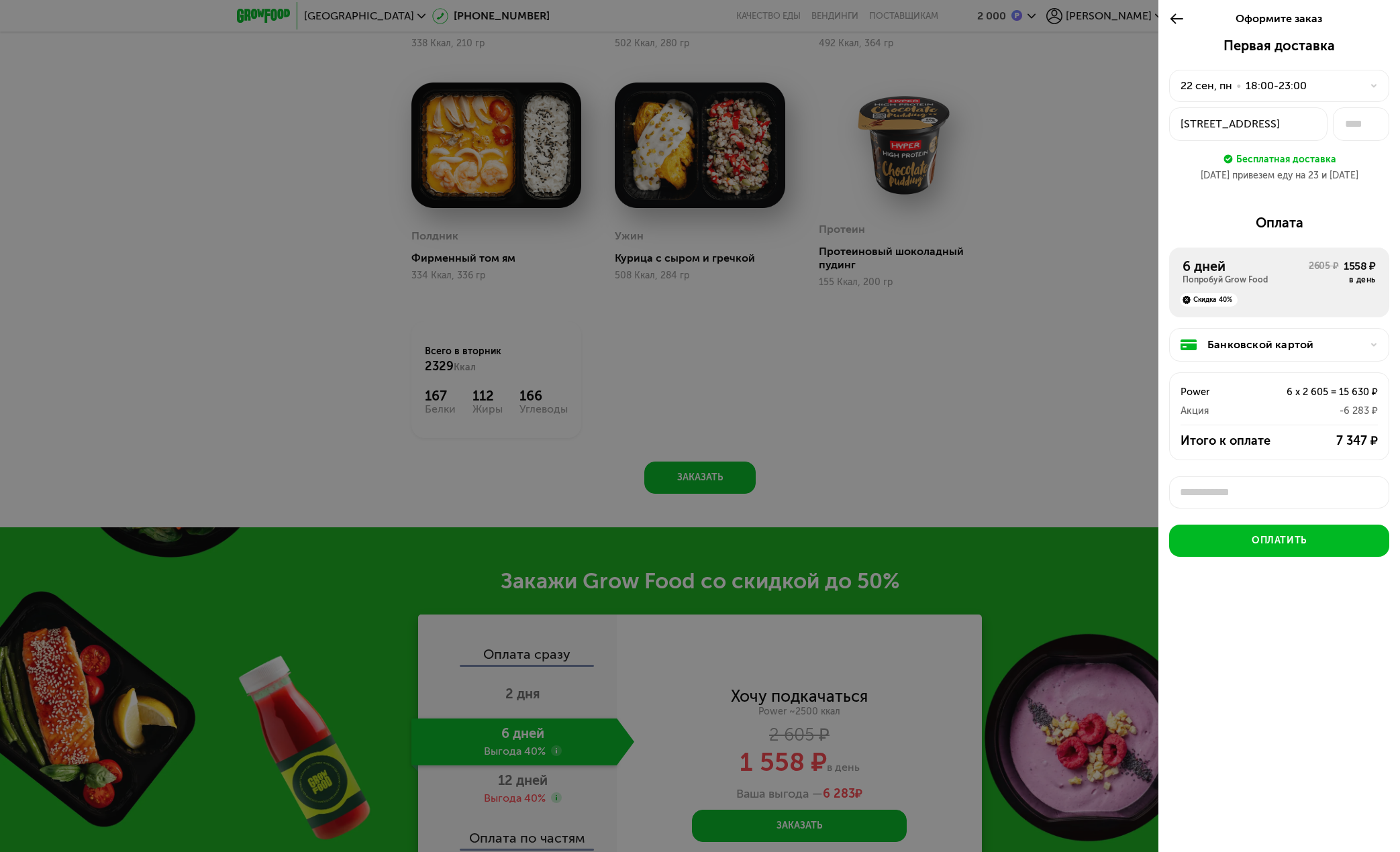
scroll to position [5, 0]
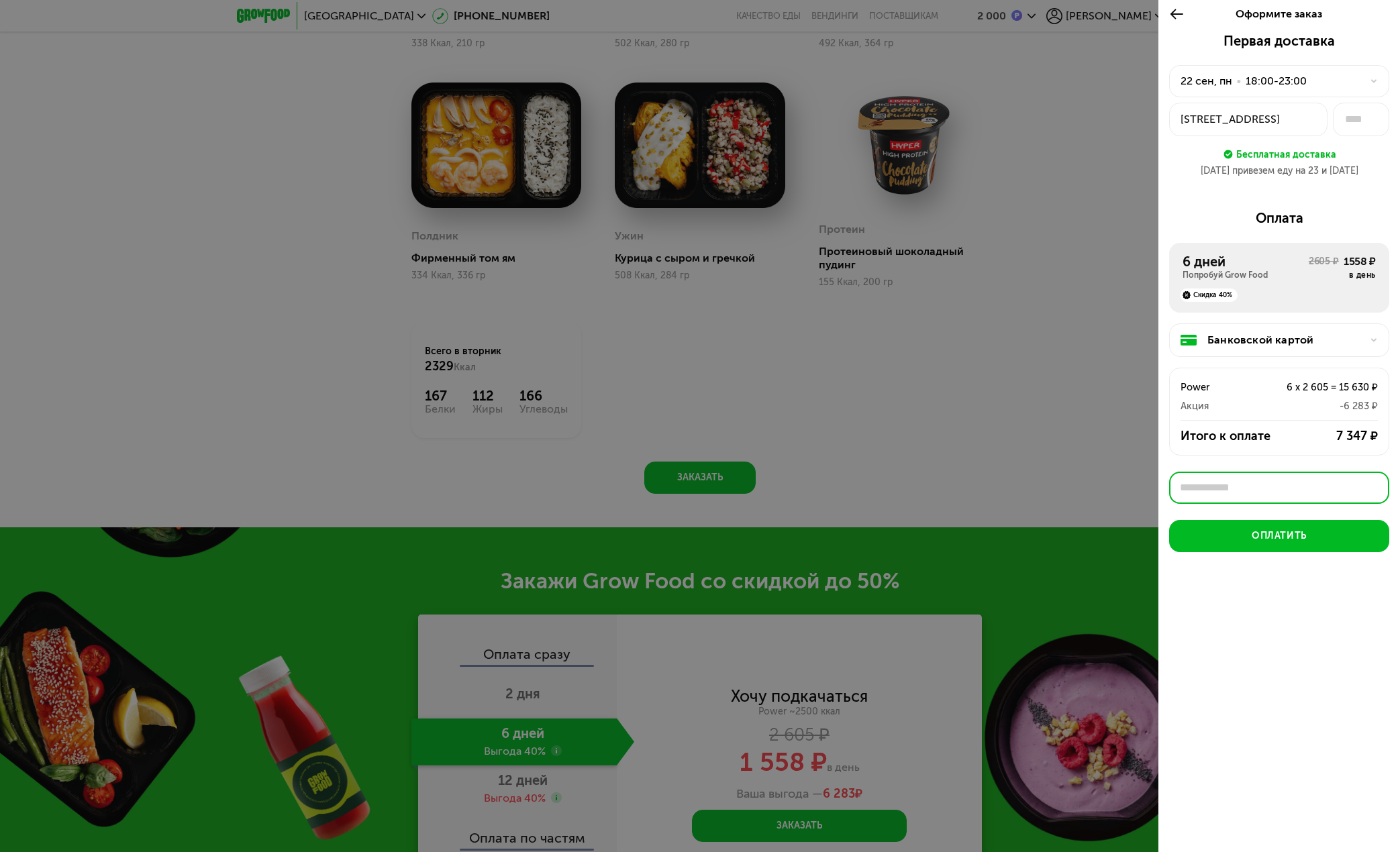
click at [1278, 485] on input "text" at bounding box center [1279, 488] width 220 height 32
click at [1266, 480] on input "text" at bounding box center [1279, 488] width 220 height 32
paste input "*****"
type input "*****"
click at [1338, 483] on div "Применить" at bounding box center [1353, 488] width 51 height 14
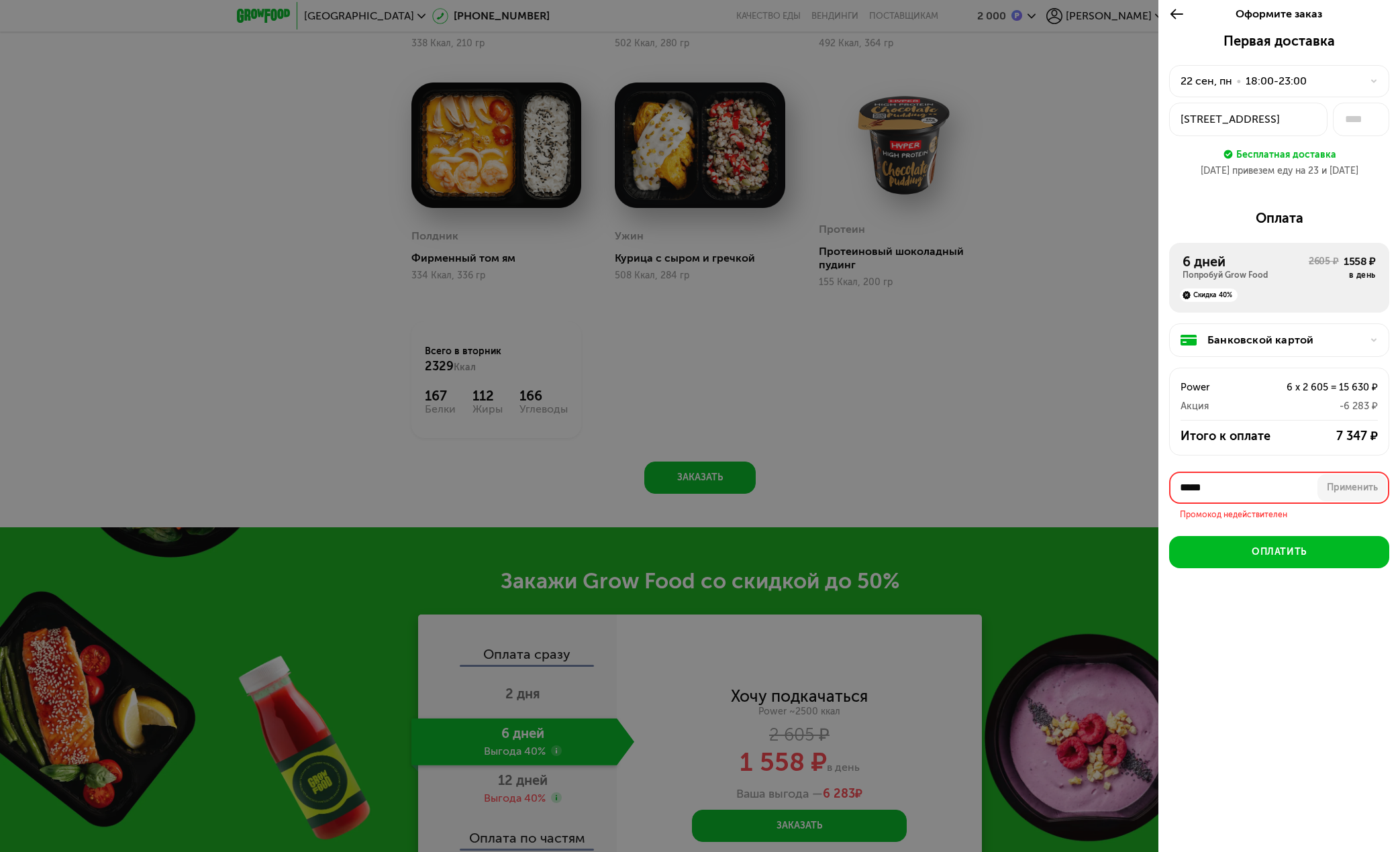
drag, startPoint x: 1237, startPoint y: 492, endPoint x: 1158, endPoint y: 488, distance: 79.1
click at [1158, 488] on div "Оформите заказ Первая доставка 22 сен, пн • 18:00-23:00 ул Тверская, 7 Бесплатн…" at bounding box center [700, 426] width 1400 height 852
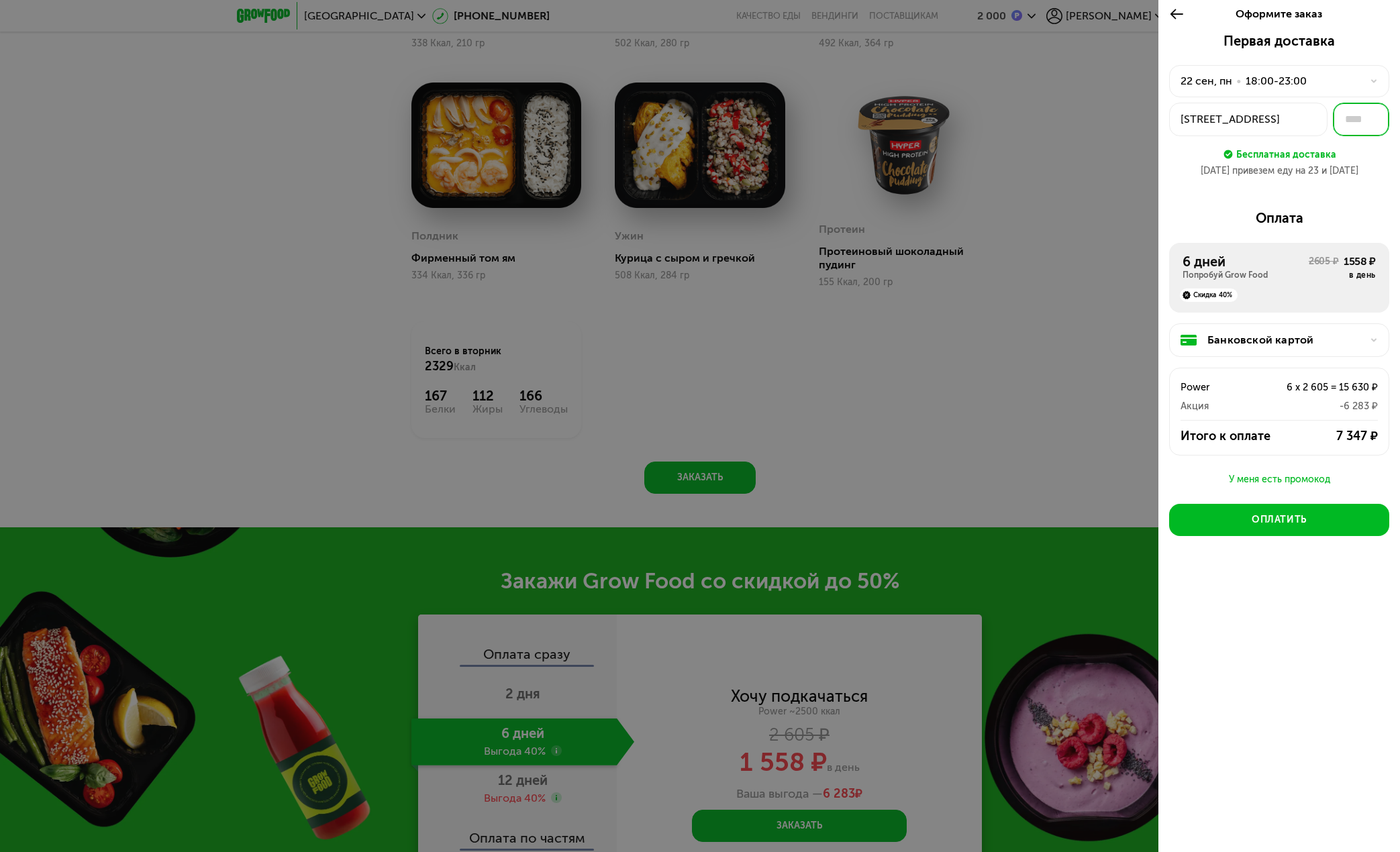
click at [1355, 120] on input "text" at bounding box center [1361, 119] width 56 height 33
type input "*"
click at [1298, 121] on div "ул Тверская, 7" at bounding box center [1248, 119] width 136 height 16
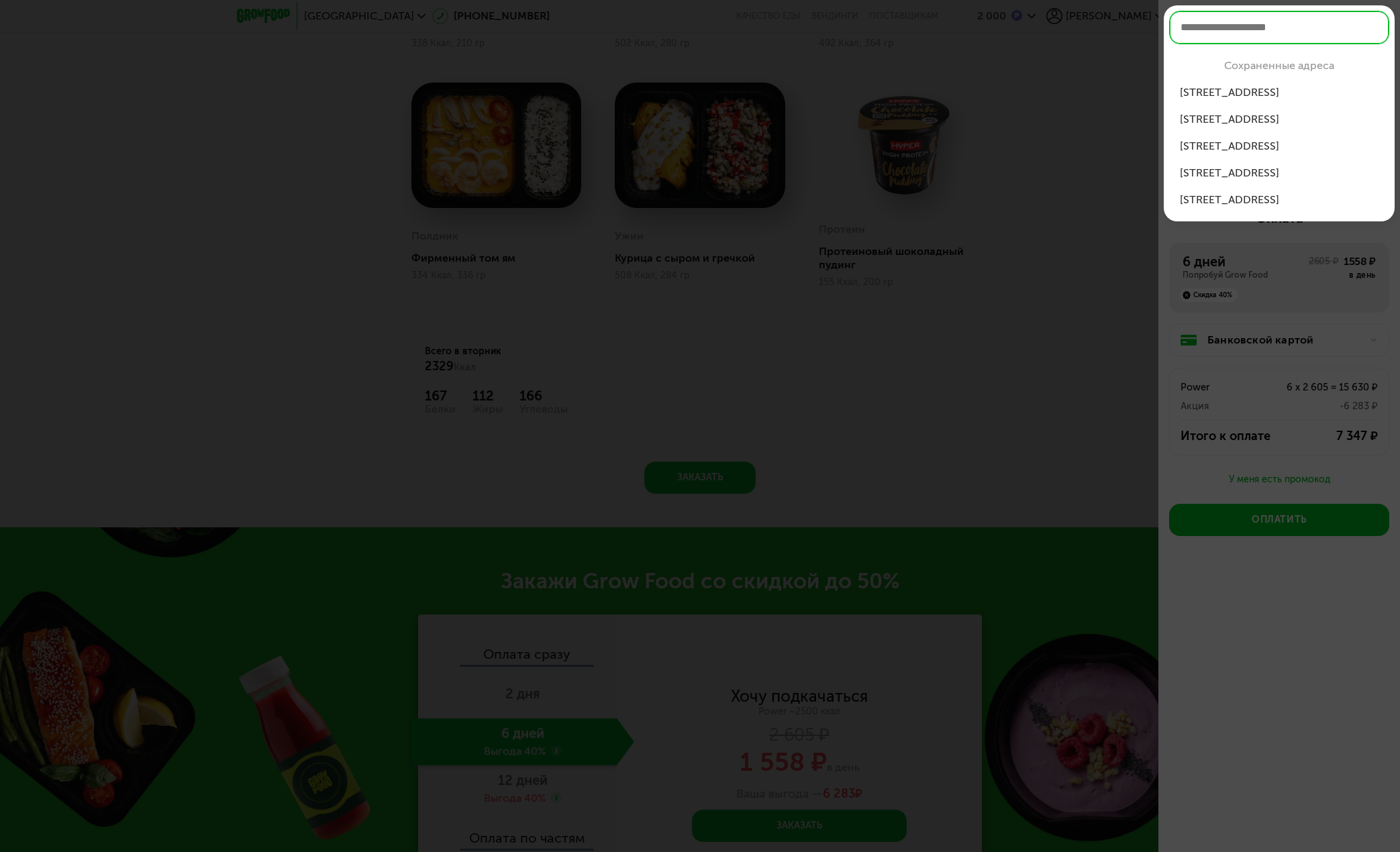
type input "*"
click at [1290, 267] on div at bounding box center [700, 426] width 1400 height 852
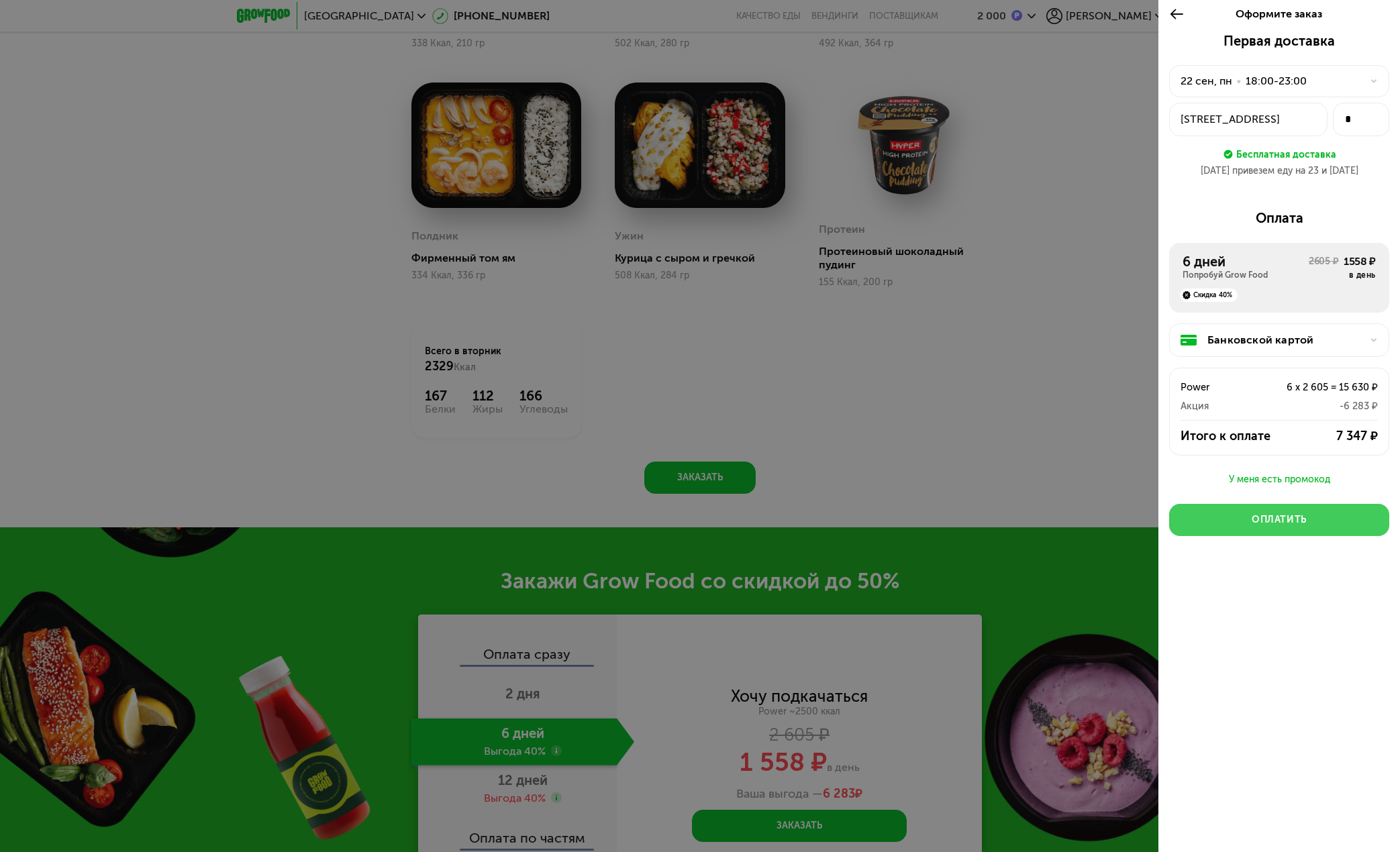
click at [1294, 519] on div "Оплатить" at bounding box center [1279, 520] width 55 height 14
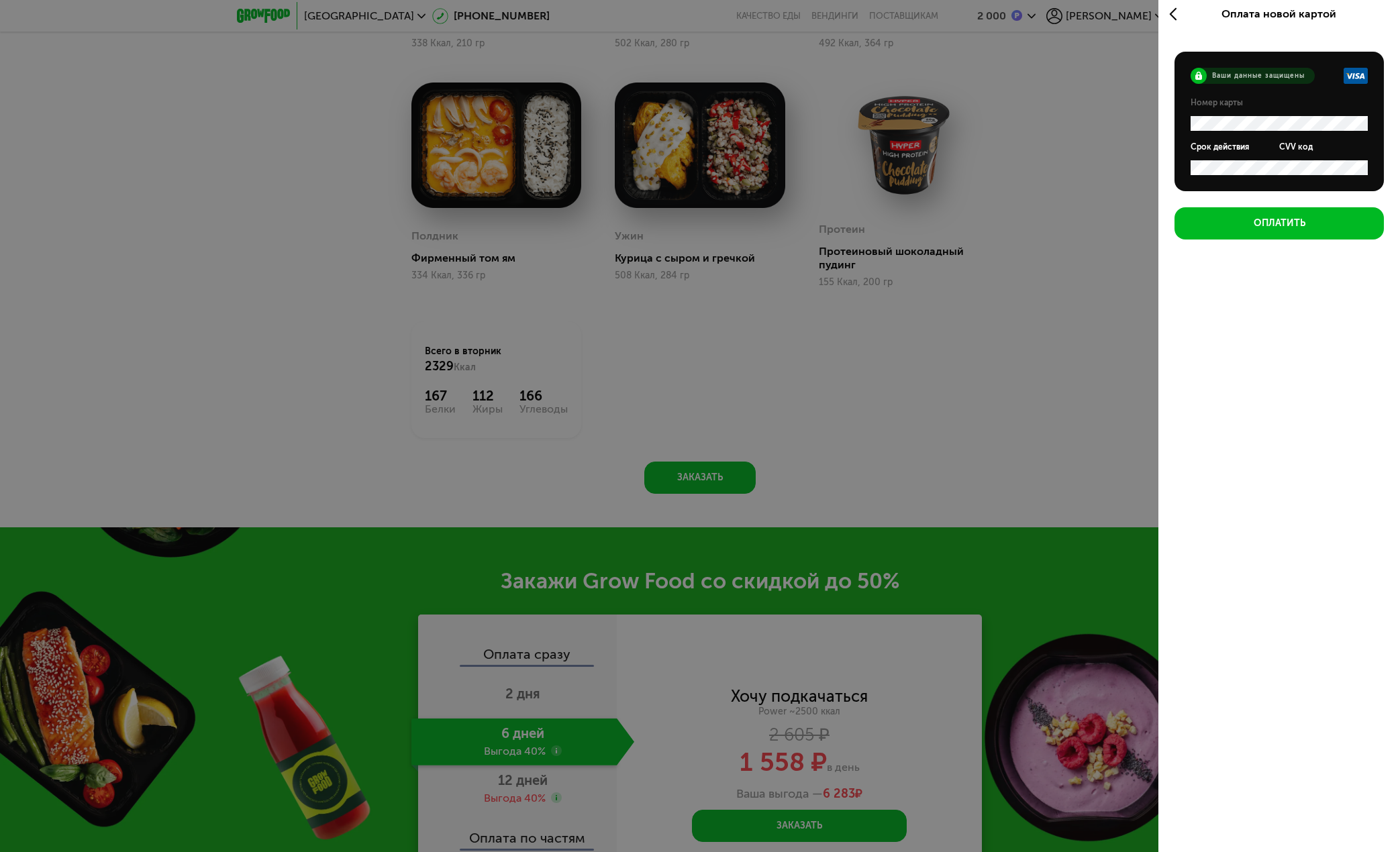
drag, startPoint x: 1332, startPoint y: 412, endPoint x: 1334, endPoint y: 403, distance: 9.2
click at [1333, 412] on div "Оплата новой картой Ваши данные защищены Номер карты Срок действия CVV код Опла…" at bounding box center [1280, 421] width 242 height 852
click at [1309, 227] on button "Оплатить" at bounding box center [1279, 223] width 210 height 32
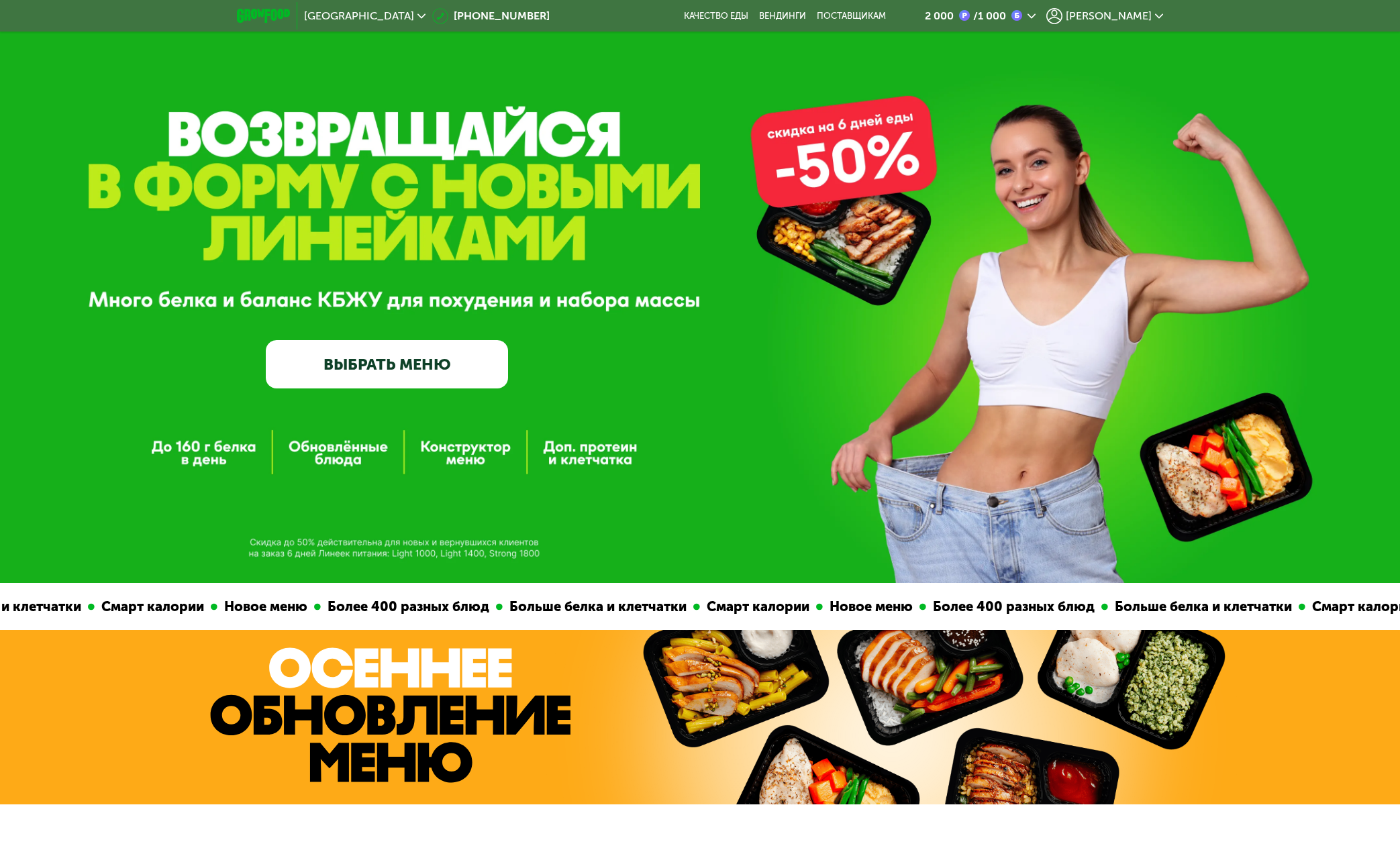
click at [346, 361] on link "ВЫБРАТЬ МЕНЮ" at bounding box center [387, 364] width 242 height 48
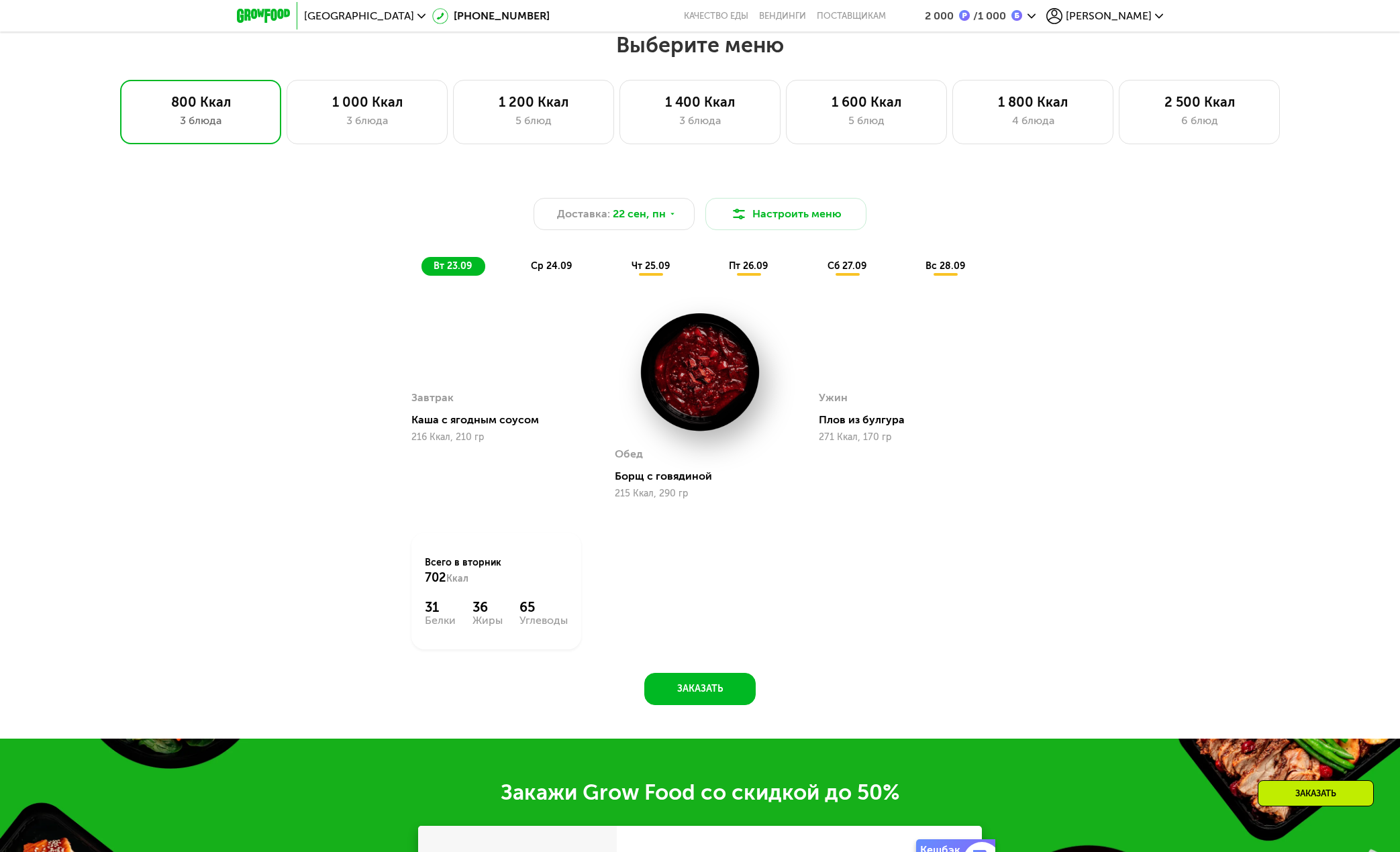
scroll to position [1163, 0]
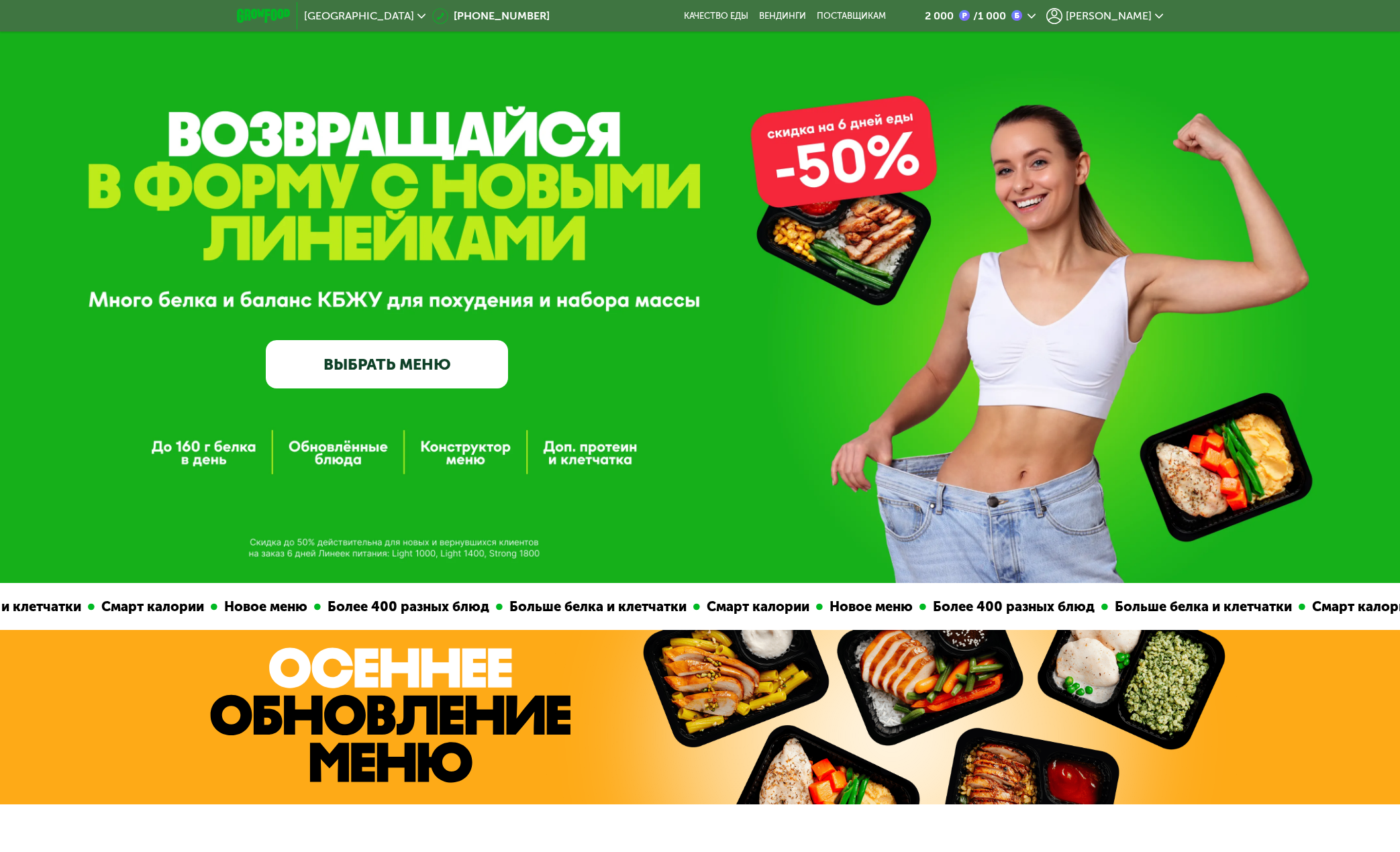
scroll to position [402, 0]
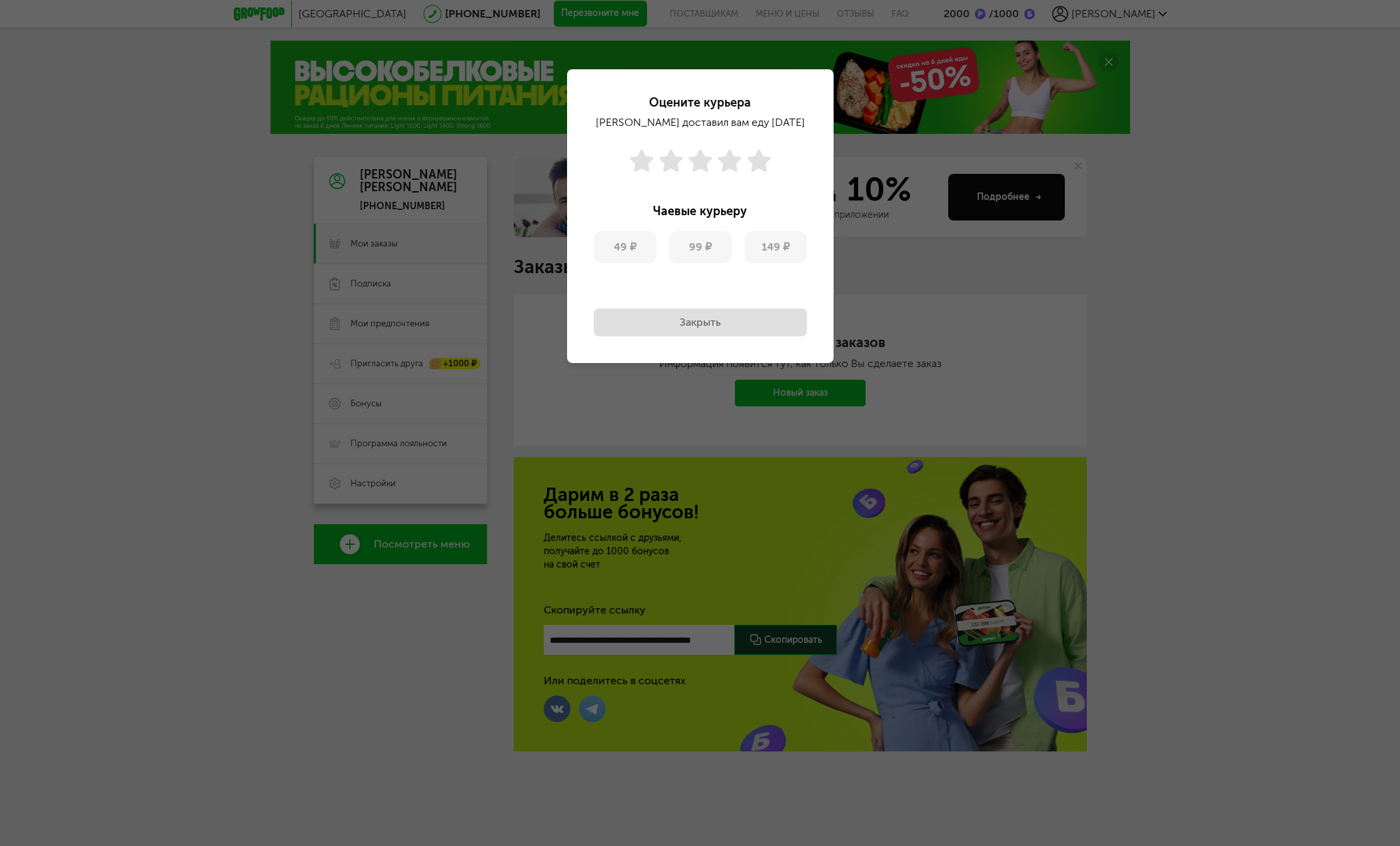
click at [735, 317] on button "Закрыть" at bounding box center [700, 322] width 213 height 28
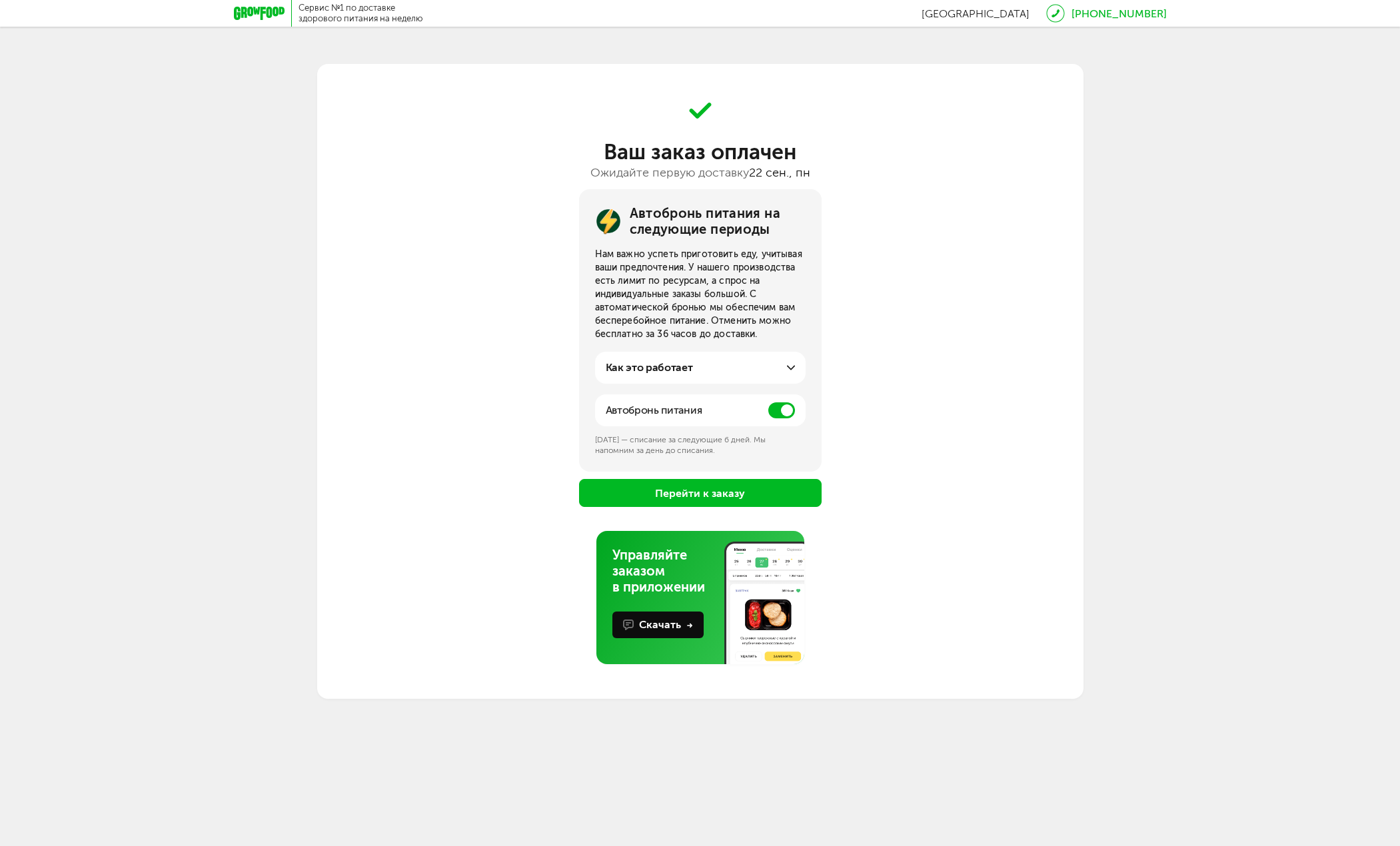
drag, startPoint x: 632, startPoint y: 261, endPoint x: 747, endPoint y: 330, distance: 134.1
click at [747, 330] on div "Нам важно успеть приготовить еду, учитывая ваши предпочтения. У нашего производ…" at bounding box center [700, 295] width 211 height 94
click at [740, 372] on div "Как это работает" at bounding box center [700, 367] width 190 height 16
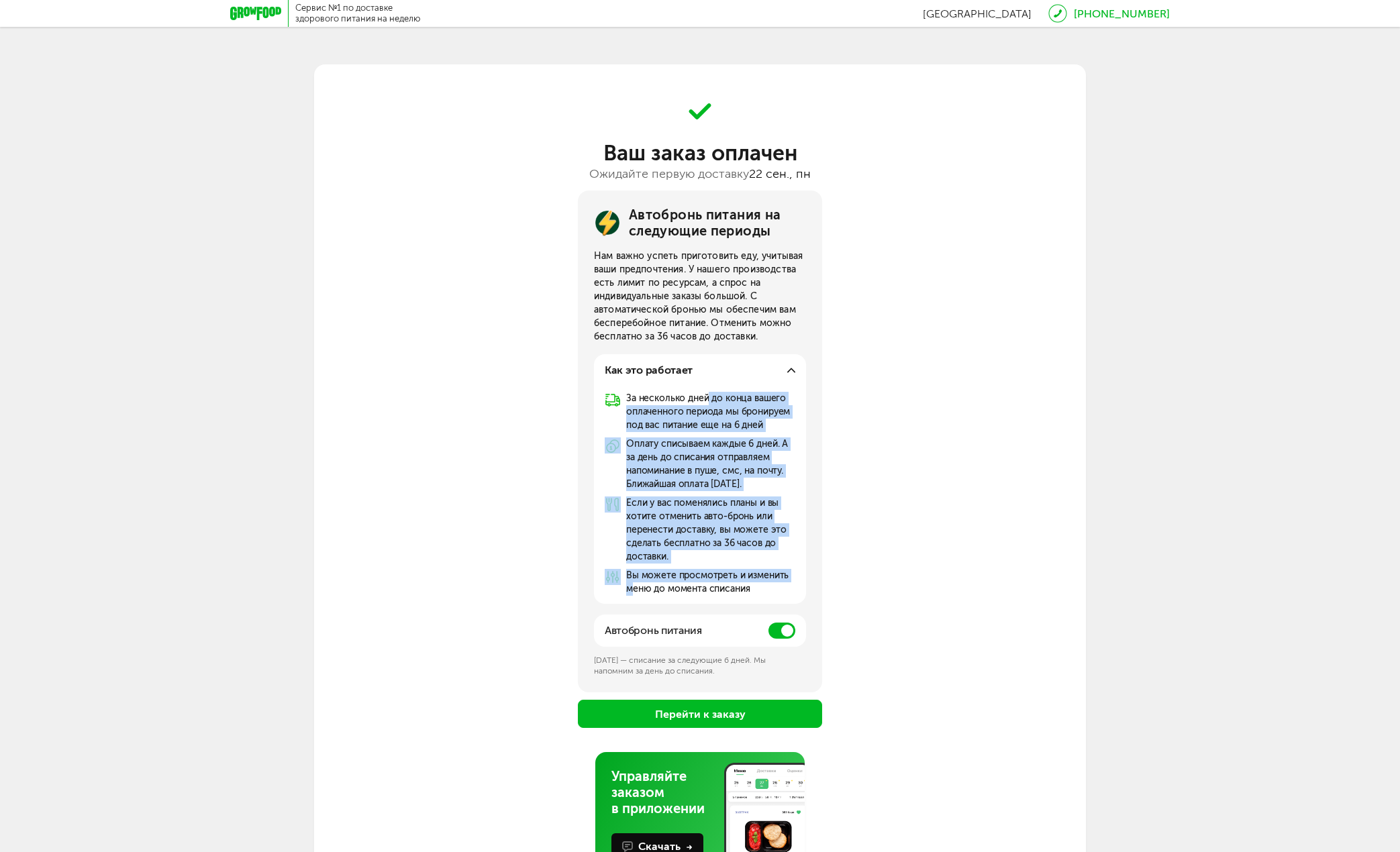
drag, startPoint x: 652, startPoint y: 404, endPoint x: 742, endPoint y: 567, distance: 186.2
click at [742, 567] on div "За несколько дней до конца вашего оплаченного периода мы бронируем под вас пита…" at bounding box center [700, 487] width 191 height 217
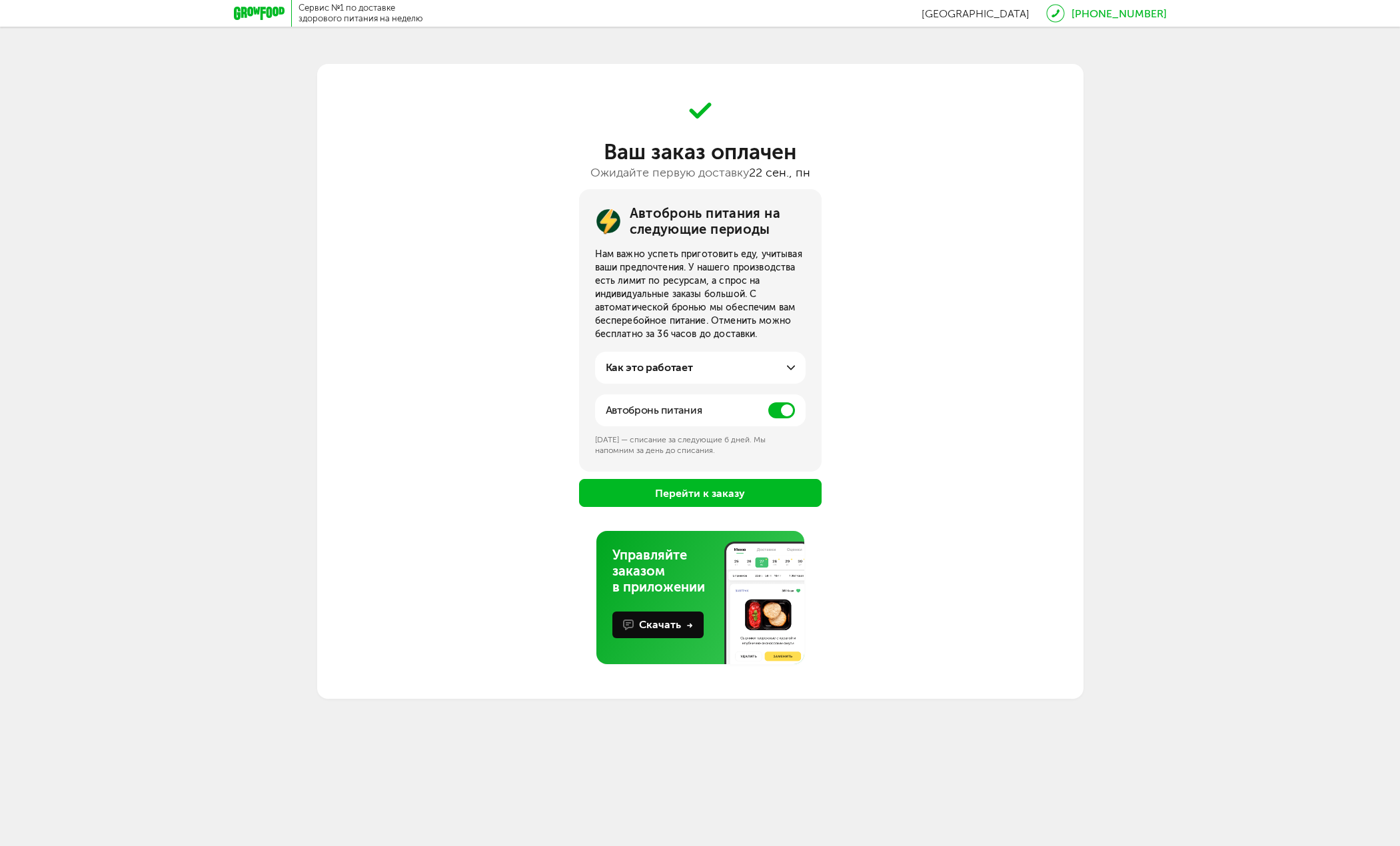
click at [736, 496] on button "Перейти к заказу" at bounding box center [700, 493] width 242 height 28
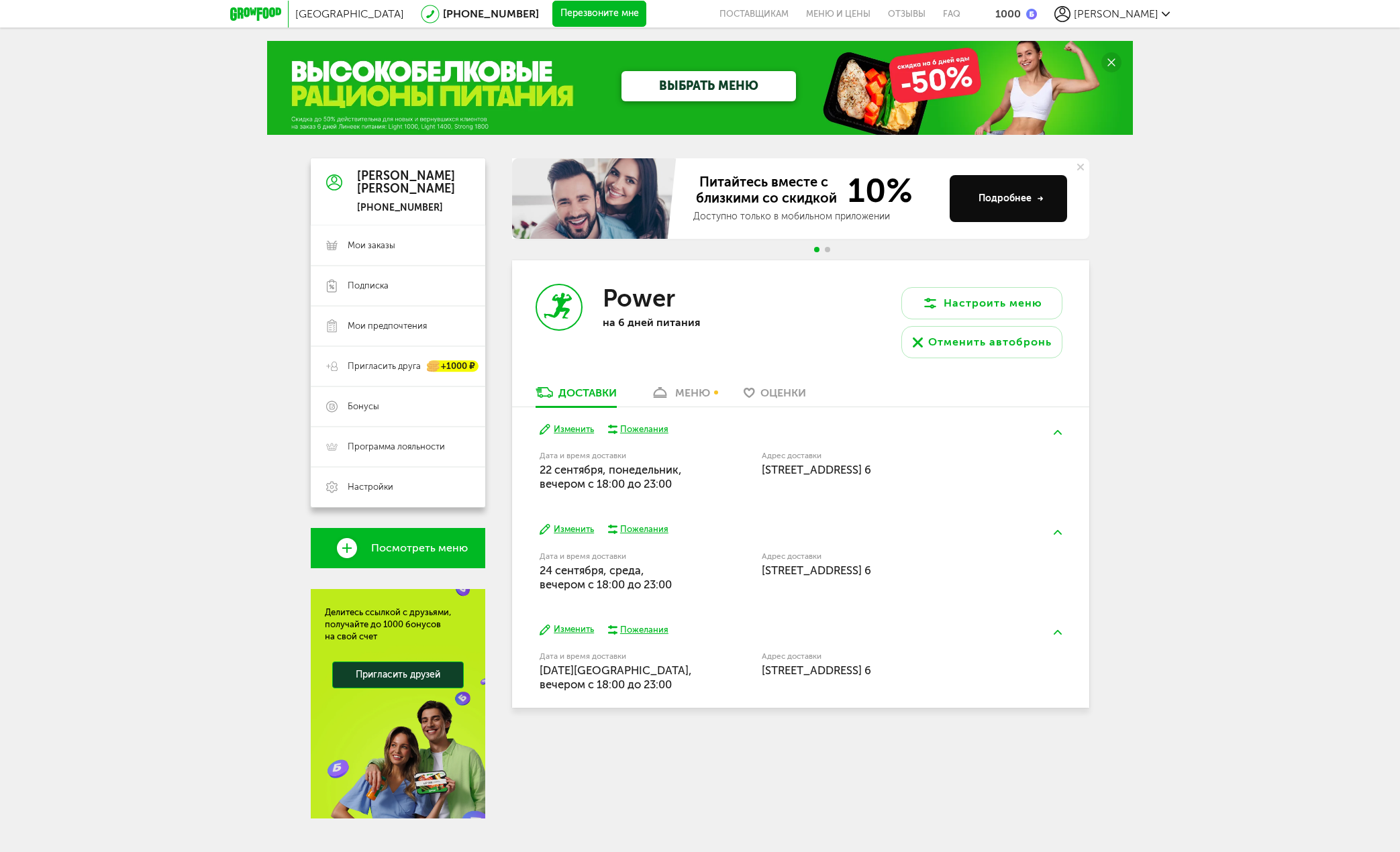
click at [681, 392] on div "меню" at bounding box center [692, 393] width 34 height 13
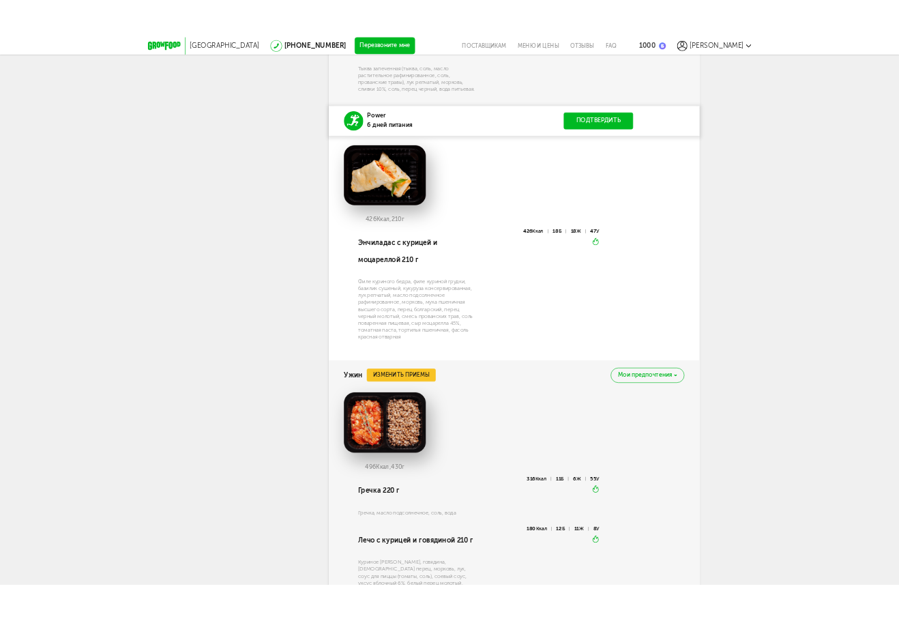
scroll to position [1322, 0]
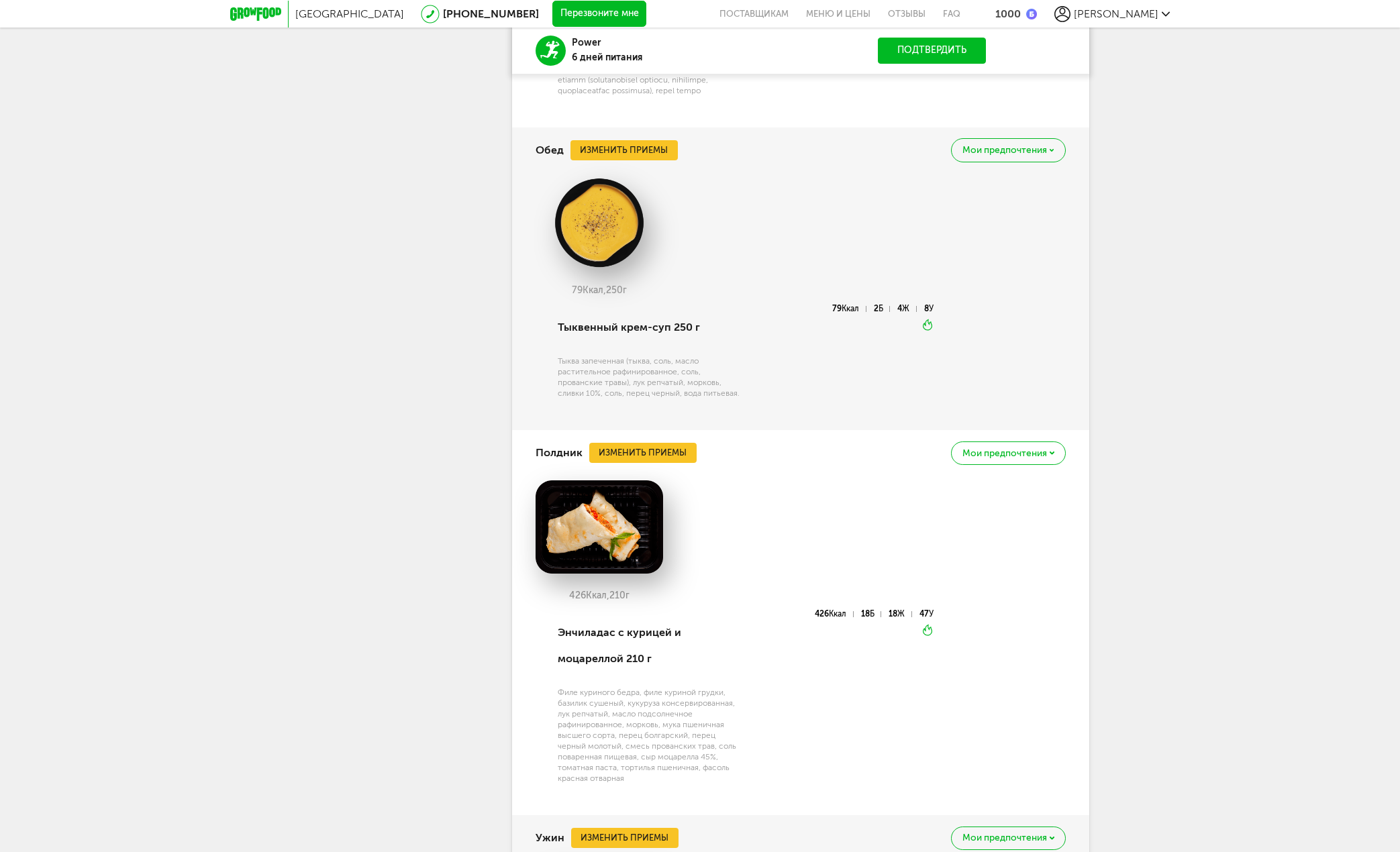
click at [1021, 8] on div "1000" at bounding box center [1008, 14] width 26 height 13
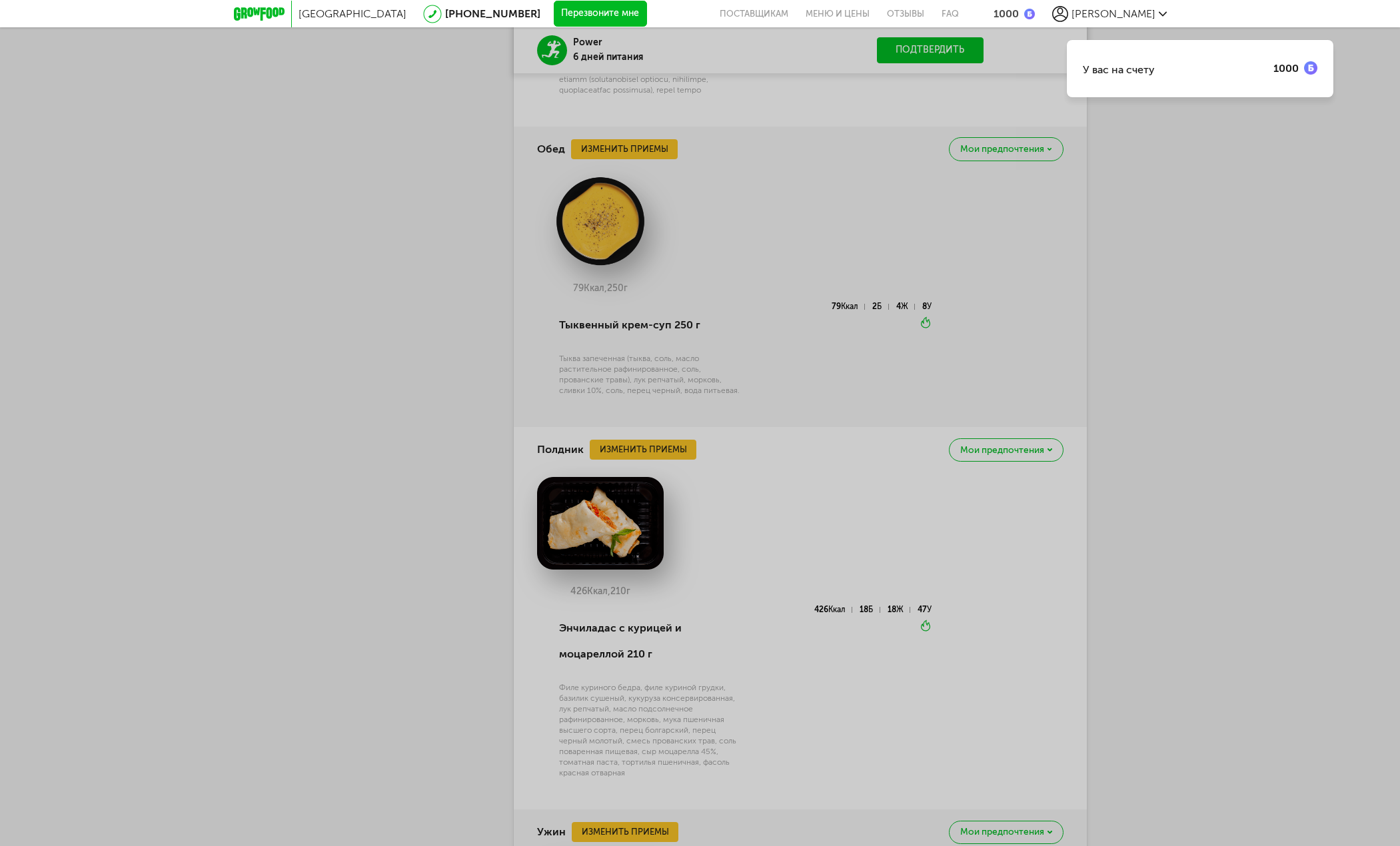
drag, startPoint x: 1258, startPoint y: 205, endPoint x: 1257, endPoint y: 184, distance: 21.0
click at [1258, 204] on div "У вас на счету 1000" at bounding box center [700, 423] width 1400 height 846
